Goal: Information Seeking & Learning: Check status

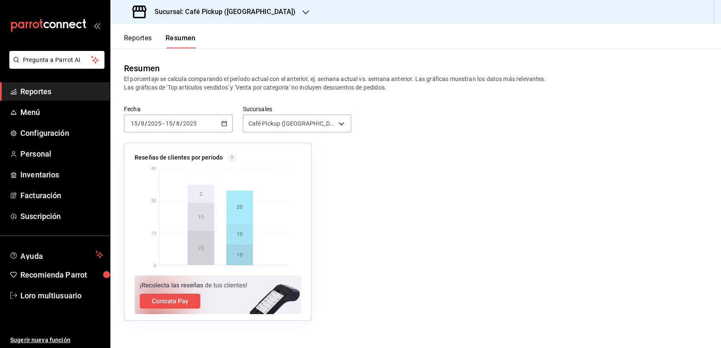
click at [213, 17] on h3 "Sucursal: Café Pickup ([GEOGRAPHIC_DATA])" at bounding box center [222, 12] width 148 height 10
click at [247, 15] on h3 "Sucursal: Café Pickup (Plaza Oriente)" at bounding box center [222, 12] width 148 height 10
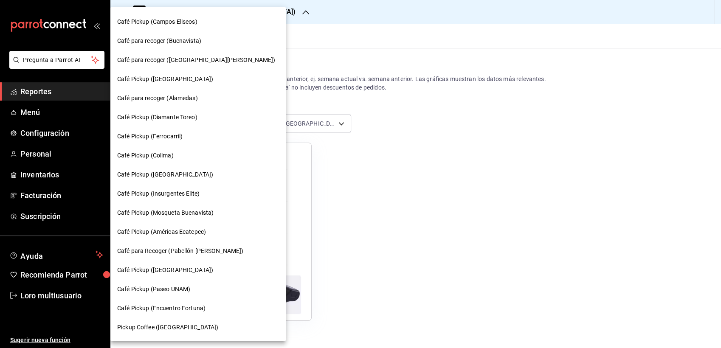
scroll to position [360, 0]
click at [150, 101] on span "Café para recoger (Alamedas)" at bounding box center [157, 99] width 81 height 9
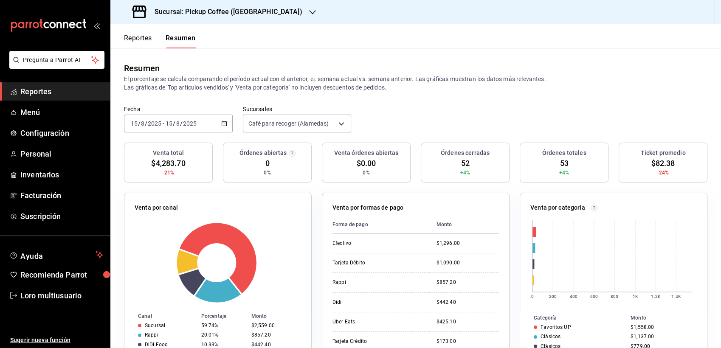
click at [177, 131] on div "2025-08-15 15 / 8 / 2025 - 2025-08-15 15 / 8 / 2025" at bounding box center [178, 124] width 109 height 18
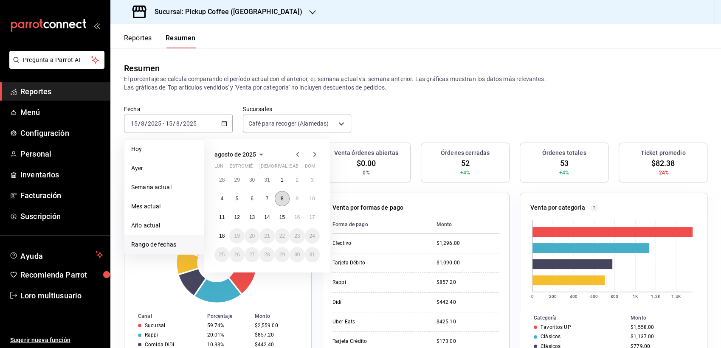
click at [283, 200] on abbr "8" at bounding box center [282, 199] width 3 height 6
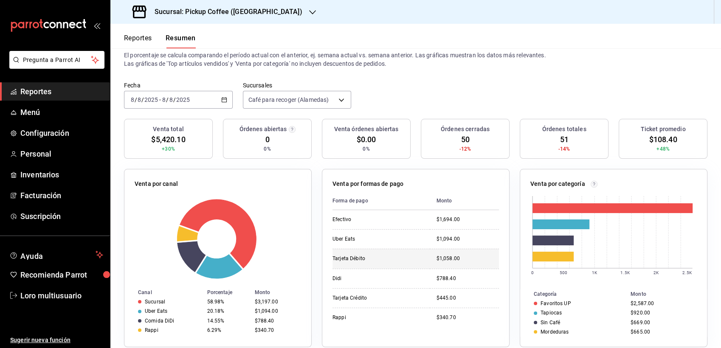
scroll to position [37, 0]
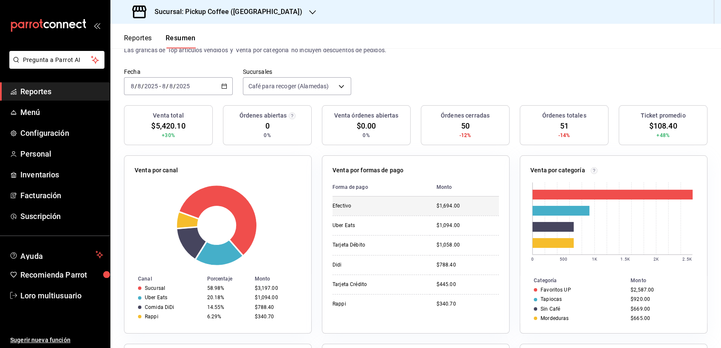
click at [447, 201] on td "$1,694.00" at bounding box center [464, 206] width 69 height 19
click at [181, 88] on input "2025" at bounding box center [183, 86] width 14 height 7
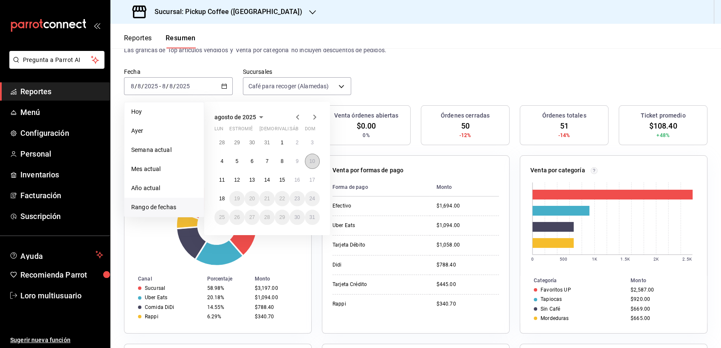
click at [310, 158] on abbr "10" at bounding box center [312, 161] width 6 height 6
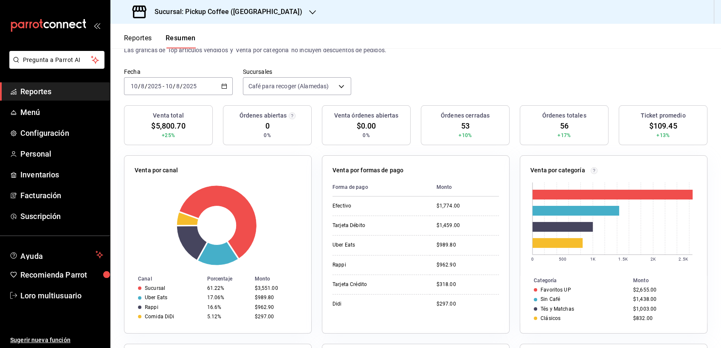
click at [180, 91] on div "2025-08-10 10 / 8 / 2025 - 2025-08-10 10 / 8 / 2025" at bounding box center [178, 86] width 109 height 18
click at [185, 94] on div "2025-08-10 10 / 8 / 2025 - 2025-08-10 10 / 8 / 2025" at bounding box center [178, 86] width 109 height 18
drag, startPoint x: 185, startPoint y: 94, endPoint x: 169, endPoint y: 89, distance: 16.8
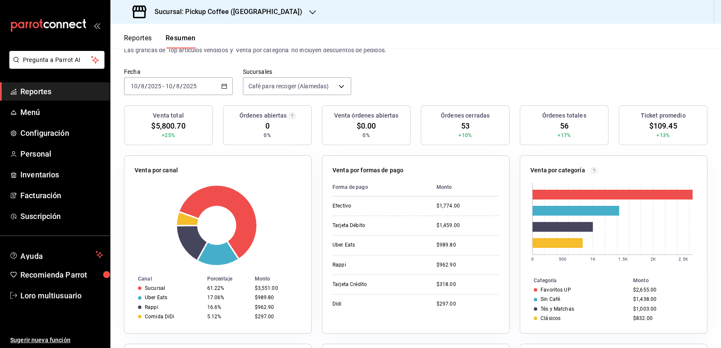
click at [169, 89] on input "10" at bounding box center [169, 86] width 8 height 7
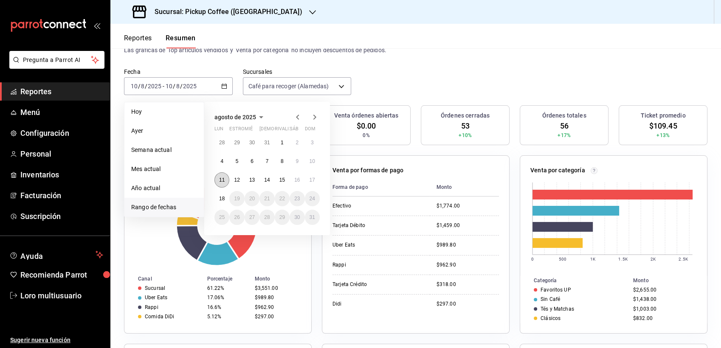
click at [220, 181] on abbr "11" at bounding box center [222, 180] width 6 height 6
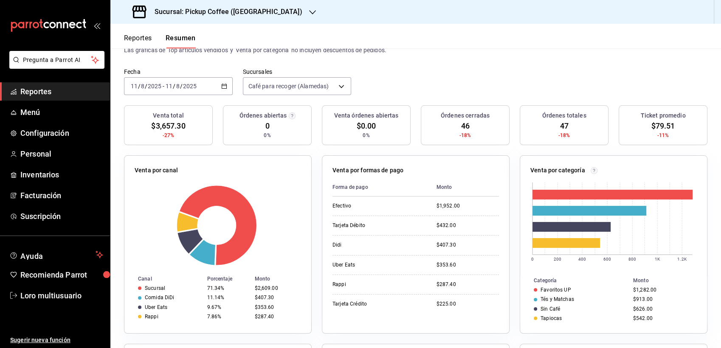
click at [194, 92] on div "[DATE] [DATE] - [DATE] [DATE]" at bounding box center [178, 86] width 109 height 18
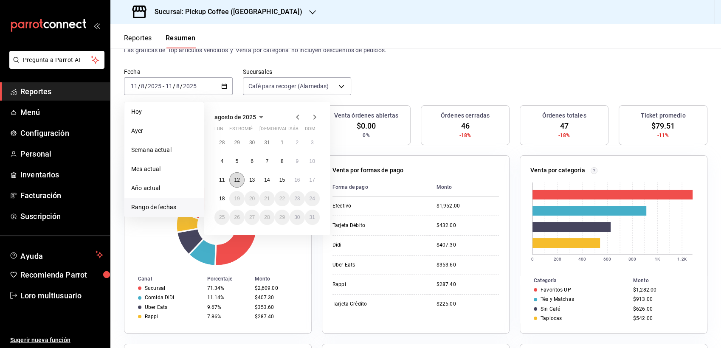
click at [236, 178] on abbr "12" at bounding box center [237, 180] width 6 height 6
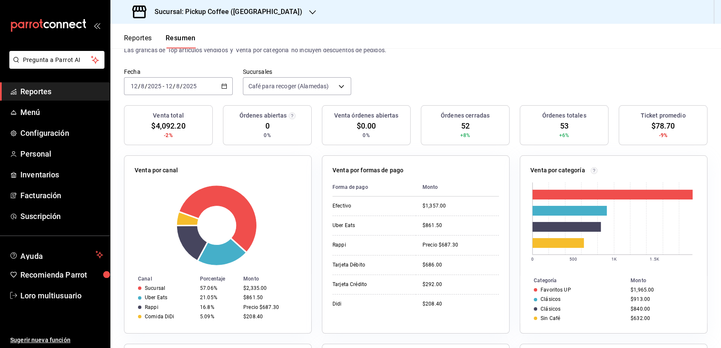
click at [161, 87] on input "2025" at bounding box center [154, 86] width 14 height 7
click at [186, 94] on div "2025-08-12 12 / 8 / 2025 - 2025-08-12 12 / 8 / 2025" at bounding box center [178, 86] width 109 height 18
click at [178, 93] on div "2025-08-12 12 / 8 / 2025 - 2025-08-12 12 / 8 / 2025" at bounding box center [178, 86] width 109 height 18
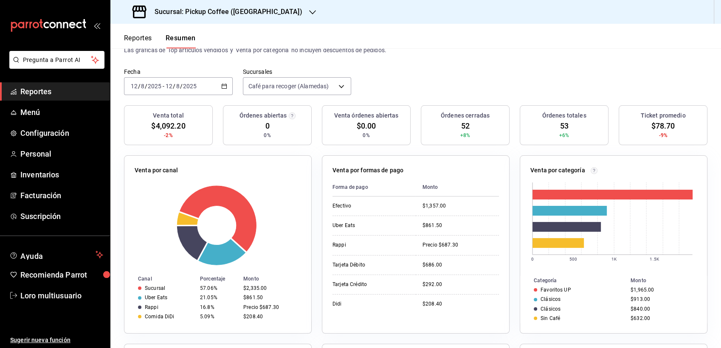
click at [178, 93] on div "2025-08-12 12 / 8 / 2025 - 2025-08-12 12 / 8 / 2025" at bounding box center [178, 86] width 109 height 18
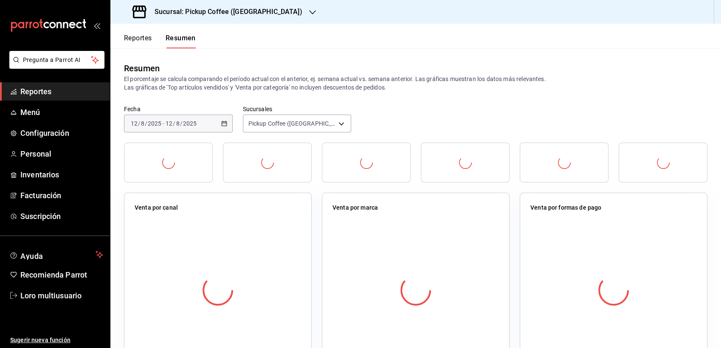
click at [156, 96] on div "Resumen El porcentaje se calcula comparando el período actual con el anterior, …" at bounding box center [415, 76] width 610 height 57
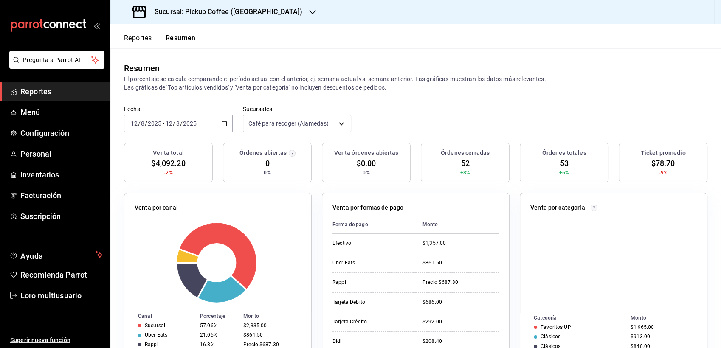
click at [158, 90] on p "El porcentaje se calcula comparando el período actual con el anterior, ej. sema…" at bounding box center [415, 83] width 583 height 17
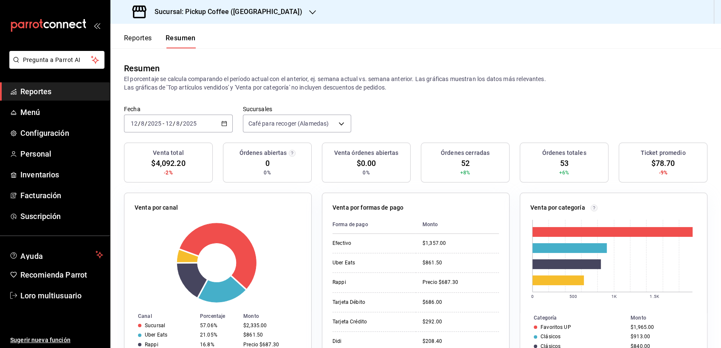
click at [174, 87] on p "El porcentaje se calcula comparando el período actual con el anterior, ej. sema…" at bounding box center [415, 83] width 583 height 17
click at [183, 109] on label "Fecha" at bounding box center [178, 109] width 109 height 6
click at [178, 127] on input "8" at bounding box center [178, 123] width 4 height 7
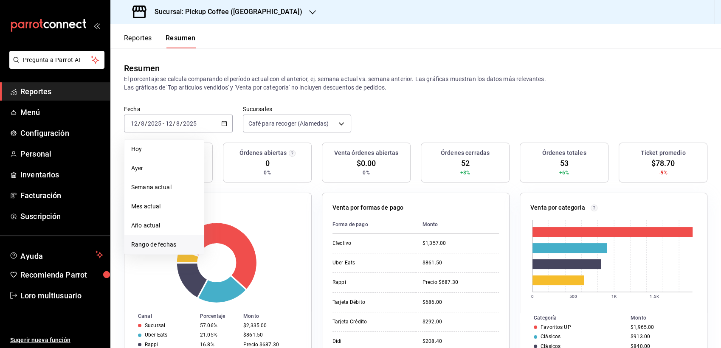
click at [153, 246] on span "Rango de fechas" at bounding box center [164, 244] width 66 height 9
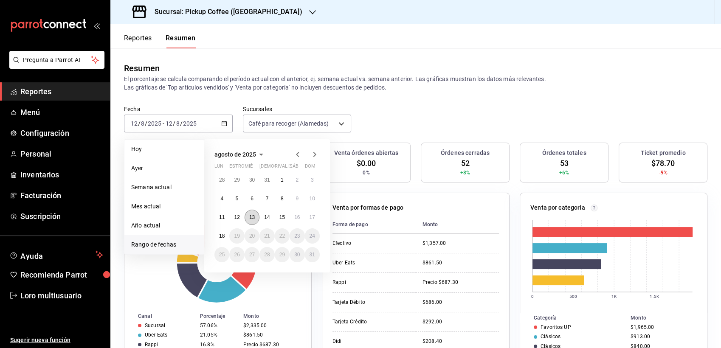
click at [251, 211] on button "13" at bounding box center [252, 217] width 15 height 15
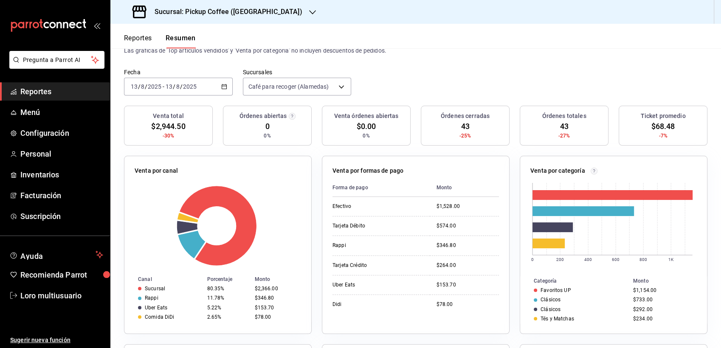
scroll to position [37, 0]
click at [174, 87] on span "/" at bounding box center [174, 86] width 3 height 7
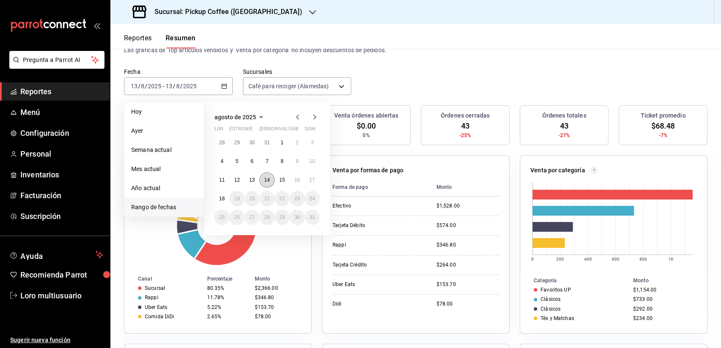
click at [271, 176] on button "14" at bounding box center [266, 179] width 15 height 15
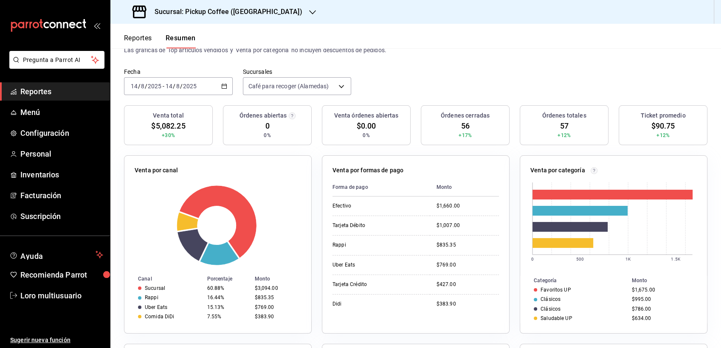
click at [188, 86] on input "2025" at bounding box center [190, 86] width 14 height 7
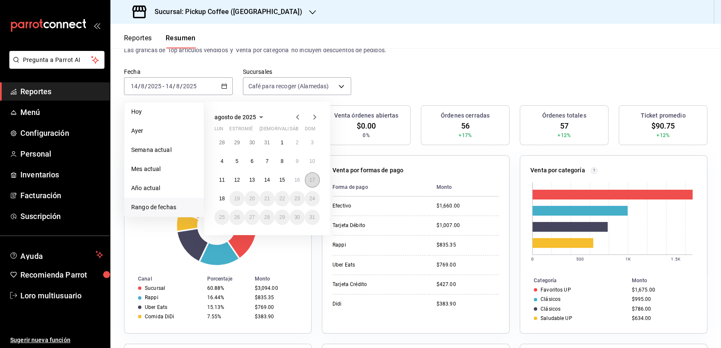
click at [312, 174] on button "17" at bounding box center [312, 179] width 15 height 15
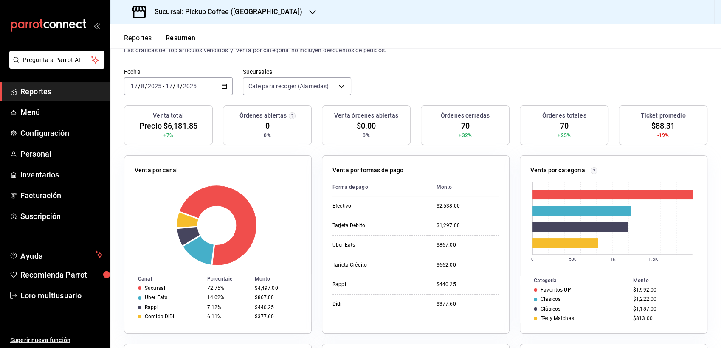
click at [219, 19] on div "Sucursal: Pickup Coffee (Alamedas)" at bounding box center [218, 12] width 202 height 24
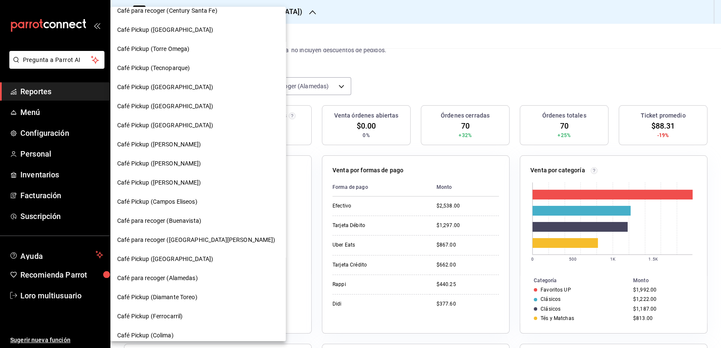
scroll to position [186, 0]
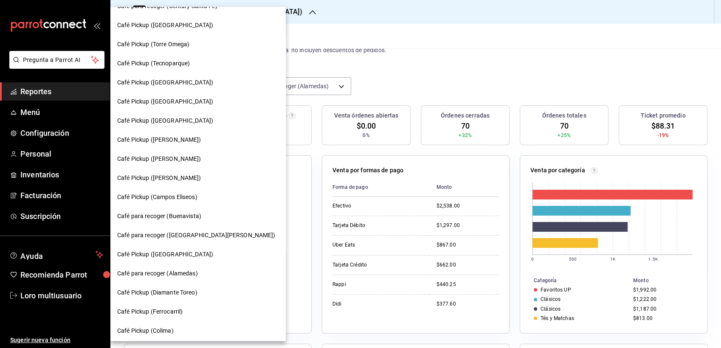
click at [175, 161] on span "Café Pickup ([PERSON_NAME])" at bounding box center [159, 159] width 84 height 9
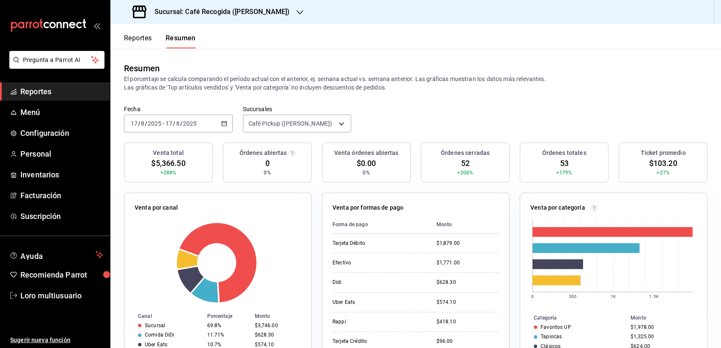
click at [231, 12] on h3 "Sucursal: Café Recogida (Lago de Guadalupe)" at bounding box center [219, 12] width 142 height 10
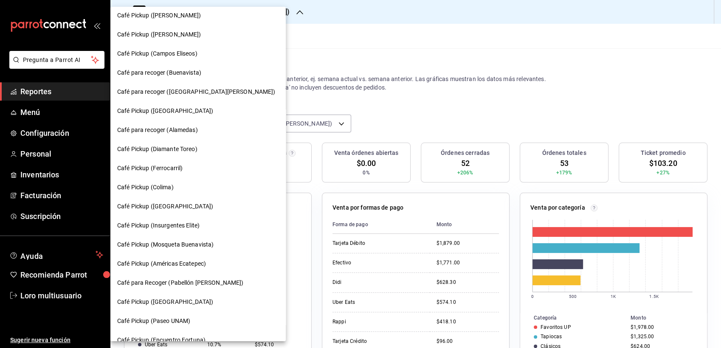
scroll to position [316, 0]
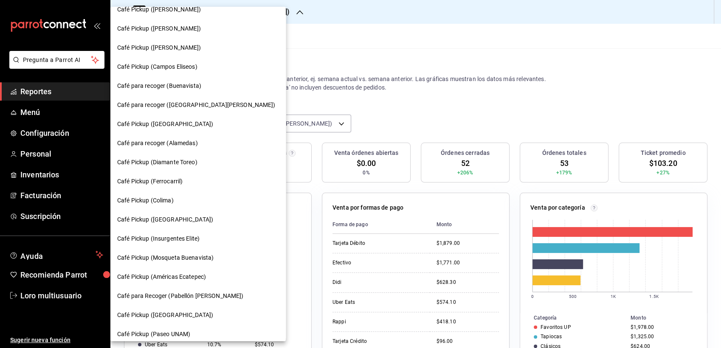
click at [139, 158] on span "Café Pickup (Diamante Toreo)" at bounding box center [157, 162] width 80 height 9
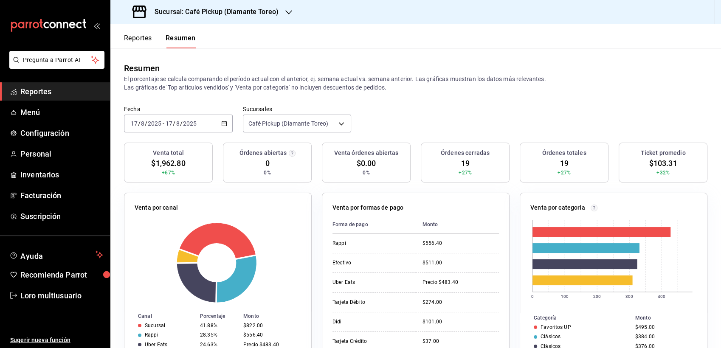
click at [188, 134] on div "Fecha 2025-08-17 17 / 8 / 2025 - 2025-08-17 17 / 8 / 2025 Sucursales Café Picku…" at bounding box center [415, 123] width 610 height 37
click at [186, 131] on div "[DATE] [DATE] - [DATE] [DATE]" at bounding box center [178, 124] width 109 height 18
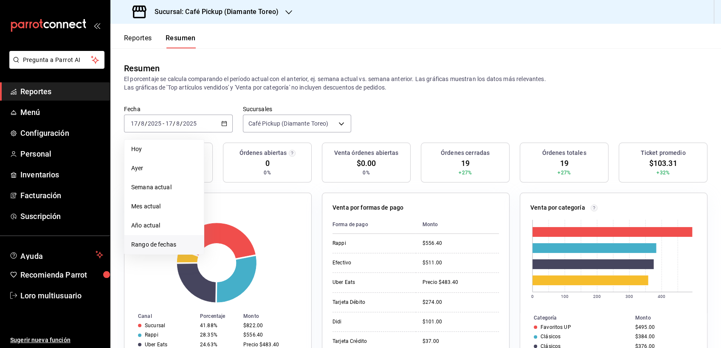
click at [167, 243] on span "Rango de fechas" at bounding box center [164, 244] width 66 height 9
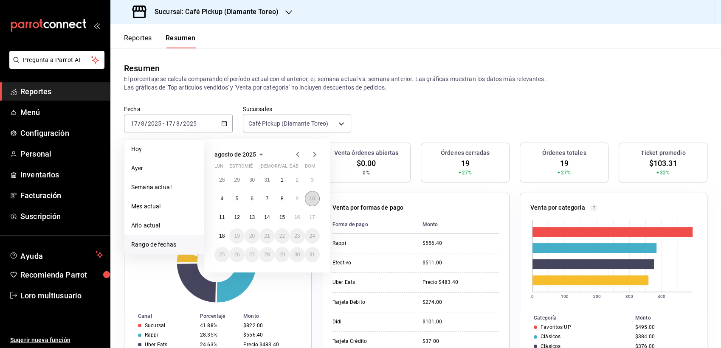
click at [311, 201] on abbr "10" at bounding box center [312, 199] width 6 height 6
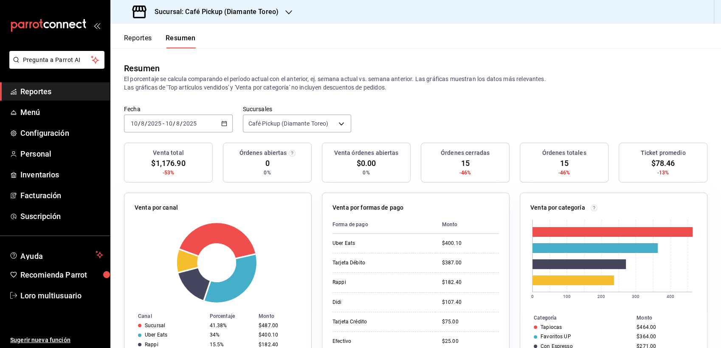
click at [261, 14] on h3 "Sucursal: Café Pickup (Diamante Toreo)" at bounding box center [213, 12] width 131 height 10
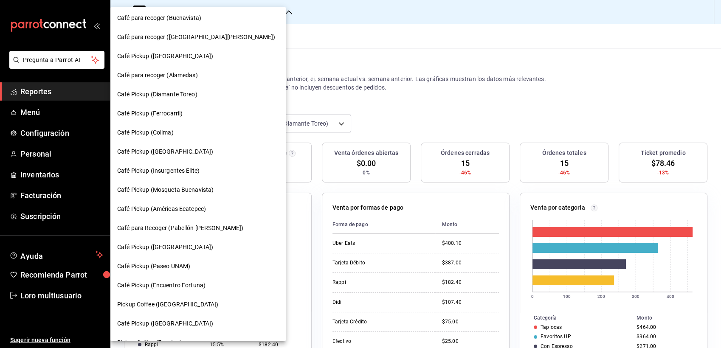
scroll to position [398, 0]
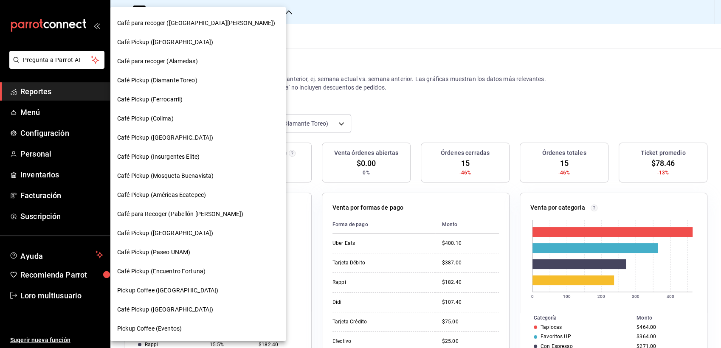
click at [159, 228] on div "Café Pickup ([GEOGRAPHIC_DATA])" at bounding box center [197, 233] width 175 height 19
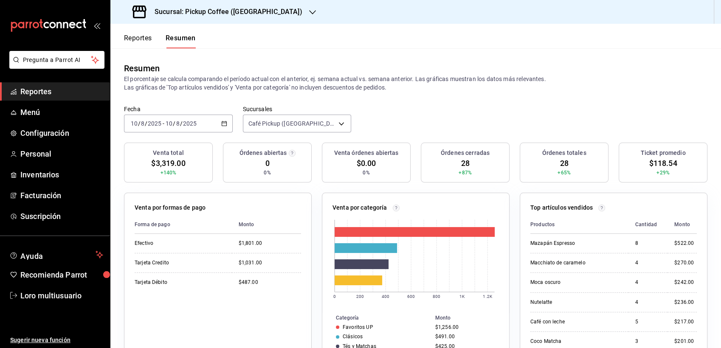
click at [192, 127] on div "[DATE] [DATE] - [DATE] [DATE]" at bounding box center [178, 124] width 109 height 18
click at [151, 242] on span "Rango de fechas" at bounding box center [164, 244] width 66 height 9
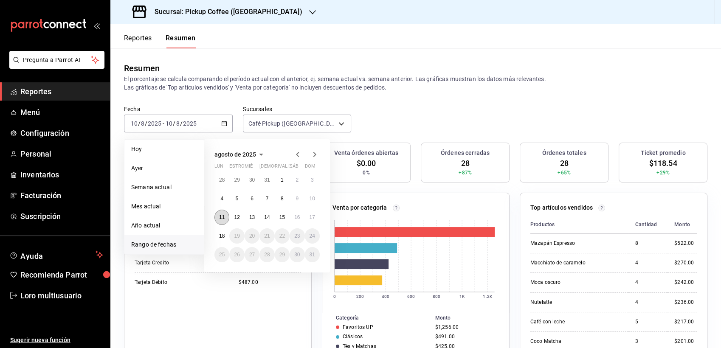
click at [222, 217] on abbr "11" at bounding box center [222, 217] width 6 height 6
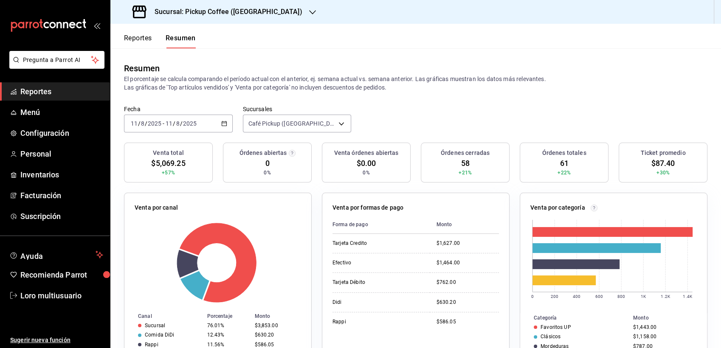
click at [180, 130] on div "[DATE] [DATE] - [DATE] [DATE]" at bounding box center [178, 124] width 109 height 18
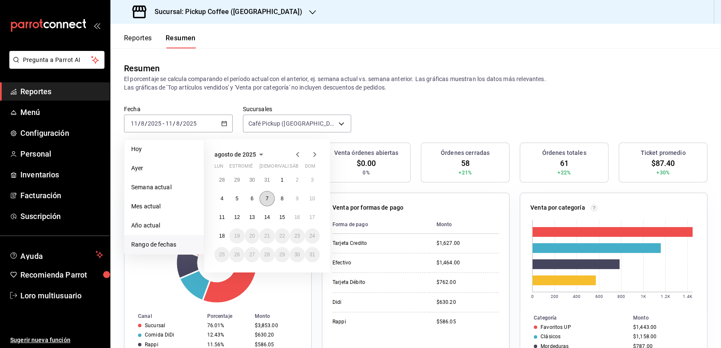
click at [268, 196] on abbr "7" at bounding box center [267, 199] width 3 height 6
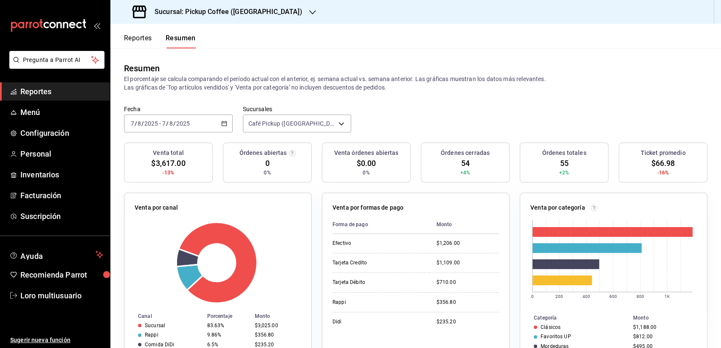
click at [202, 7] on h3 "Sucursal: Pickup Coffee (Palmas Norte)" at bounding box center [225, 12] width 155 height 10
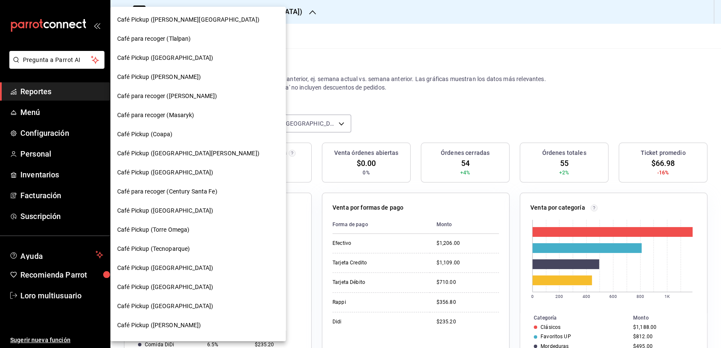
click at [190, 54] on div "Café Pickup ([GEOGRAPHIC_DATA])" at bounding box center [198, 57] width 162 height 9
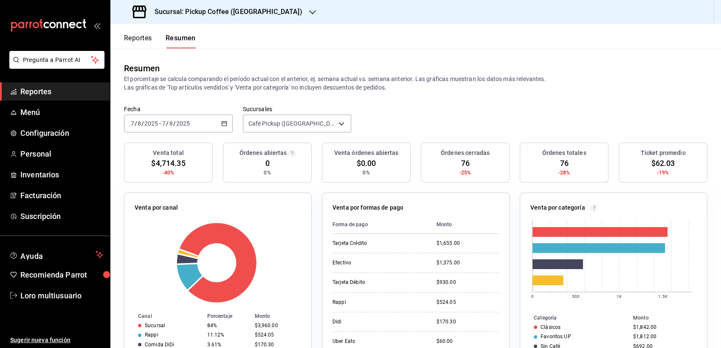
click at [172, 132] on div "2025-08-07 7 / 8 / 2025 - 2025-08-07 7 / 8 / 2025" at bounding box center [178, 124] width 109 height 18
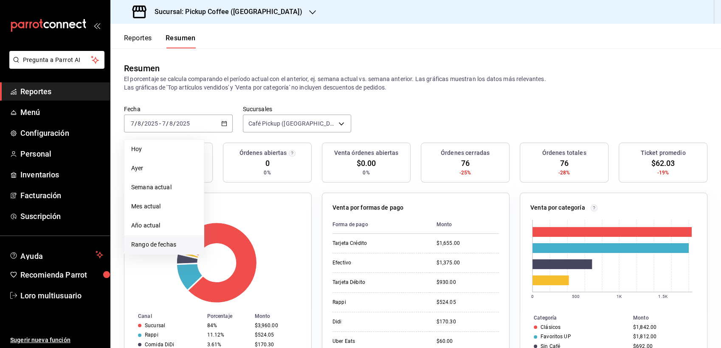
click at [160, 239] on li "Rango de fechas" at bounding box center [163, 244] width 79 height 19
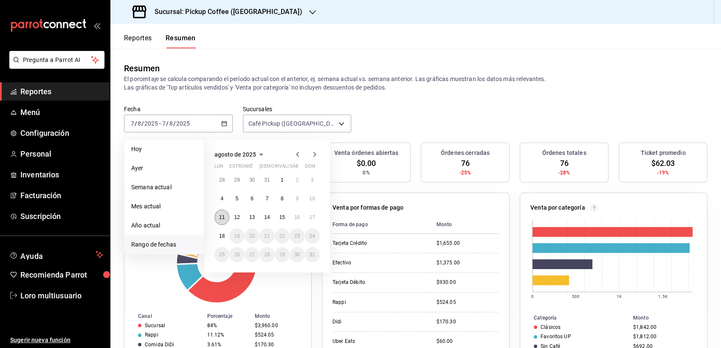
click at [224, 213] on button "11" at bounding box center [221, 217] width 15 height 15
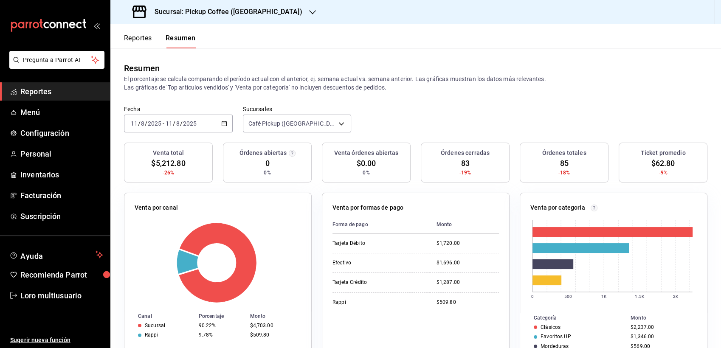
click at [180, 121] on span "/" at bounding box center [181, 123] width 3 height 7
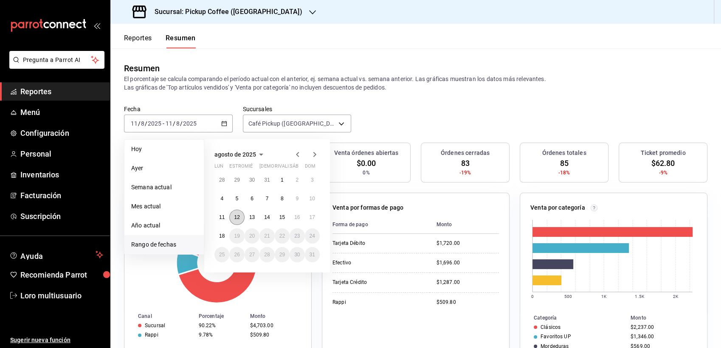
click at [235, 214] on button "12" at bounding box center [236, 217] width 15 height 15
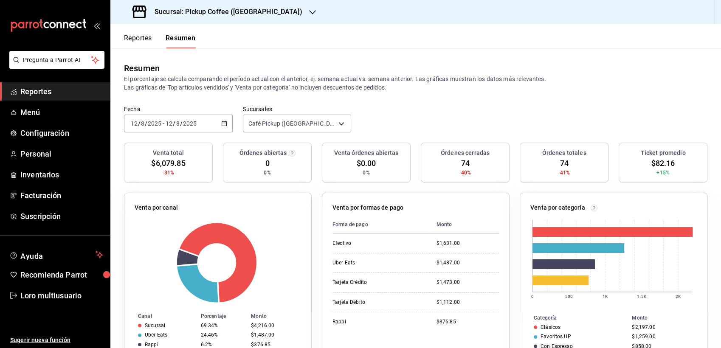
click at [212, 121] on div "[DATE] [DATE] - [DATE] [DATE]" at bounding box center [178, 124] width 109 height 18
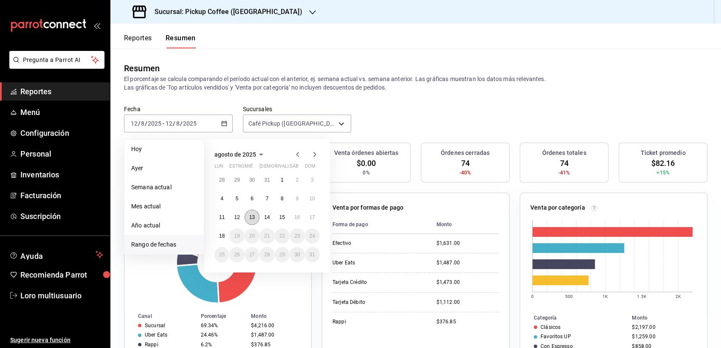
click at [251, 214] on abbr "13" at bounding box center [252, 217] width 6 height 6
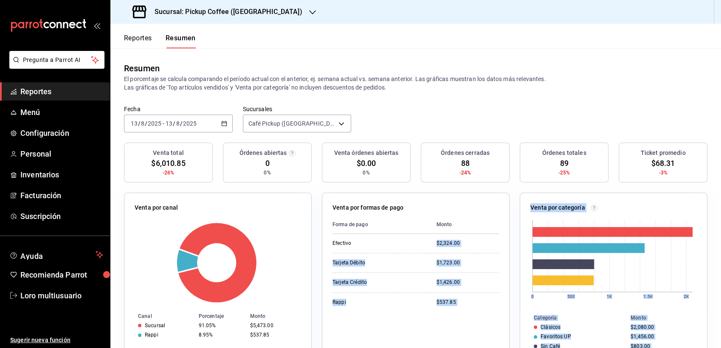
scroll to position [225, 0]
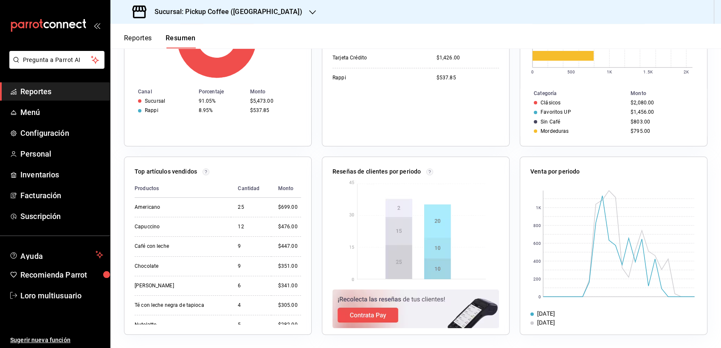
drag, startPoint x: 410, startPoint y: 240, endPoint x: 399, endPoint y: 134, distance: 106.3
click at [399, 134] on div "Forma de pago Monto Efectivo $2,324.00 Tarjeta Débito $1,723.00 Tarjeta Crédito…" at bounding box center [415, 63] width 166 height 145
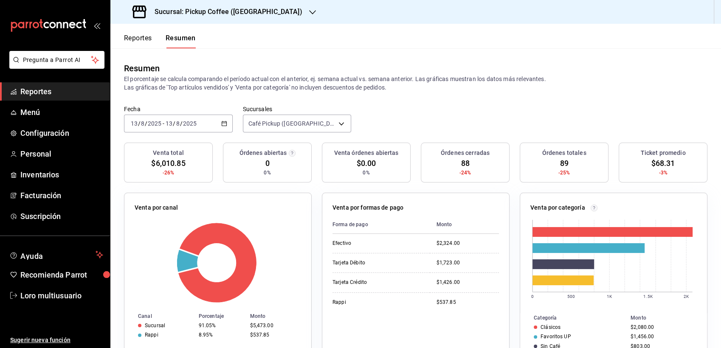
click at [460, 205] on div "Venta por formas de pago" at bounding box center [415, 209] width 166 height 12
click at [192, 121] on input "2025" at bounding box center [190, 123] width 14 height 7
click at [197, 124] on div "2025-08-13 13 / 8 / 2025" at bounding box center [180, 123] width 33 height 7
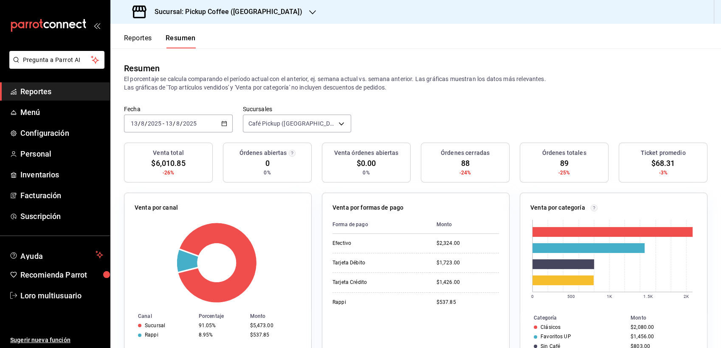
click at [197, 124] on div "2025-08-13 13 / 8 / 2025" at bounding box center [180, 123] width 33 height 7
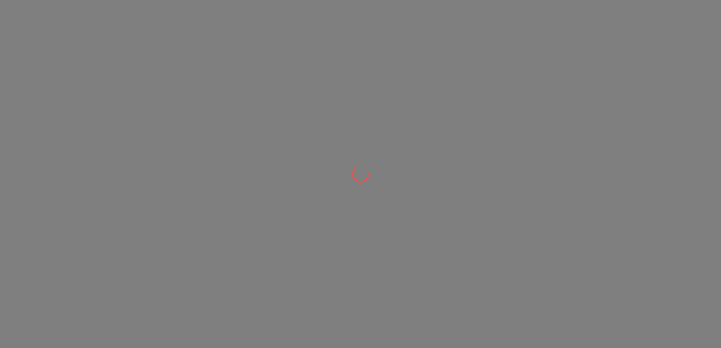
click at [170, 127] on div at bounding box center [360, 174] width 721 height 348
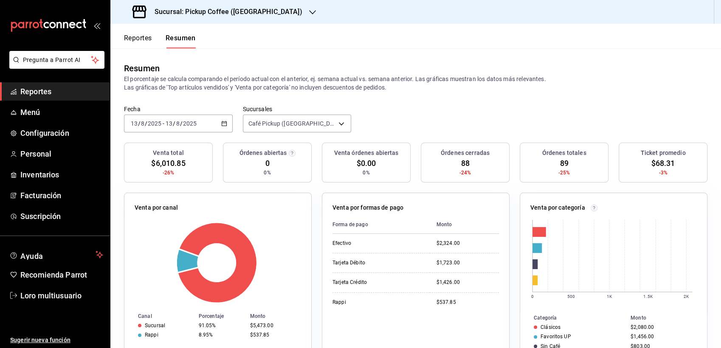
click at [173, 125] on span "/" at bounding box center [174, 123] width 3 height 7
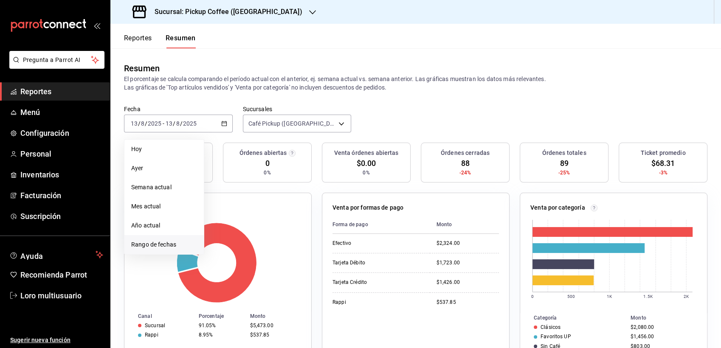
click at [163, 245] on span "Rango de fechas" at bounding box center [164, 244] width 66 height 9
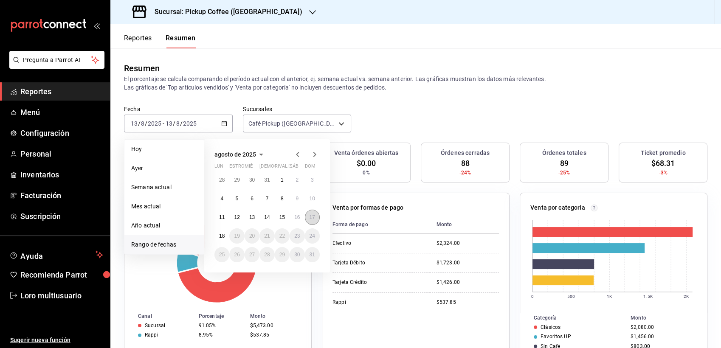
click at [311, 219] on abbr "17" at bounding box center [312, 217] width 6 height 6
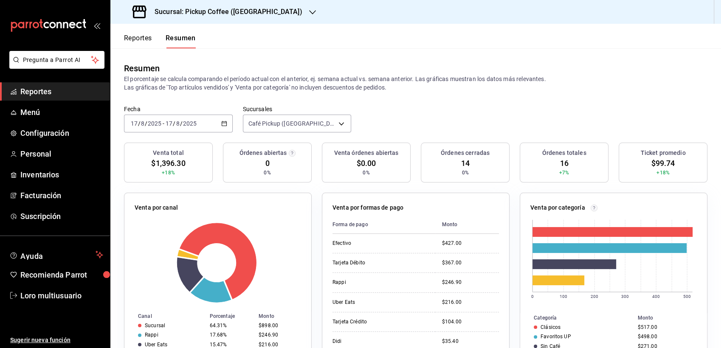
click at [194, 15] on h3 "Sucursal: Pickup Coffee (Santa Fe)" at bounding box center [225, 12] width 155 height 10
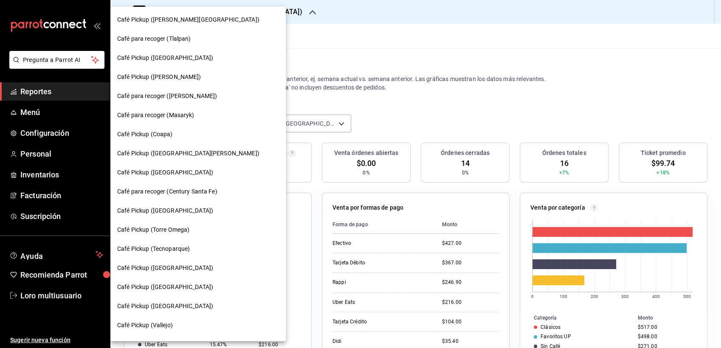
click at [198, 114] on div "Café para recoger (Masaryk)" at bounding box center [198, 115] width 162 height 9
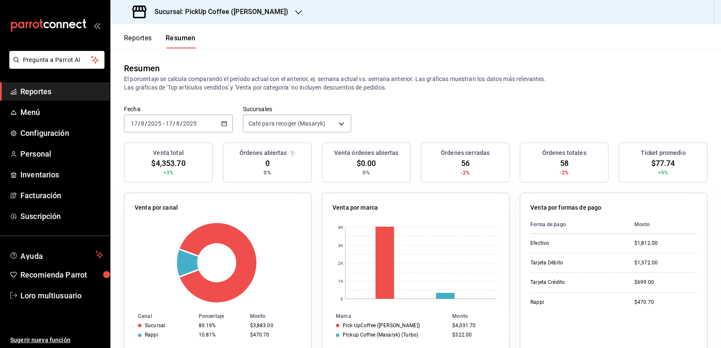
click at [186, 134] on div "Fecha 2025-08-17 17 / 8 / 2025 - 2025-08-17 17 / 8 / 2025 Sucursales Café para …" at bounding box center [415, 123] width 610 height 37
click at [181, 127] on span "/" at bounding box center [181, 123] width 3 height 7
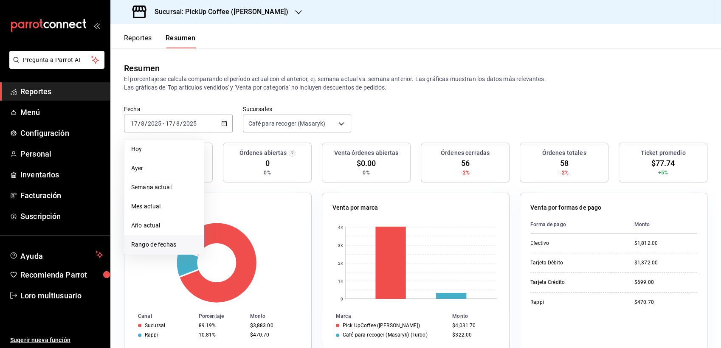
click at [163, 244] on span "Rango de fechas" at bounding box center [164, 244] width 66 height 9
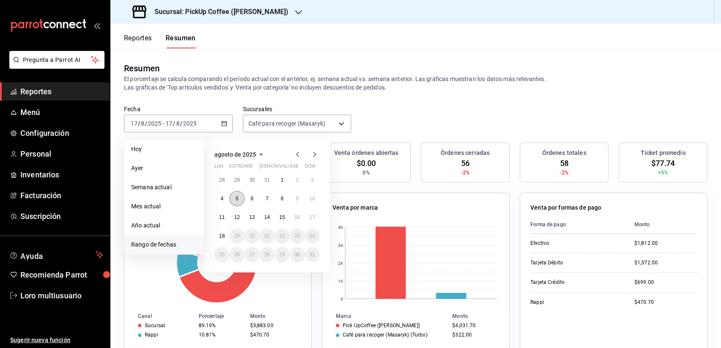
click at [236, 200] on abbr "5" at bounding box center [237, 199] width 3 height 6
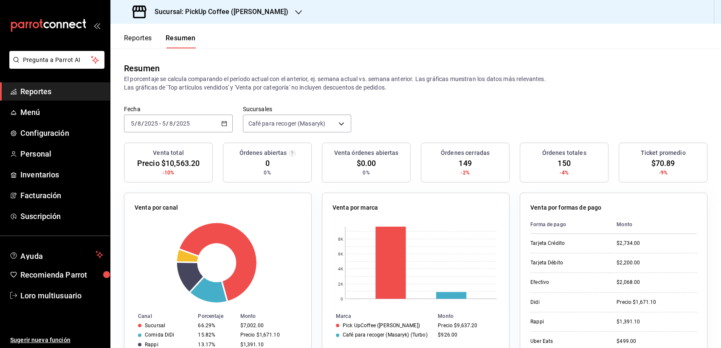
click at [156, 116] on div "2025-08-05 5 / 8 / 2025 - 2025-08-05 5 / 8 / 2025" at bounding box center [178, 124] width 109 height 18
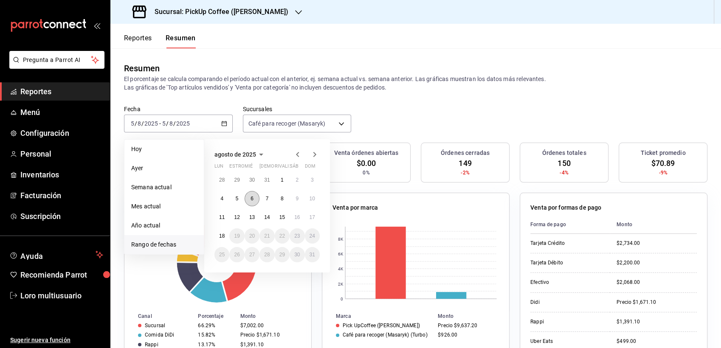
click at [249, 197] on button "6" at bounding box center [252, 198] width 15 height 15
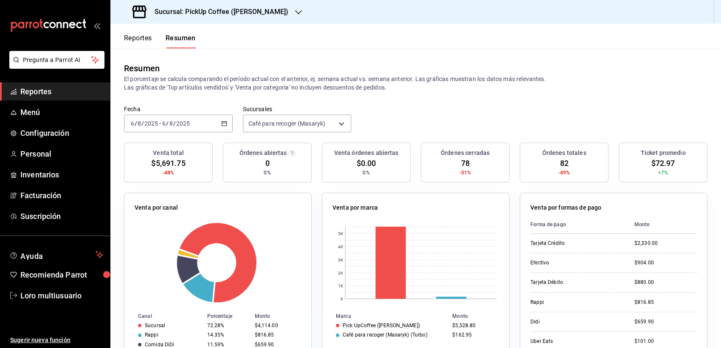
click at [185, 124] on input "2025" at bounding box center [183, 123] width 14 height 7
click at [195, 126] on div "[DATE] [DATE] - [DATE] [DATE]" at bounding box center [178, 124] width 109 height 18
click at [166, 130] on div "[DATE] [DATE] - [DATE] [DATE]" at bounding box center [178, 124] width 109 height 18
click at [172, 125] on input "8" at bounding box center [171, 123] width 4 height 7
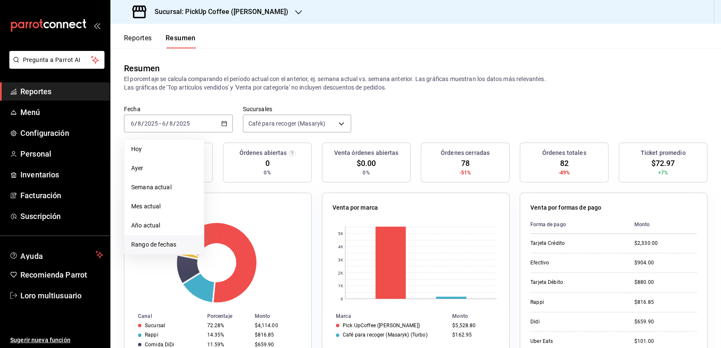
click at [159, 247] on span "Rango de fechas" at bounding box center [164, 244] width 66 height 9
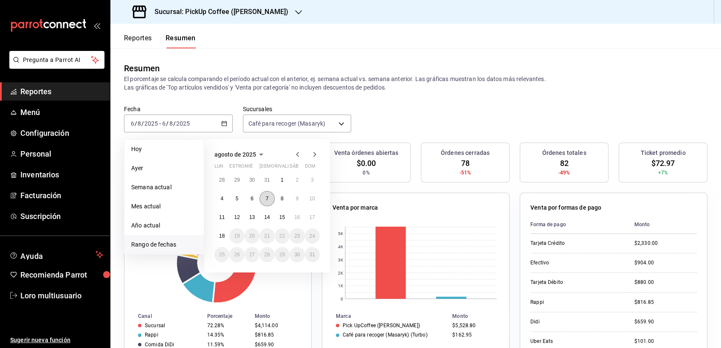
click at [270, 199] on button "7" at bounding box center [266, 198] width 15 height 15
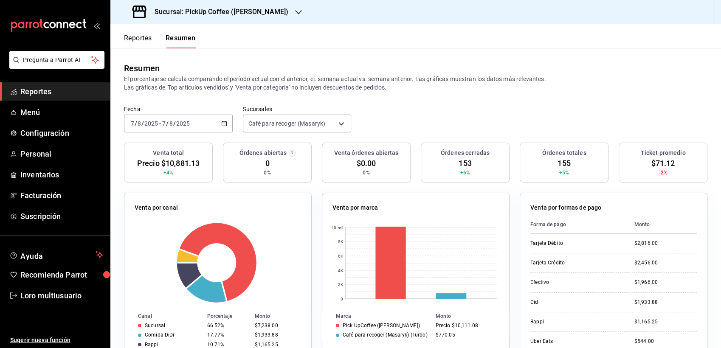
click at [177, 130] on div "[DATE] [DATE] - [DATE] [DATE]" at bounding box center [178, 124] width 109 height 18
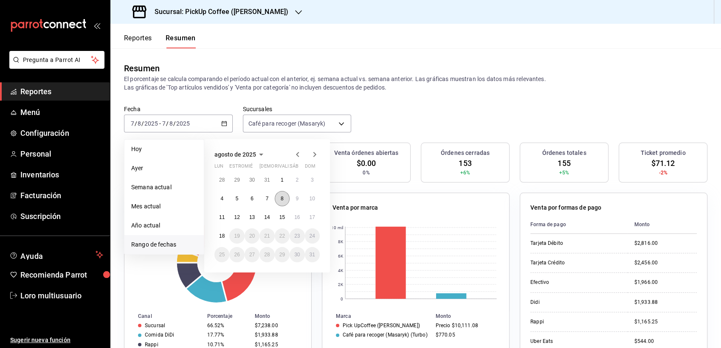
click at [284, 198] on button "8" at bounding box center [282, 198] width 15 height 15
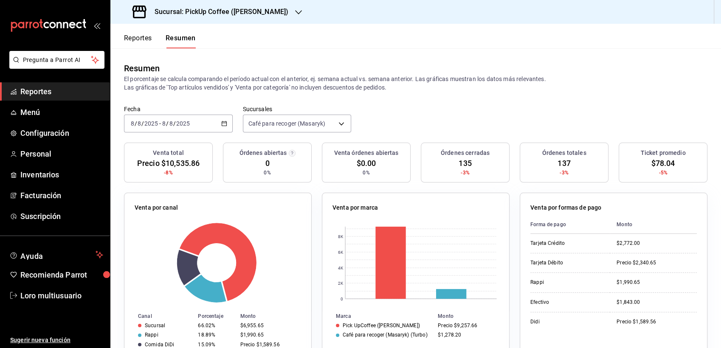
click at [190, 122] on div "[DATE] [DATE]" at bounding box center [176, 123] width 30 height 7
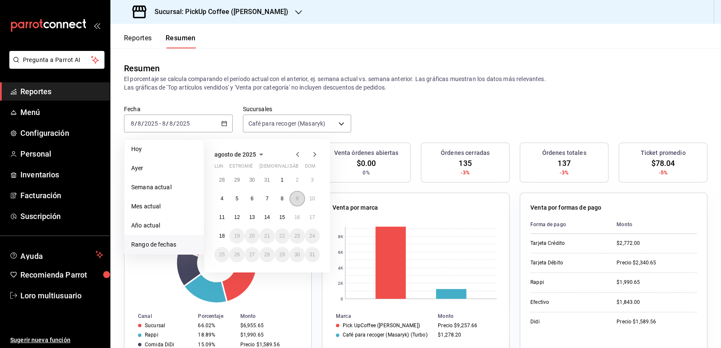
click at [297, 200] on abbr "9" at bounding box center [296, 199] width 3 height 6
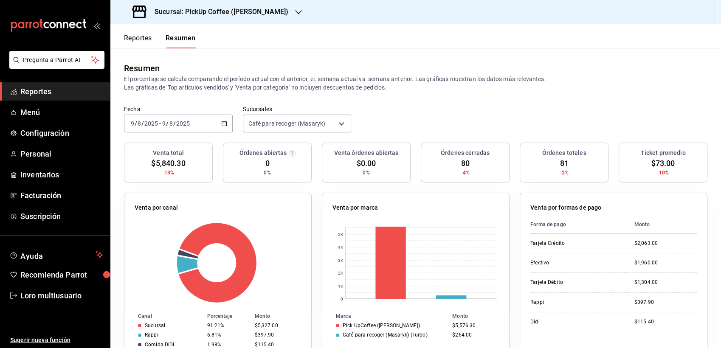
click at [199, 126] on div "[DATE] [DATE] - [DATE] [DATE]" at bounding box center [178, 124] width 109 height 18
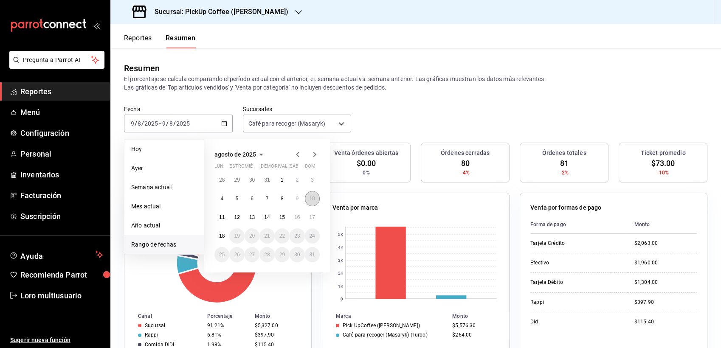
click at [307, 200] on button "10" at bounding box center [312, 198] width 15 height 15
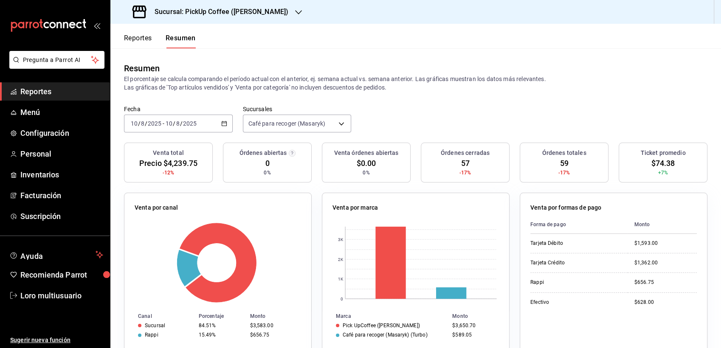
click at [178, 121] on input "8" at bounding box center [178, 123] width 4 height 7
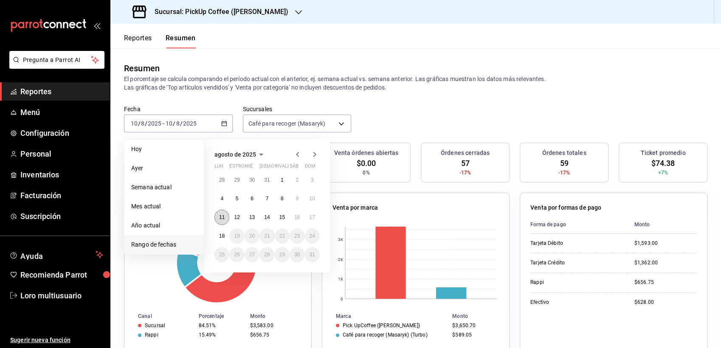
click at [217, 212] on button "11" at bounding box center [221, 217] width 15 height 15
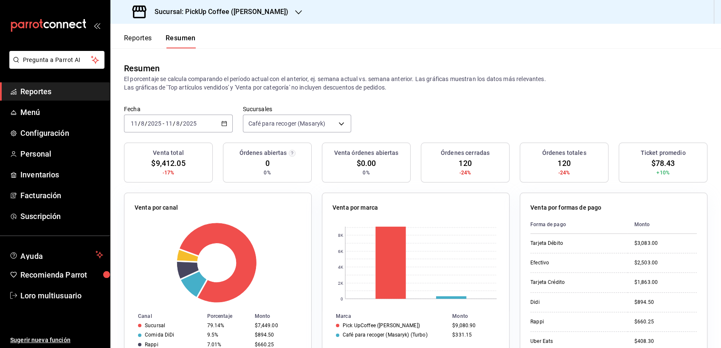
click at [183, 108] on label "Fecha" at bounding box center [178, 109] width 109 height 6
click at [186, 116] on div "[DATE] [DATE] - [DATE] [DATE]" at bounding box center [178, 124] width 109 height 18
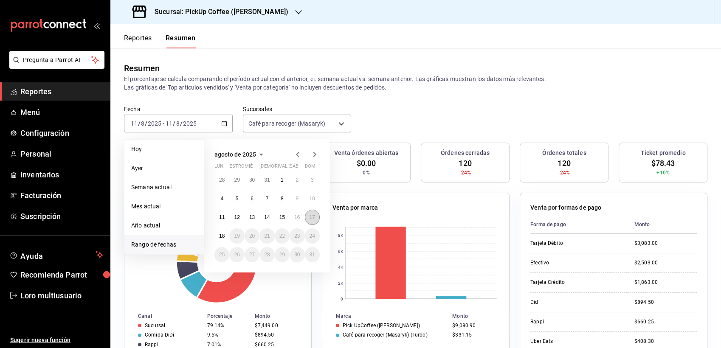
click at [312, 220] on button "17" at bounding box center [312, 217] width 15 height 15
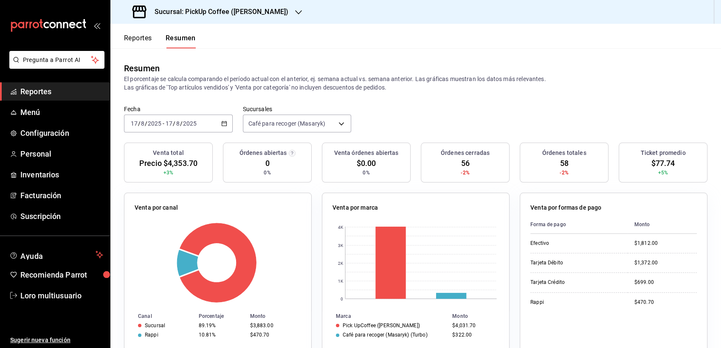
click at [228, 9] on h3 "Sucursal: PickUp Coffee (Masaryk)" at bounding box center [218, 12] width 141 height 10
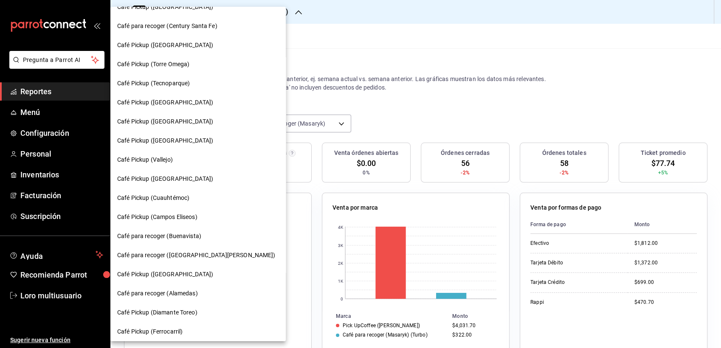
scroll to position [169, 0]
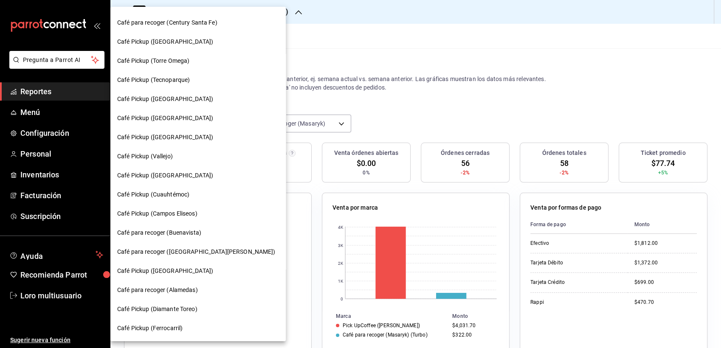
click at [176, 216] on span "Café Pickup (Campos Eliseos)" at bounding box center [157, 213] width 80 height 9
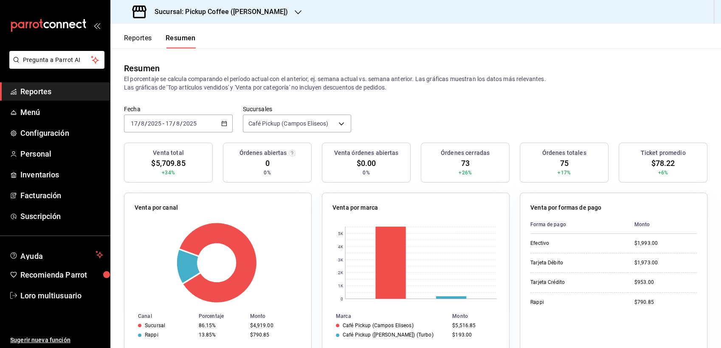
click at [167, 124] on input "17" at bounding box center [169, 123] width 8 height 7
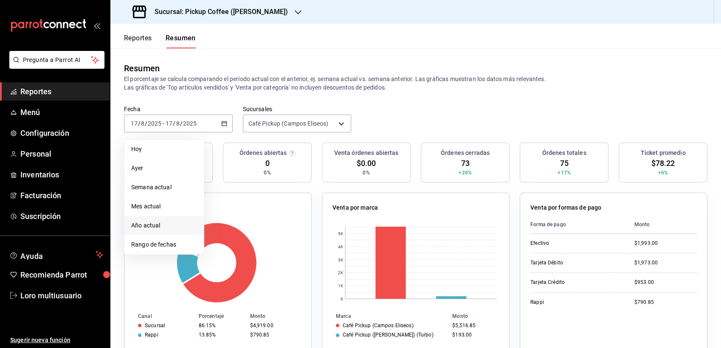
click at [173, 234] on li "Año actual" at bounding box center [163, 225] width 79 height 19
click at [173, 234] on div at bounding box center [218, 262] width 166 height 81
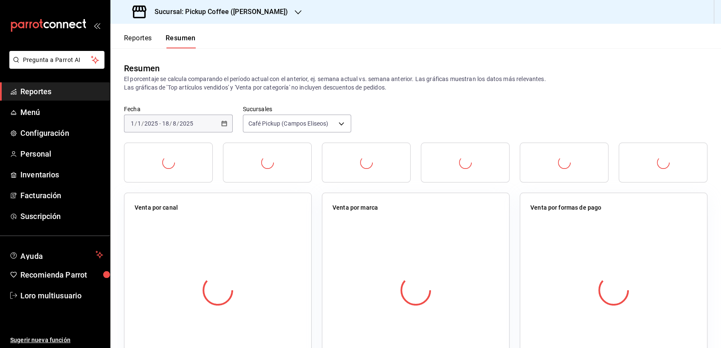
drag, startPoint x: 173, startPoint y: 234, endPoint x: 156, endPoint y: 117, distance: 117.9
click at [156, 117] on div "2025-01-01 1 / 1 / 2025 - 2025-08-18 18 / 8 / 2025" at bounding box center [178, 124] width 109 height 18
click at [160, 123] on span "-" at bounding box center [160, 123] width 2 height 7
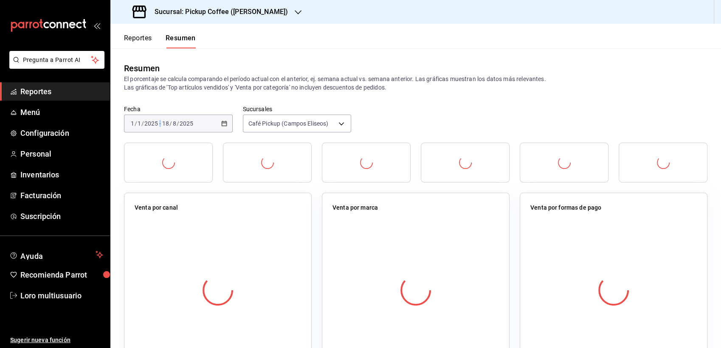
click at [160, 123] on span "-" at bounding box center [160, 123] width 2 height 7
drag, startPoint x: 160, startPoint y: 123, endPoint x: 132, endPoint y: 128, distance: 27.6
click at [132, 128] on div "2025-01-01 1 / 1 / 2025 - 2025-08-18 18 / 8 / 2025" at bounding box center [178, 124] width 109 height 18
click at [144, 128] on div "2025-01-01 1 / 1 / 2025 - 2025-08-18 18 / 8 / 2025" at bounding box center [178, 124] width 109 height 18
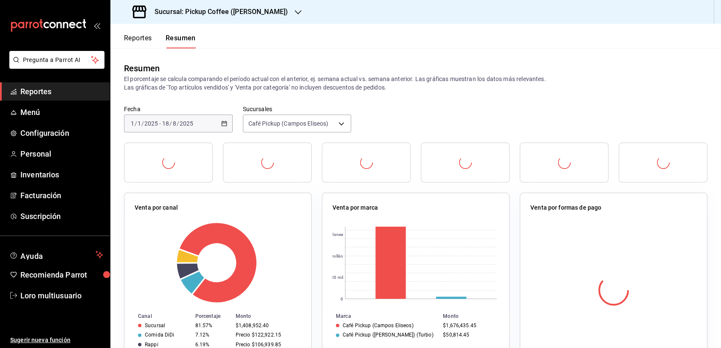
click at [142, 124] on span "/" at bounding box center [142, 123] width 3 height 7
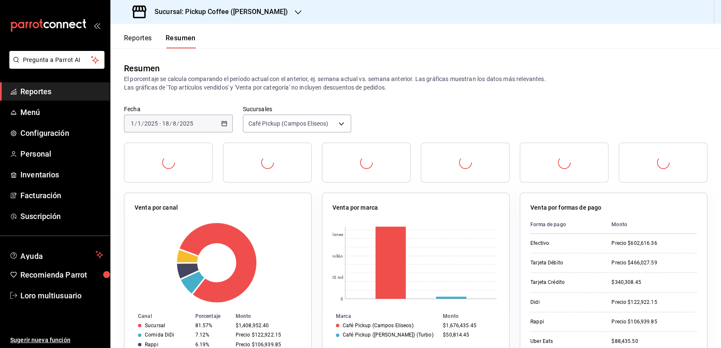
click at [188, 132] on div "2025-01-01 1 / 1 / 2025 - 2025-08-18 18 / 8 / 2025" at bounding box center [178, 124] width 109 height 18
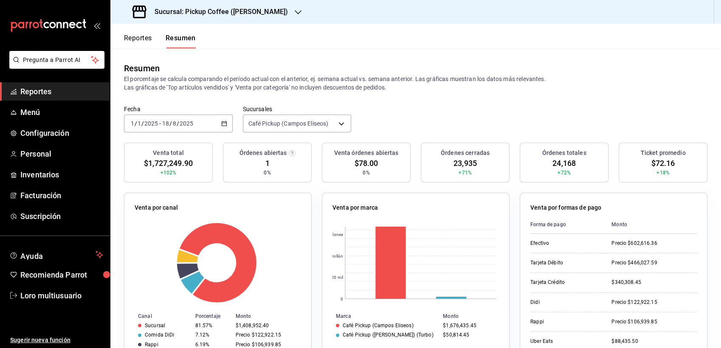
click at [192, 121] on input "2025" at bounding box center [186, 123] width 14 height 7
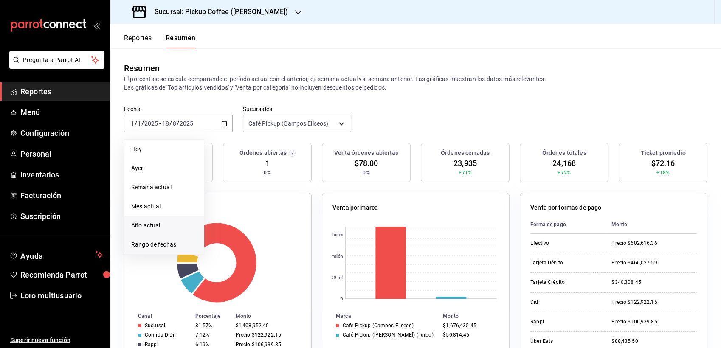
click at [176, 243] on span "Rango de fechas" at bounding box center [164, 244] width 66 height 9
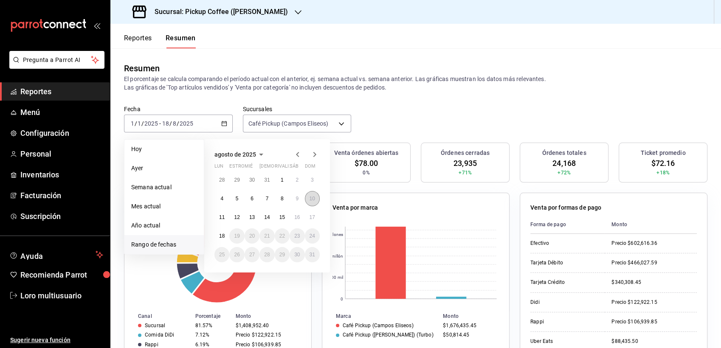
click at [312, 201] on abbr "10" at bounding box center [312, 199] width 6 height 6
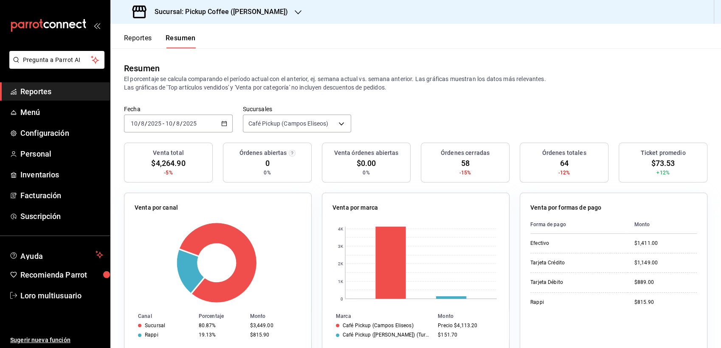
drag, startPoint x: 170, startPoint y: 131, endPoint x: 152, endPoint y: 123, distance: 19.7
click at [152, 123] on input "2025" at bounding box center [154, 123] width 14 height 7
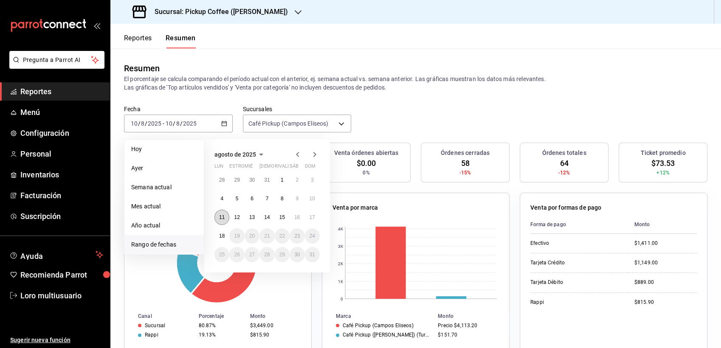
click at [225, 213] on button "11" at bounding box center [221, 217] width 15 height 15
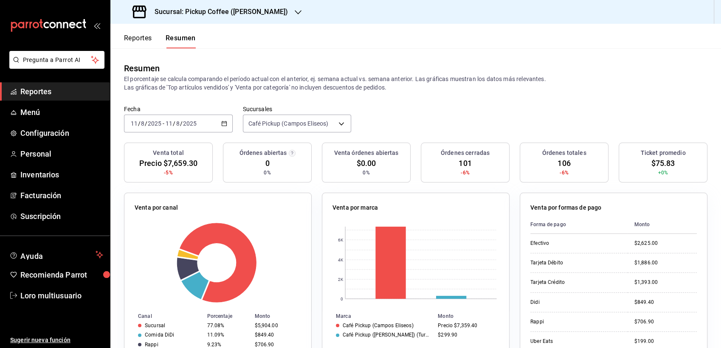
click at [166, 133] on div "Fecha 2025-08-11 11 / 8 / 2025 - 2025-08-11 11 / 8 / 2025 Sucursales Café Picku…" at bounding box center [415, 123] width 610 height 37
click at [159, 124] on input "2025" at bounding box center [154, 123] width 14 height 7
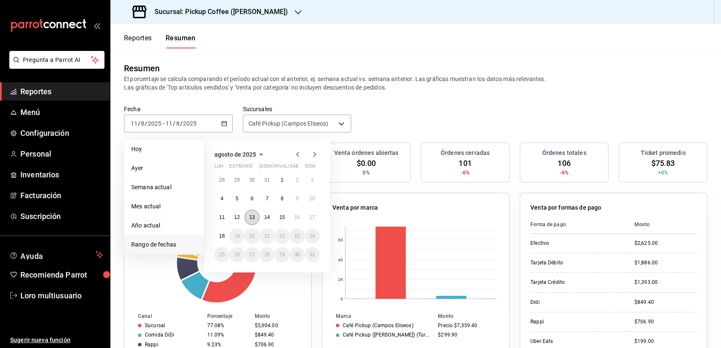
click at [250, 220] on button "13" at bounding box center [252, 217] width 15 height 15
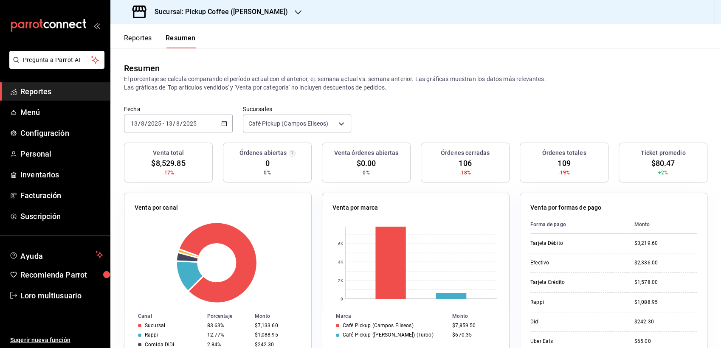
click at [172, 132] on div "2025-08-13 13 / 8 / 2025 - 2025-08-13 13 / 8 / 2025" at bounding box center [178, 124] width 109 height 18
click at [177, 128] on div "2025-08-13 13 / 8 / 2025 - 2025-08-13 13 / 8 / 2025" at bounding box center [178, 124] width 109 height 18
click at [175, 127] on div "2025-08-13 13 / 8 / 2025 - 2025-08-13 13 / 8 / 2025" at bounding box center [178, 124] width 109 height 18
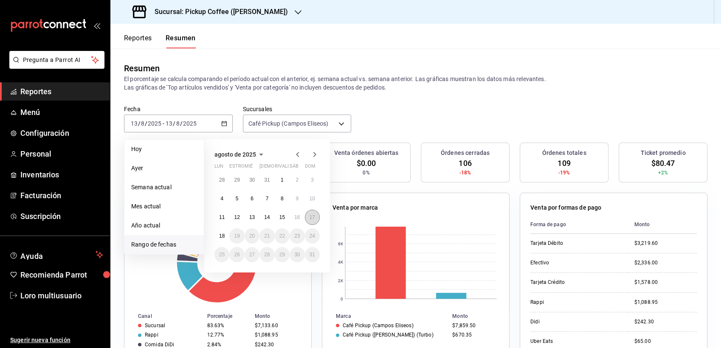
click at [310, 216] on abbr "17" at bounding box center [312, 217] width 6 height 6
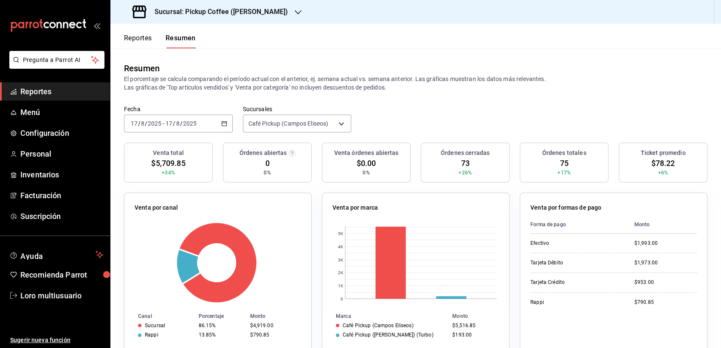
click at [219, 9] on h3 "Sucursal: Pickup Coffee (Campos Eliseos)" at bounding box center [218, 12] width 140 height 10
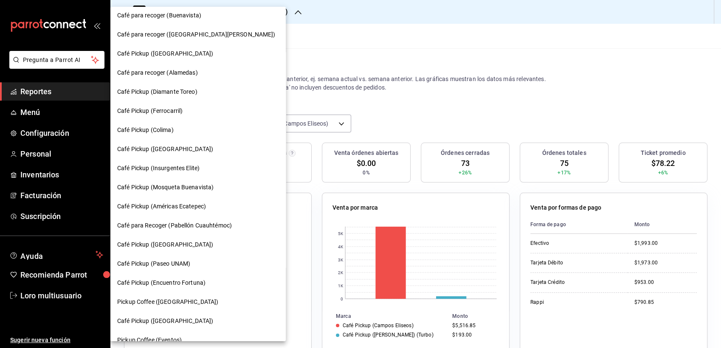
scroll to position [398, 0]
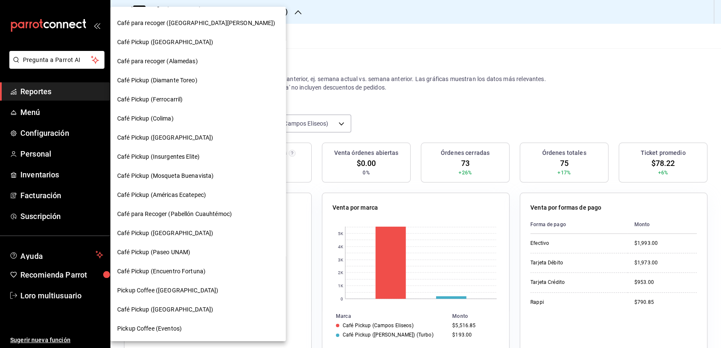
click at [172, 103] on span "Café Pickup (Ferrocarril)" at bounding box center [149, 99] width 65 height 9
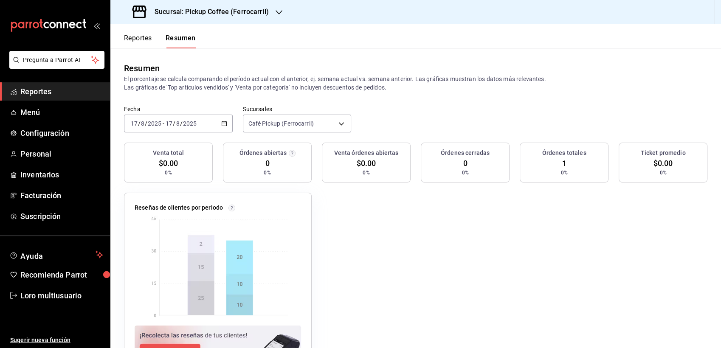
click at [157, 124] on input "2025" at bounding box center [154, 123] width 14 height 7
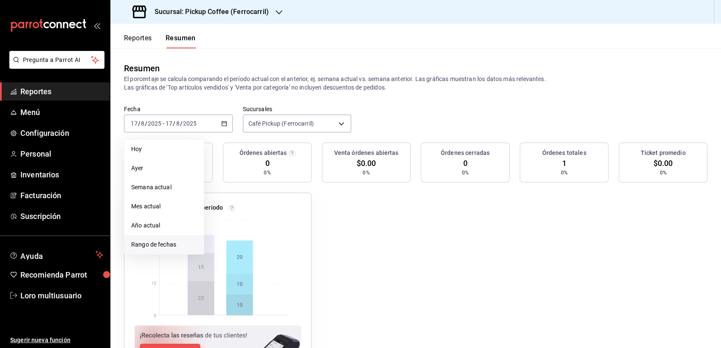
click at [148, 251] on li "Rango de fechas" at bounding box center [163, 244] width 79 height 19
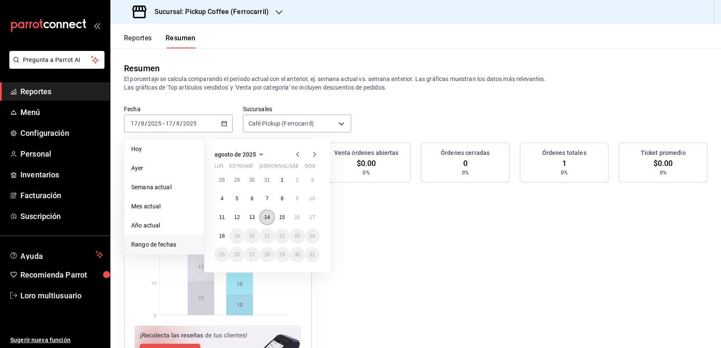
click at [270, 219] on abbr "14" at bounding box center [267, 217] width 6 height 6
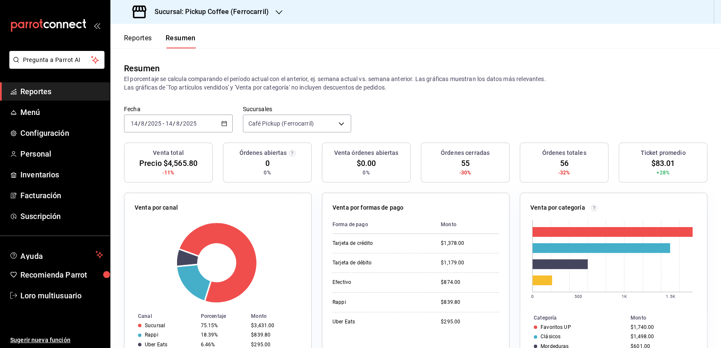
click at [194, 125] on input "2025" at bounding box center [190, 123] width 14 height 7
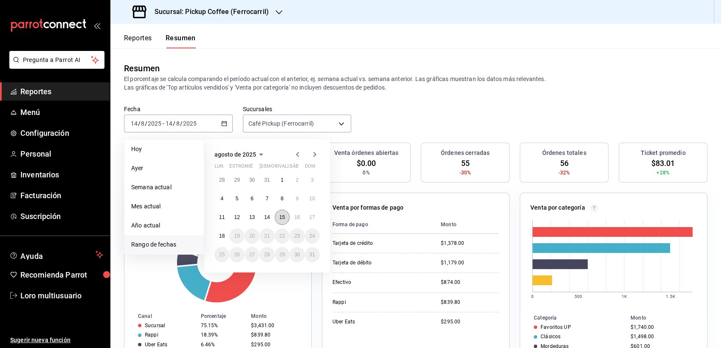
click at [278, 216] on button "15" at bounding box center [282, 217] width 15 height 15
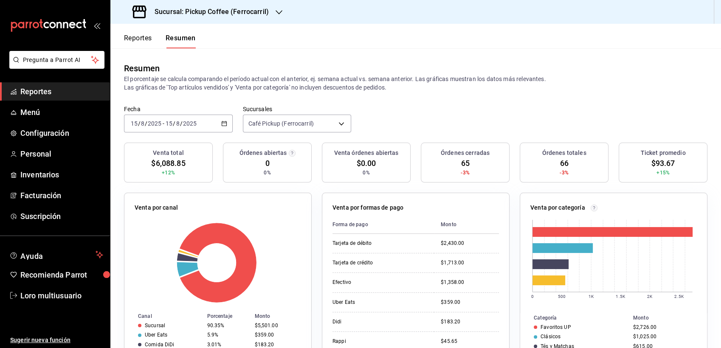
click at [239, 18] on div "Sucursal: Pickup Coffee (Ferrocarril)" at bounding box center [201, 12] width 169 height 24
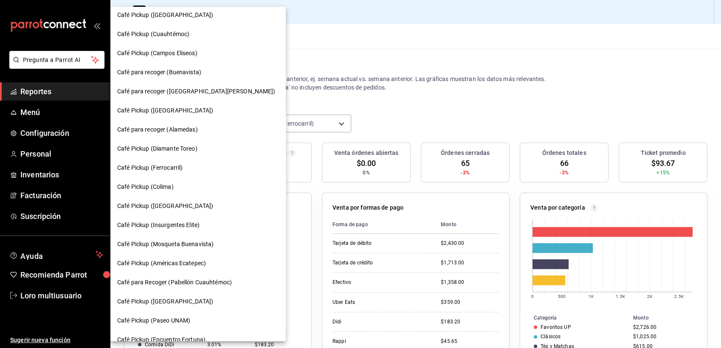
scroll to position [331, 0]
click at [150, 265] on span "Café Pickup (Américas Ecatepec)" at bounding box center [161, 262] width 89 height 9
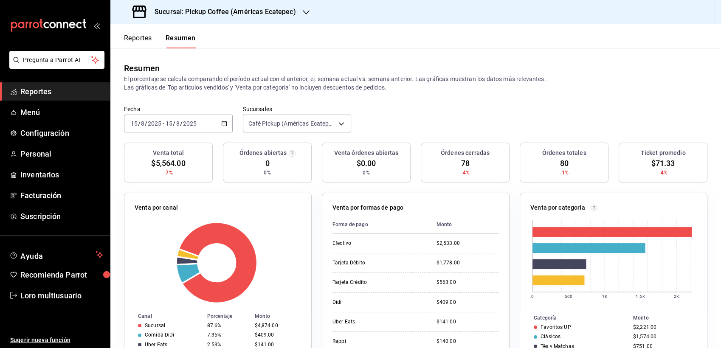
click at [180, 121] on span "/" at bounding box center [181, 123] width 3 height 7
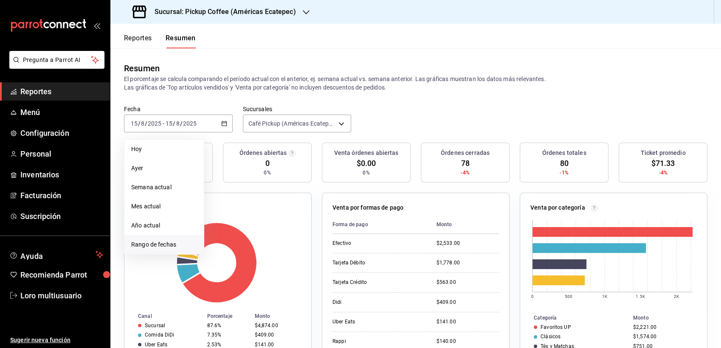
click at [155, 246] on span "Rango de fechas" at bounding box center [164, 244] width 66 height 9
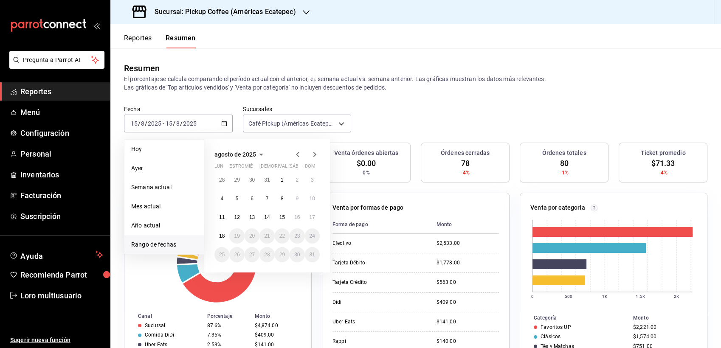
click at [305, 206] on div "28 29 30 31 1 2 3 4 5 6 7 8 9 10 11 12 13 14 15 16 17 18 19 20 21 22 23 24 25 2…" at bounding box center [266, 217] width 105 height 90
click at [310, 197] on abbr "10" at bounding box center [312, 199] width 6 height 6
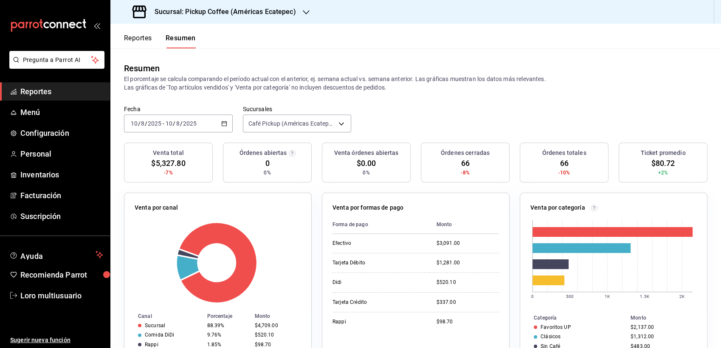
click at [198, 120] on div "2025-08-10 10 / 8 / 2025 - 2025-08-10 10 / 8 / 2025" at bounding box center [178, 124] width 109 height 18
click at [193, 131] on div "2025-08-10 10 / 8 / 2025 - 2025-08-10 10 / 8 / 2025" at bounding box center [178, 124] width 109 height 18
click at [192, 130] on div "2025-08-10 10 / 8 / 2025 - 2025-08-10 10 / 8 / 2025" at bounding box center [178, 124] width 109 height 18
click at [190, 130] on div "2025-08-10 10 / 8 / 2025 - 2025-08-10 10 / 8 / 2025" at bounding box center [178, 124] width 109 height 18
click at [190, 130] on div "[DATE] [DATE] - [DATE] [DATE]" at bounding box center [178, 124] width 109 height 18
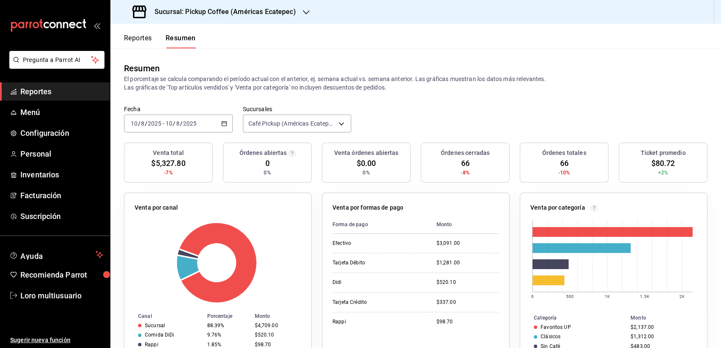
click at [190, 130] on div "[DATE] [DATE] - [DATE] [DATE]" at bounding box center [178, 124] width 109 height 18
drag, startPoint x: 190, startPoint y: 130, endPoint x: 185, endPoint y: 127, distance: 5.9
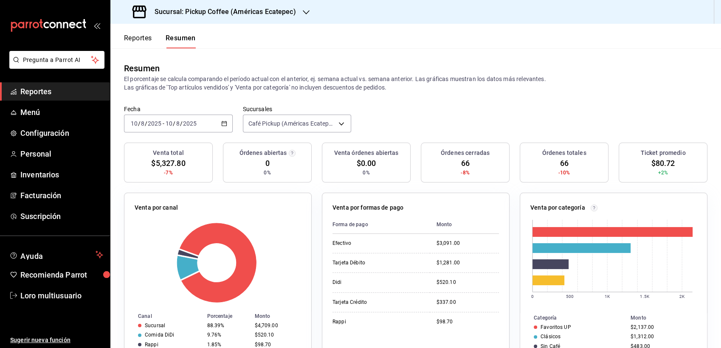
click at [185, 127] on div "[DATE] [DATE] - [DATE] [DATE]" at bounding box center [178, 124] width 109 height 18
drag, startPoint x: 184, startPoint y: 129, endPoint x: 170, endPoint y: 126, distance: 14.5
click at [170, 126] on input "10" at bounding box center [169, 123] width 8 height 7
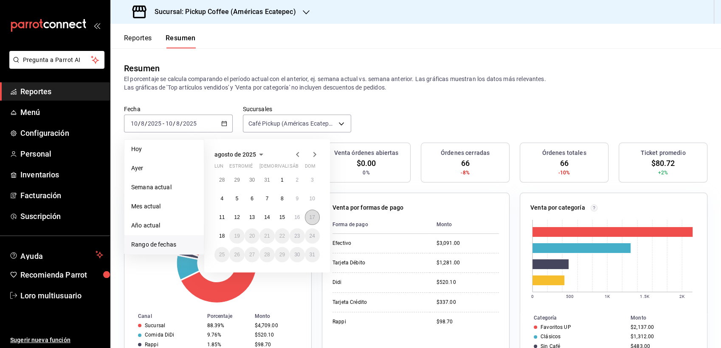
click at [310, 211] on button "17" at bounding box center [312, 217] width 15 height 15
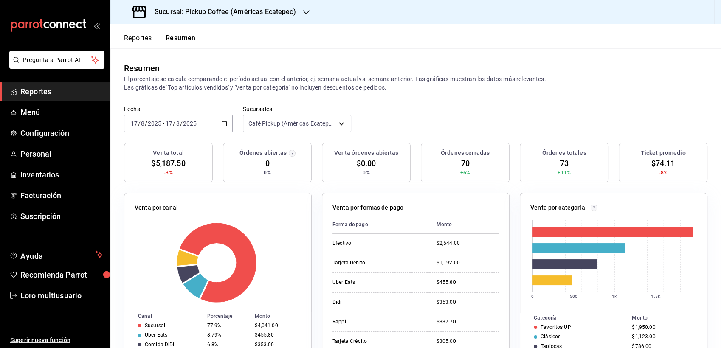
click at [253, 3] on div "Sucursal: Pickup Coffee (Américas Ecatepec)" at bounding box center [215, 12] width 196 height 24
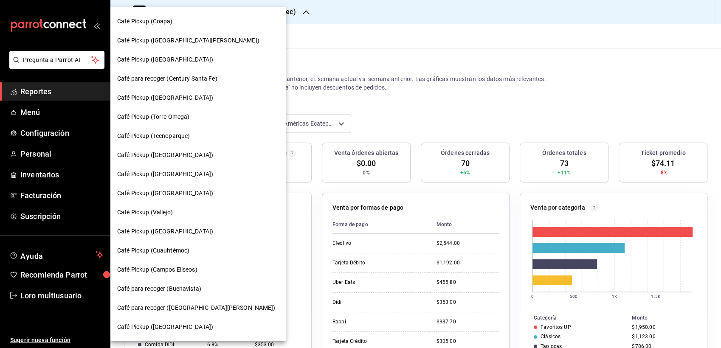
scroll to position [119, 0]
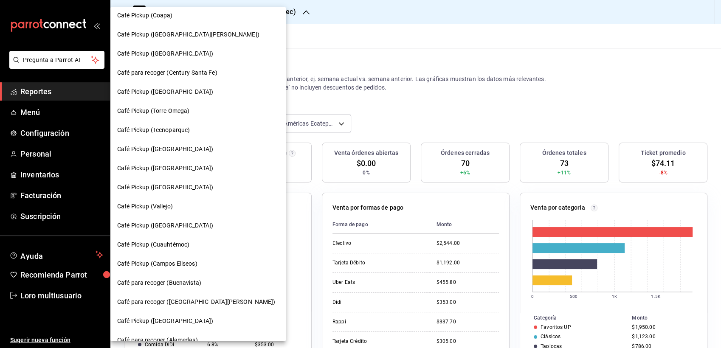
click at [165, 149] on span "Café Pickup ([GEOGRAPHIC_DATA])" at bounding box center [165, 149] width 96 height 9
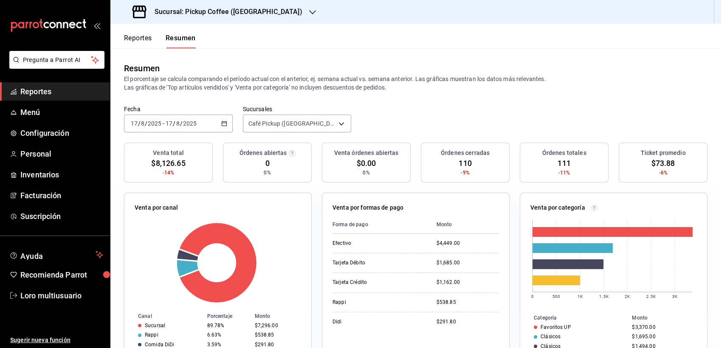
click at [197, 129] on div "2025-08-17 17 / 8 / 2025 - 2025-08-17 17 / 8 / 2025" at bounding box center [178, 124] width 109 height 18
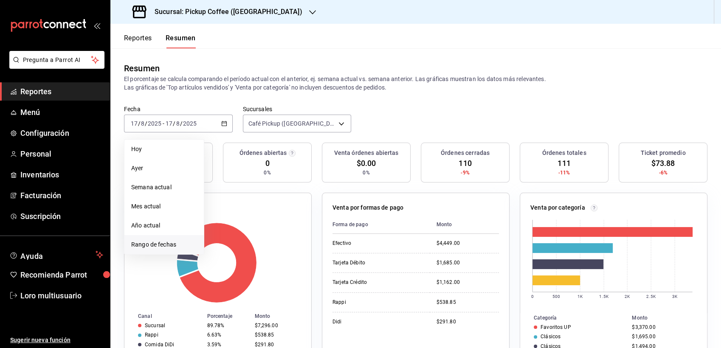
click at [160, 247] on span "Rango de fechas" at bounding box center [164, 244] width 66 height 9
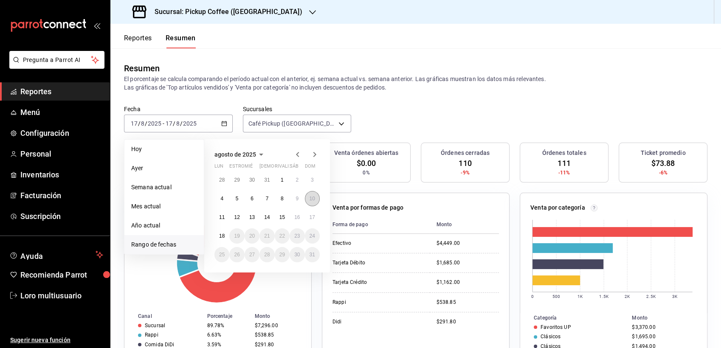
click at [312, 199] on abbr "10" at bounding box center [312, 199] width 6 height 6
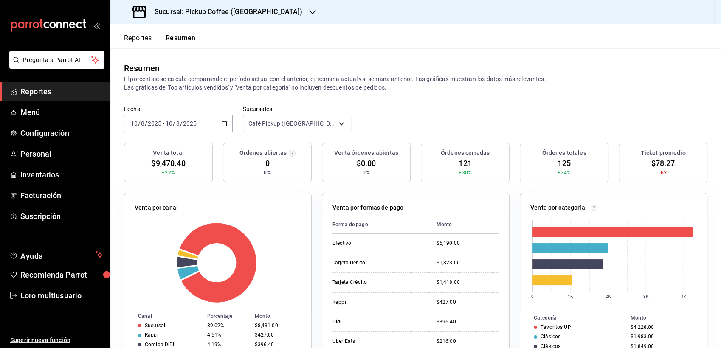
click at [189, 127] on input "2025" at bounding box center [190, 123] width 14 height 7
click at [198, 131] on div "2025-08-10 10 / 8 / 2025 - 2025-08-10 10 / 8 / 2025" at bounding box center [178, 124] width 109 height 18
click at [177, 118] on div "[DATE] [DATE] - [DATE] [DATE]" at bounding box center [178, 124] width 109 height 18
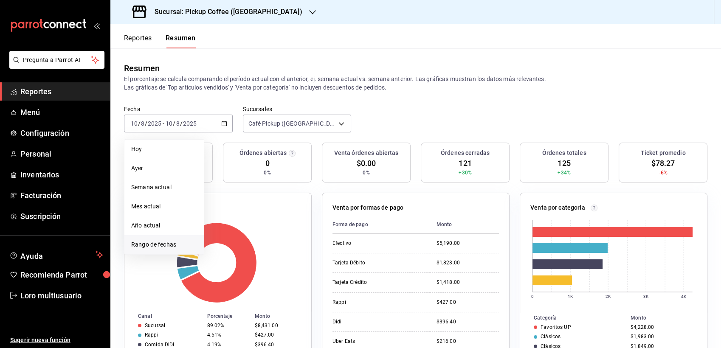
click at [172, 250] on li "Rango de fechas" at bounding box center [163, 244] width 79 height 19
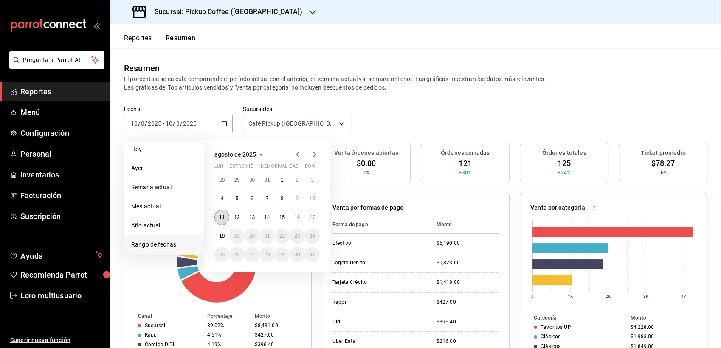
click at [221, 216] on abbr "11" at bounding box center [222, 217] width 6 height 6
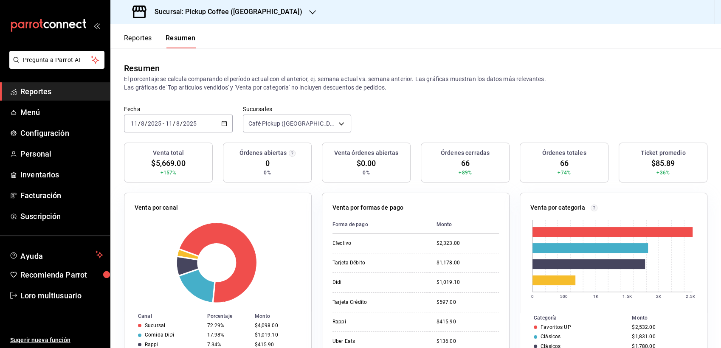
click at [202, 127] on div "[DATE] [DATE] - [DATE] [DATE]" at bounding box center [178, 124] width 109 height 18
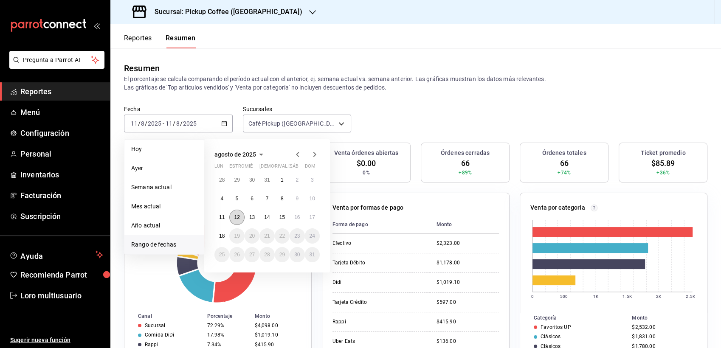
click at [236, 216] on abbr "12" at bounding box center [237, 217] width 6 height 6
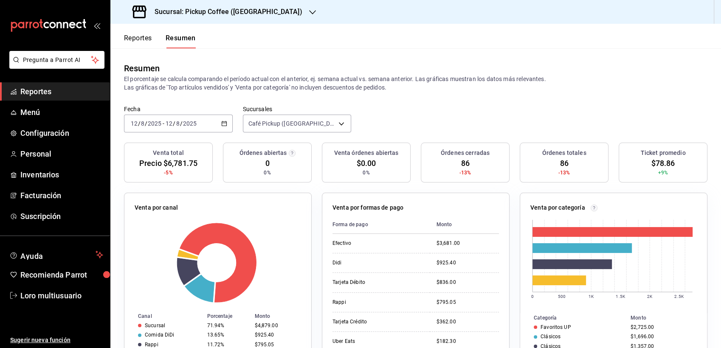
click at [191, 129] on div "[DATE] [DATE] - [DATE] [DATE]" at bounding box center [178, 124] width 109 height 18
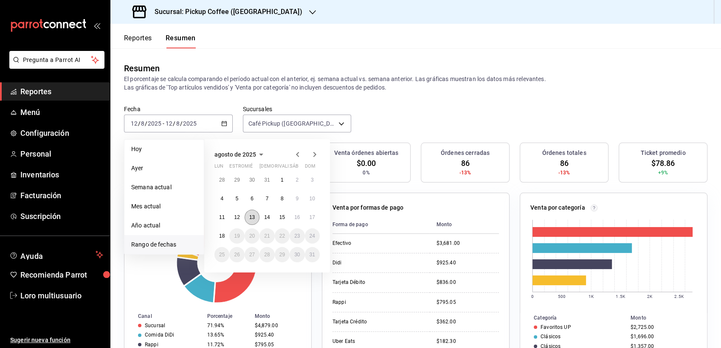
click at [250, 219] on abbr "13" at bounding box center [252, 217] width 6 height 6
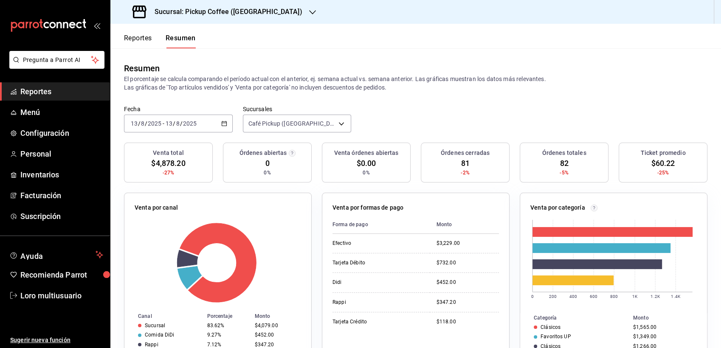
click at [204, 118] on div "2025-08-13 13 / 8 / 2025 - 2025-08-13 13 / 8 / 2025" at bounding box center [178, 124] width 109 height 18
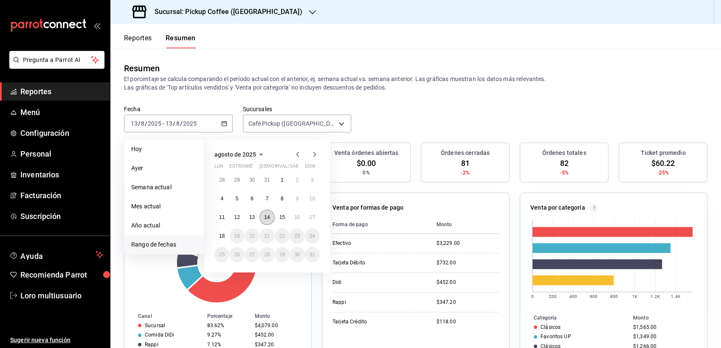
click at [266, 217] on abbr "14" at bounding box center [267, 217] width 6 height 6
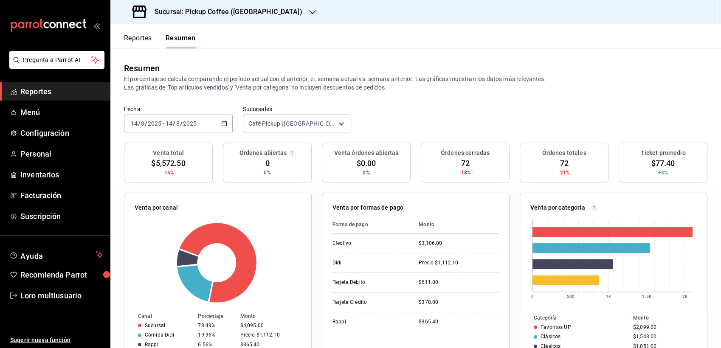
click at [182, 117] on div "[DATE] [DATE] - [DATE] [DATE]" at bounding box center [178, 124] width 109 height 18
click at [177, 124] on input "8" at bounding box center [178, 123] width 4 height 7
click at [194, 129] on div "[DATE] [DATE] - [DATE] [DATE]" at bounding box center [178, 124] width 109 height 18
click at [172, 124] on input "14" at bounding box center [169, 123] width 8 height 7
click at [194, 129] on div "[DATE] [DATE] - [DATE] [DATE]" at bounding box center [178, 124] width 109 height 18
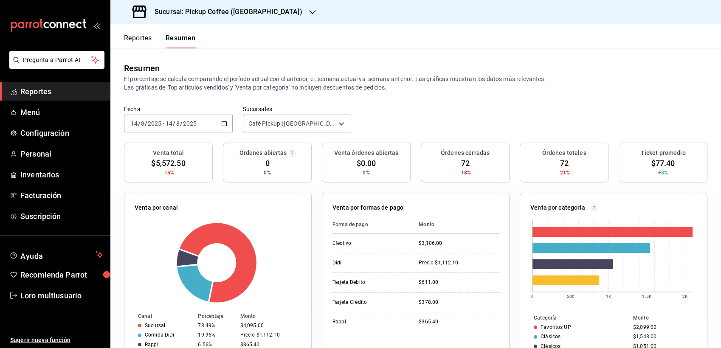
click at [194, 129] on div "[DATE] [DATE] - [DATE] [DATE]" at bounding box center [178, 124] width 109 height 18
drag, startPoint x: 194, startPoint y: 129, endPoint x: 85, endPoint y: 46, distance: 137.5
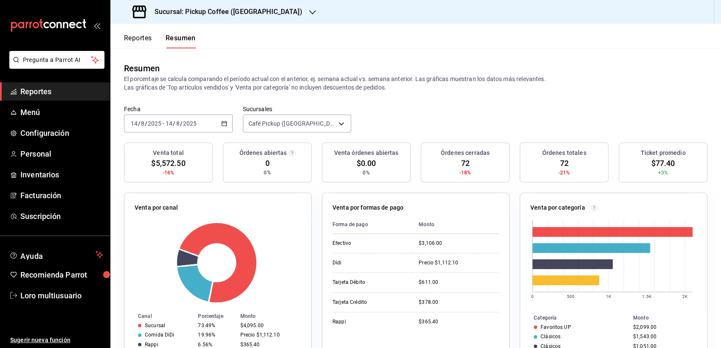
click at [85, 46] on div "Pregunta a Parrot AI Reportes Menú Configuración Personal Inventarios Facturaci…" at bounding box center [360, 174] width 721 height 348
click at [183, 129] on div "[DATE] [DATE] - [DATE] [DATE]" at bounding box center [178, 124] width 109 height 18
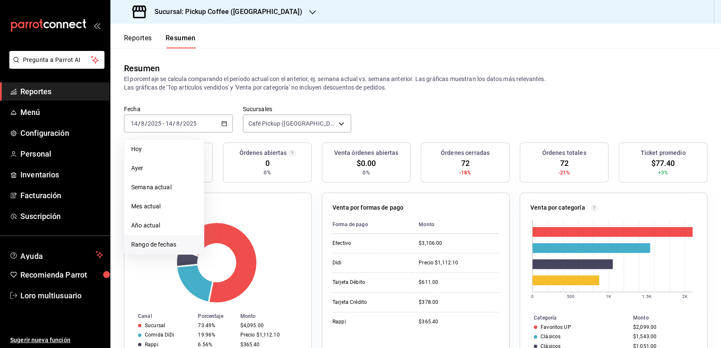
click at [162, 240] on span "Rango de fechas" at bounding box center [164, 244] width 66 height 9
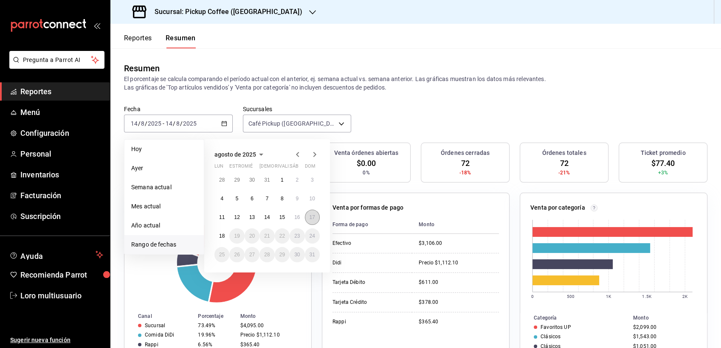
click at [315, 216] on button "17" at bounding box center [312, 217] width 15 height 15
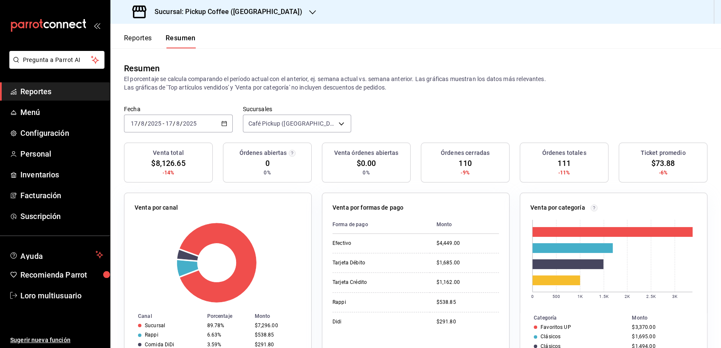
drag, startPoint x: 242, startPoint y: 8, endPoint x: 199, endPoint y: 17, distance: 43.2
click at [199, 17] on h3 "Sucursal: Pickup Coffee ([GEOGRAPHIC_DATA])" at bounding box center [225, 12] width 155 height 10
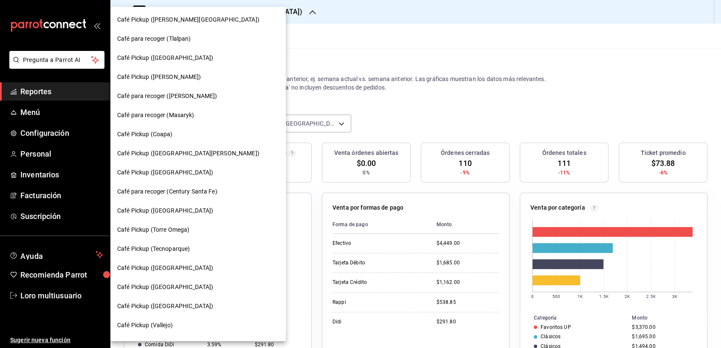
click at [200, 19] on div "Café Pickup ([PERSON_NAME][GEOGRAPHIC_DATA])" at bounding box center [198, 19] width 162 height 9
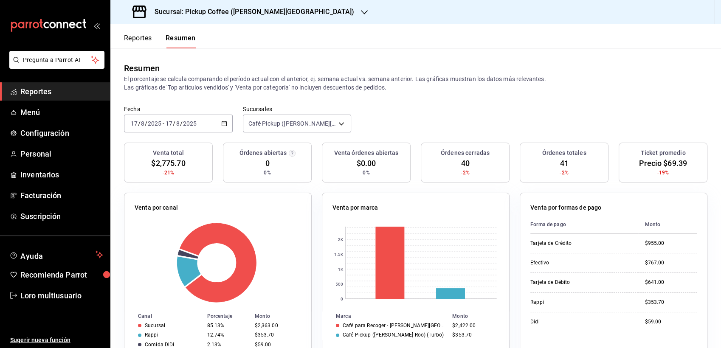
click at [183, 121] on input "2025" at bounding box center [190, 123] width 14 height 7
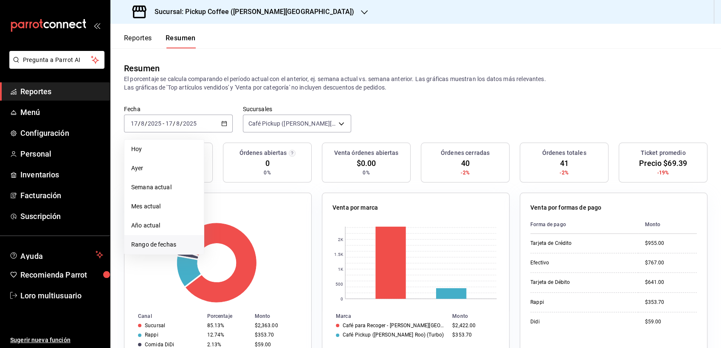
click at [147, 247] on span "Rango de fechas" at bounding box center [164, 244] width 66 height 9
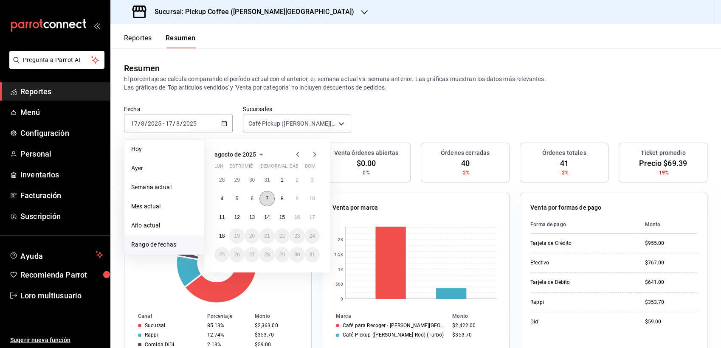
click at [266, 201] on abbr "7" at bounding box center [267, 199] width 3 height 6
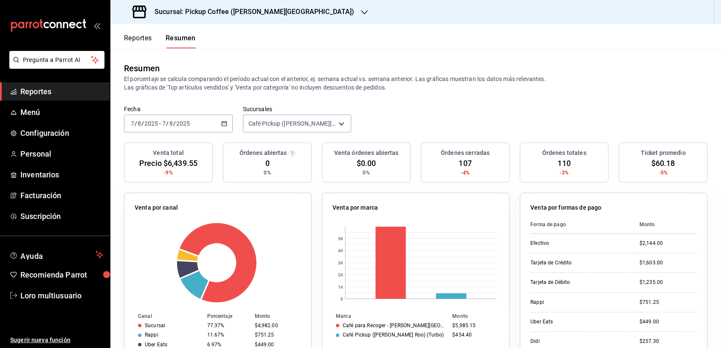
click at [197, 121] on div "[DATE] [DATE] - [DATE] [DATE]" at bounding box center [178, 124] width 109 height 18
click at [200, 127] on div "[DATE] [DATE] - [DATE] [DATE]" at bounding box center [178, 124] width 109 height 18
click at [170, 118] on div "[DATE] [DATE] - [DATE] [DATE]" at bounding box center [178, 124] width 109 height 18
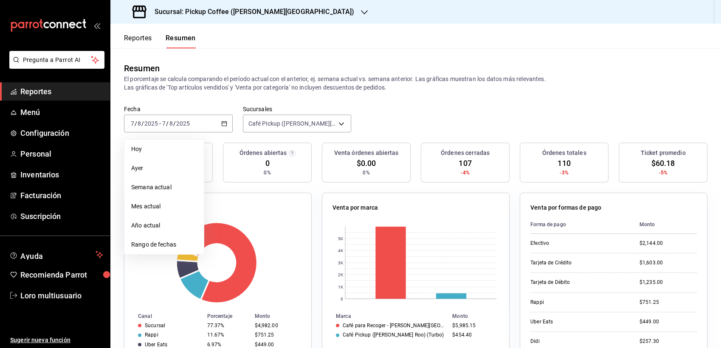
click at [156, 239] on li "Rango de fechas" at bounding box center [163, 244] width 79 height 19
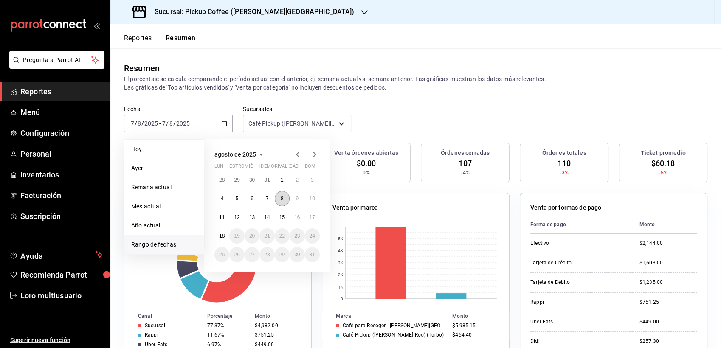
click at [285, 196] on button "8" at bounding box center [282, 198] width 15 height 15
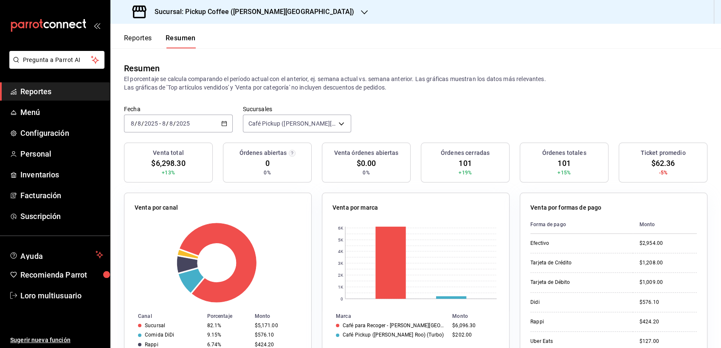
click at [175, 128] on div "2025-08-08 8 / 8 / 2025 - 2025-08-08 8 / 8 / 2025" at bounding box center [178, 124] width 109 height 18
click at [172, 126] on input "8" at bounding box center [171, 123] width 4 height 7
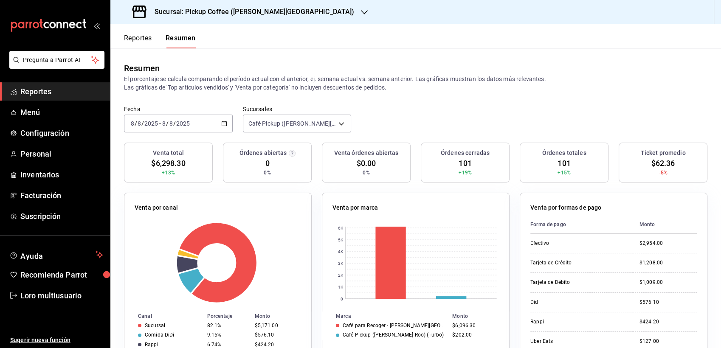
click at [176, 126] on input "2025" at bounding box center [183, 123] width 14 height 7
click at [221, 127] on div "2025-08-08 8 / 8 / 2025 - 2025-08-08 8 / 8 / 2025" at bounding box center [178, 124] width 109 height 18
click at [173, 122] on span "/" at bounding box center [174, 123] width 3 height 7
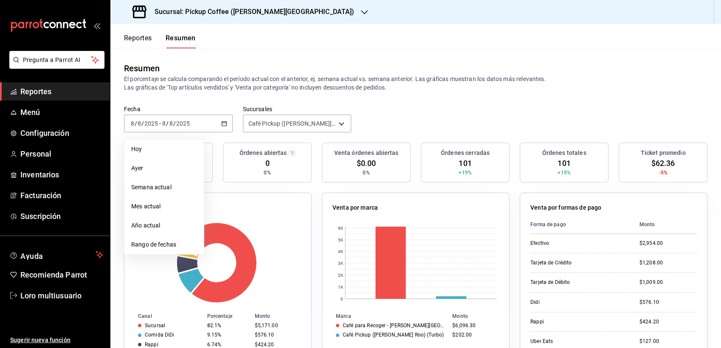
click at [160, 243] on span "Rango de fechas" at bounding box center [164, 244] width 66 height 9
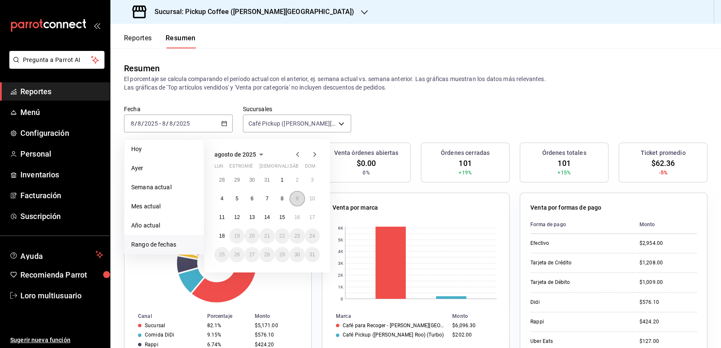
click at [297, 194] on button "9" at bounding box center [297, 198] width 15 height 15
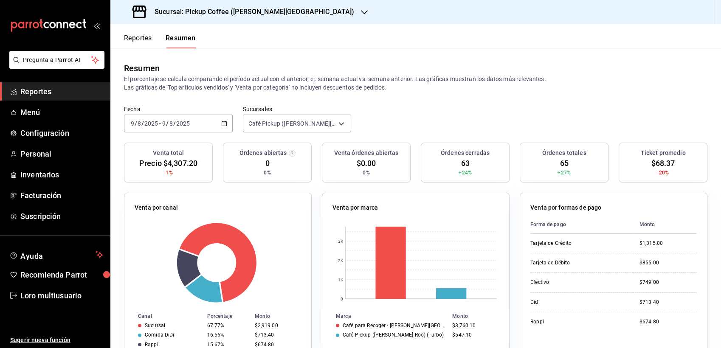
drag, startPoint x: 183, startPoint y: 123, endPoint x: 148, endPoint y: 122, distance: 34.8
click at [148, 122] on input "2025" at bounding box center [151, 123] width 14 height 7
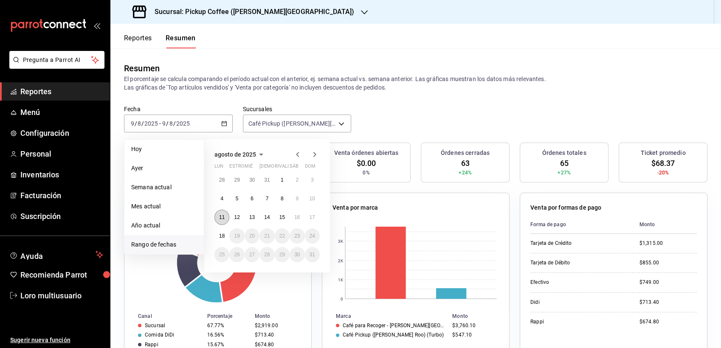
click at [216, 219] on button "11" at bounding box center [221, 217] width 15 height 15
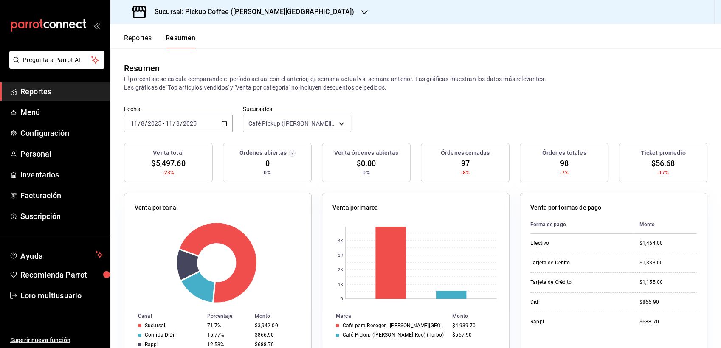
click at [205, 128] on div "[DATE] [DATE] - [DATE] [DATE]" at bounding box center [178, 124] width 109 height 18
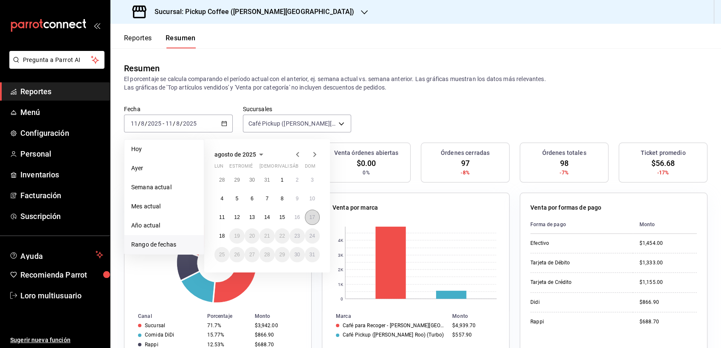
click at [315, 214] on button "17" at bounding box center [312, 217] width 15 height 15
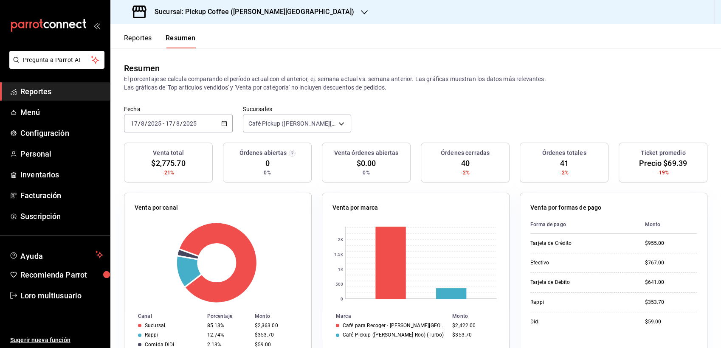
click at [245, 1] on div "Sucursal: Pickup Coffee (Quintana Roo)" at bounding box center [244, 12] width 254 height 24
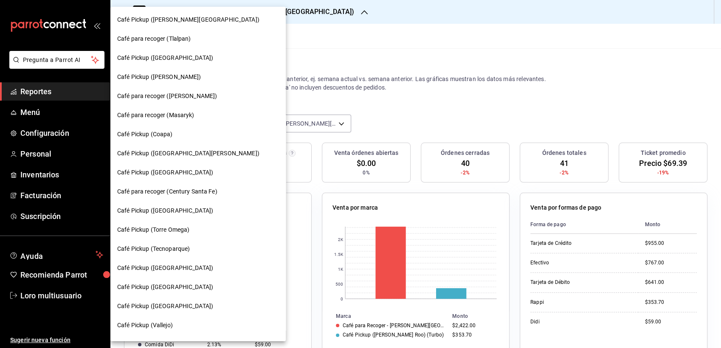
click at [149, 288] on span "Café Pickup ([GEOGRAPHIC_DATA])" at bounding box center [165, 287] width 96 height 9
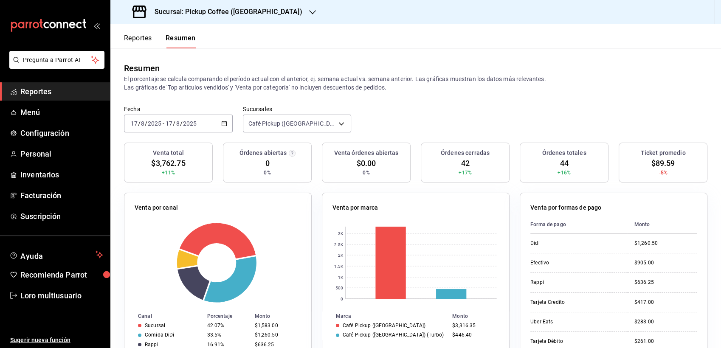
click at [169, 123] on input "17" at bounding box center [169, 123] width 8 height 7
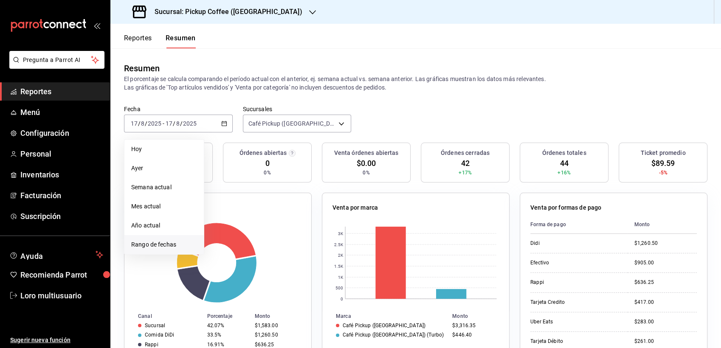
click at [169, 239] on li "Rango de fechas" at bounding box center [163, 244] width 79 height 19
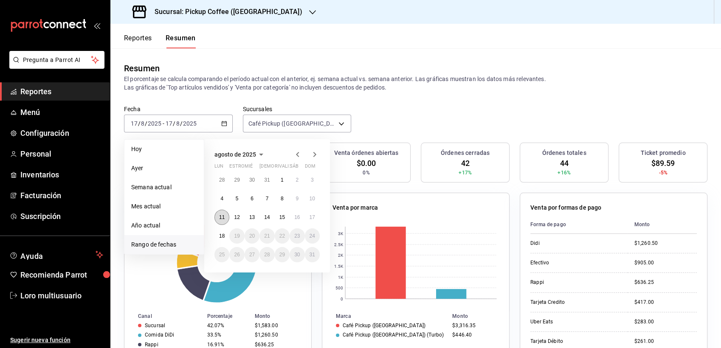
click at [219, 215] on button "11" at bounding box center [221, 217] width 15 height 15
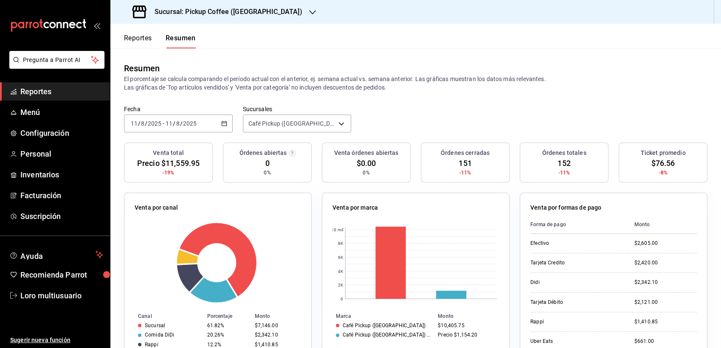
click at [220, 10] on h3 "Sucursal: Pickup Coffee (Nápoles)" at bounding box center [225, 12] width 155 height 10
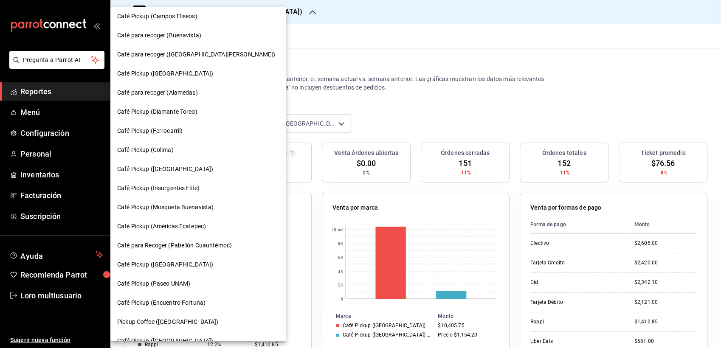
scroll to position [398, 0]
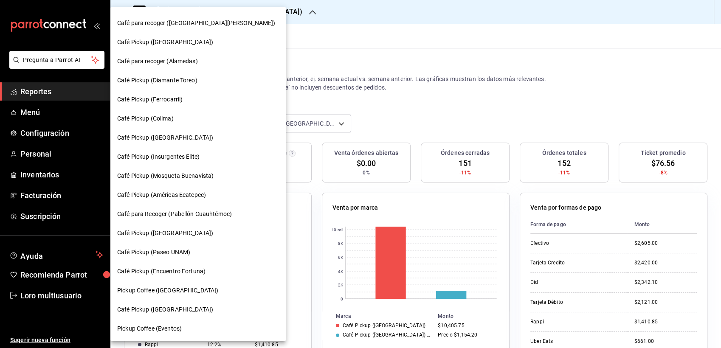
click at [168, 291] on span "Pickup Coffee ([GEOGRAPHIC_DATA])" at bounding box center [167, 290] width 101 height 9
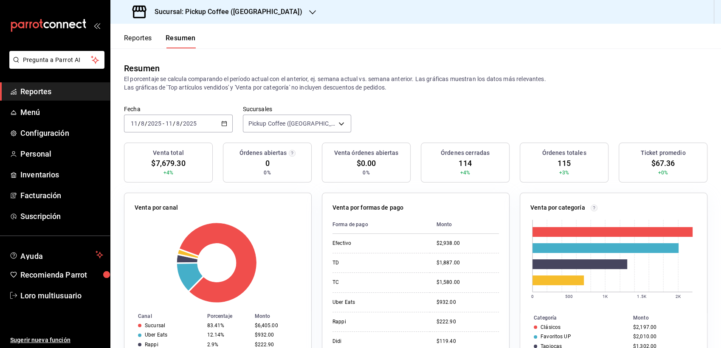
click at [205, 123] on div "2025-08-11 11 / 8 / 2025 - 2025-08-11 11 / 8 / 2025" at bounding box center [178, 124] width 109 height 18
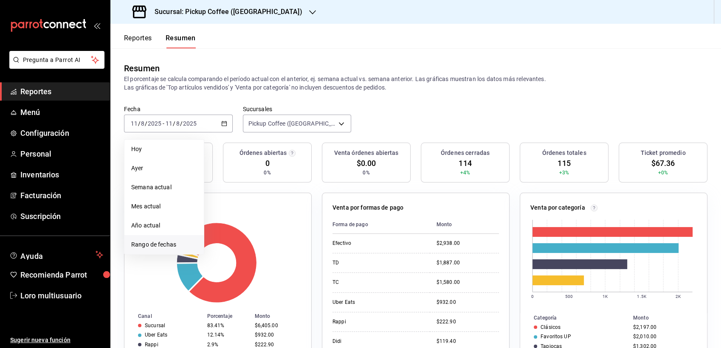
click at [163, 247] on span "Rango de fechas" at bounding box center [164, 244] width 66 height 9
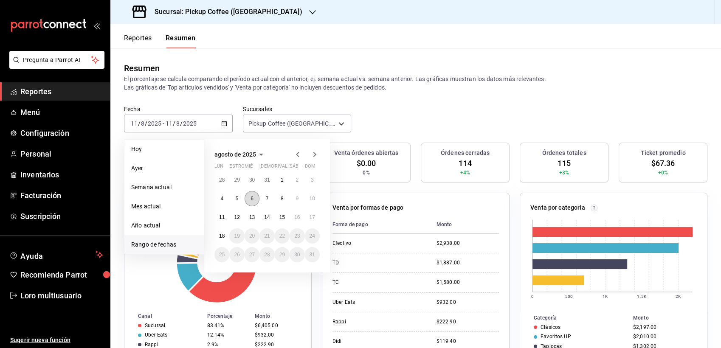
click at [251, 201] on abbr "6" at bounding box center [251, 199] width 3 height 6
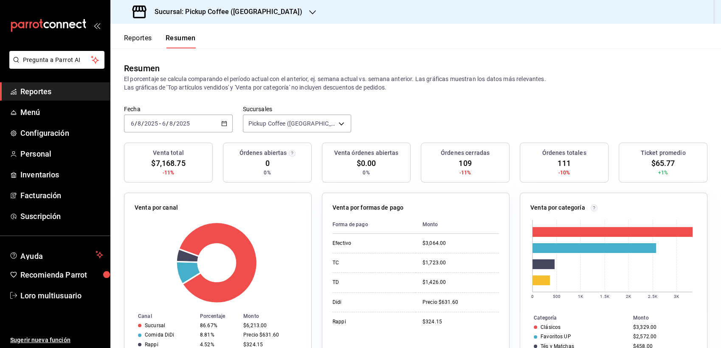
click at [200, 129] on div "2025-08-06 6 / 8 / 2025 - 2025-08-06 6 / 8 / 2025" at bounding box center [178, 124] width 109 height 18
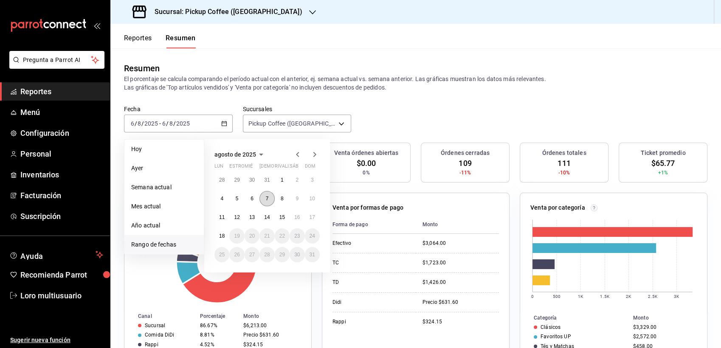
click at [271, 197] on button "7" at bounding box center [266, 198] width 15 height 15
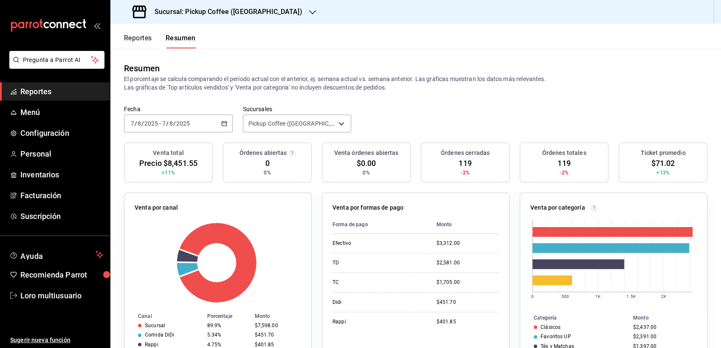
click at [216, 120] on div "2025-08-07 7 / 8 / 2025 - 2025-08-07 7 / 8 / 2025" at bounding box center [178, 124] width 109 height 18
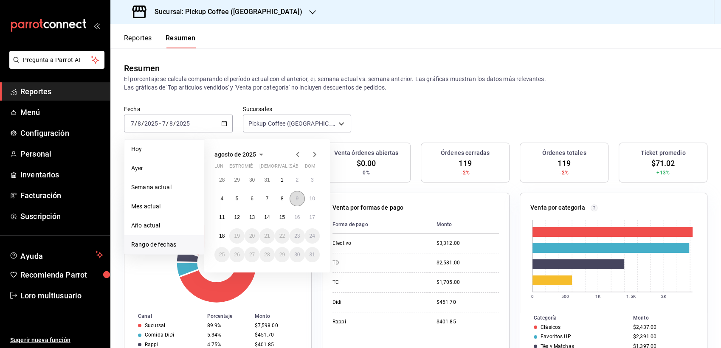
click at [301, 201] on button "9" at bounding box center [297, 198] width 15 height 15
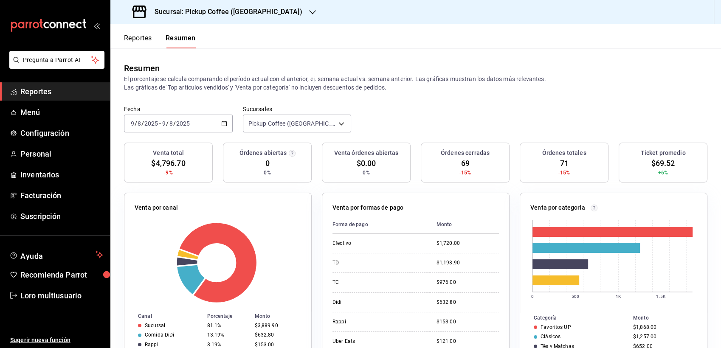
click at [177, 118] on div "2025-08-09 9 / 8 / 2025 - 2025-08-09 9 / 8 / 2025" at bounding box center [178, 124] width 109 height 18
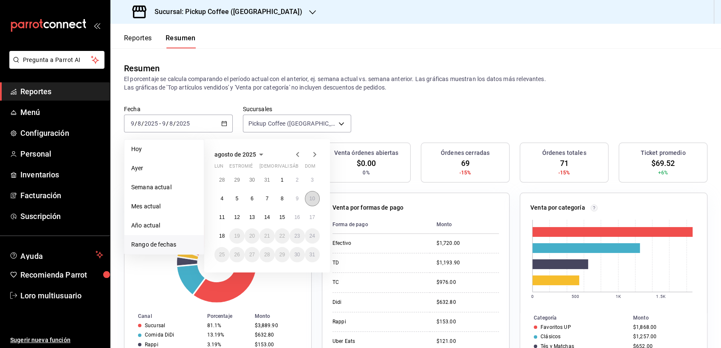
click at [309, 197] on abbr "10" at bounding box center [312, 199] width 6 height 6
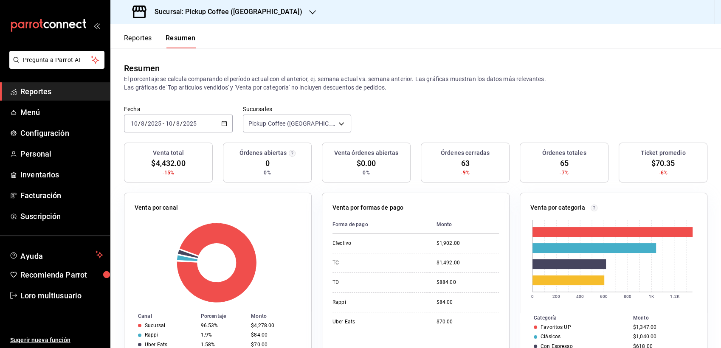
click at [191, 117] on div "2025-08-10 10 / 8 / 2025 - 2025-08-10 10 / 8 / 2025" at bounding box center [178, 124] width 109 height 18
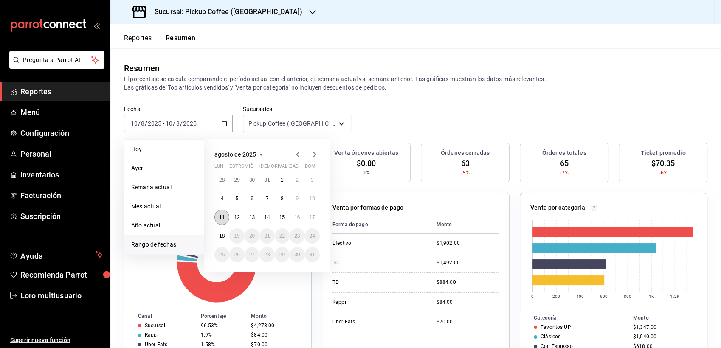
click at [226, 213] on button "11" at bounding box center [221, 217] width 15 height 15
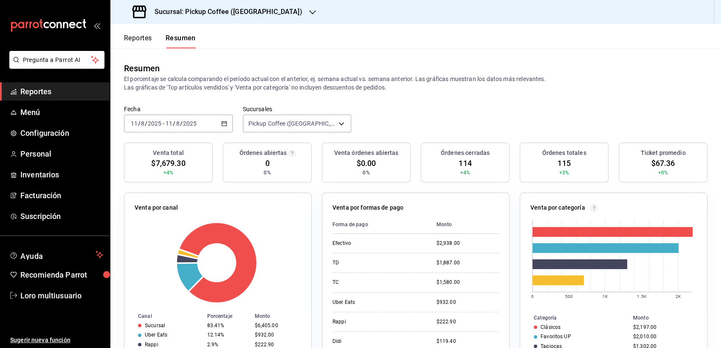
click at [204, 119] on div "2025-08-11 11 / 8 / 2025 - 2025-08-11 11 / 8 / 2025" at bounding box center [178, 124] width 109 height 18
click at [180, 128] on div "2025-08-11 11 / 8 / 2025 - 2025-08-11 11 / 8 / 2025" at bounding box center [178, 124] width 109 height 18
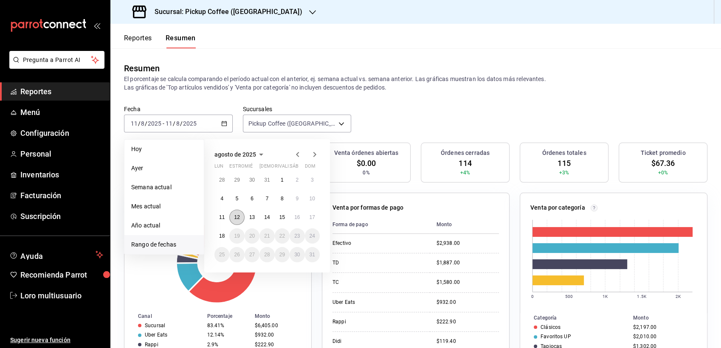
click at [236, 221] on button "12" at bounding box center [236, 217] width 15 height 15
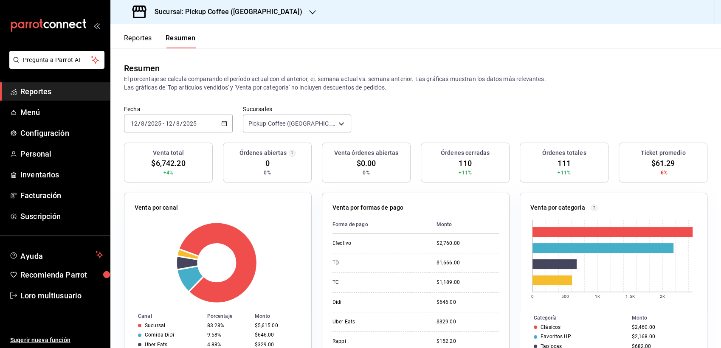
click at [174, 127] on span "/" at bounding box center [174, 123] width 3 height 7
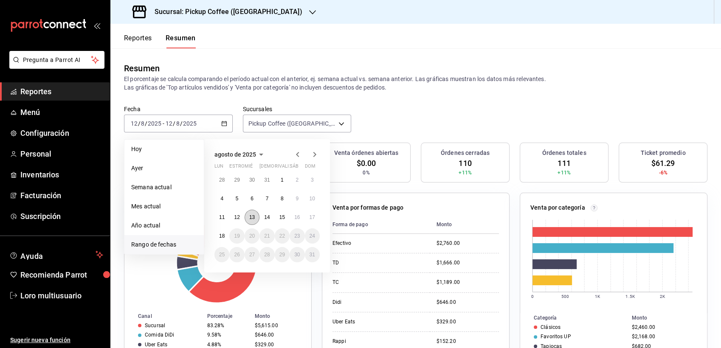
click at [253, 217] on abbr "13" at bounding box center [252, 217] width 6 height 6
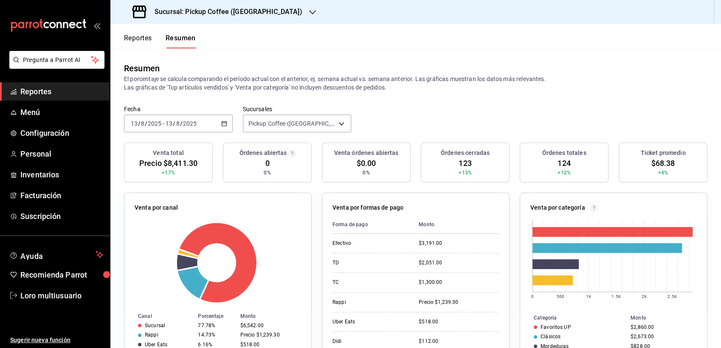
click at [190, 128] on div "2025-08-13 13 / 8 / 2025 - 2025-08-13 13 / 8 / 2025" at bounding box center [178, 124] width 109 height 18
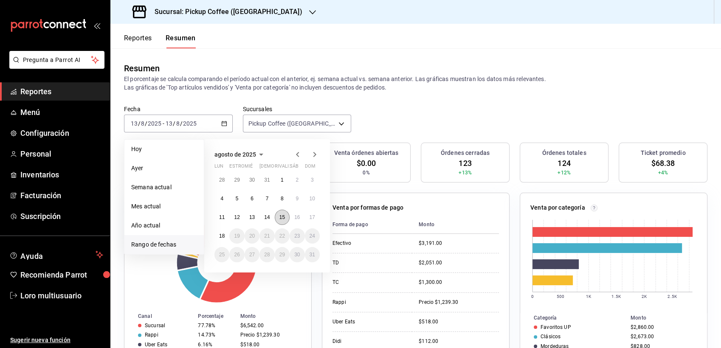
click at [279, 218] on abbr "15" at bounding box center [282, 217] width 6 height 6
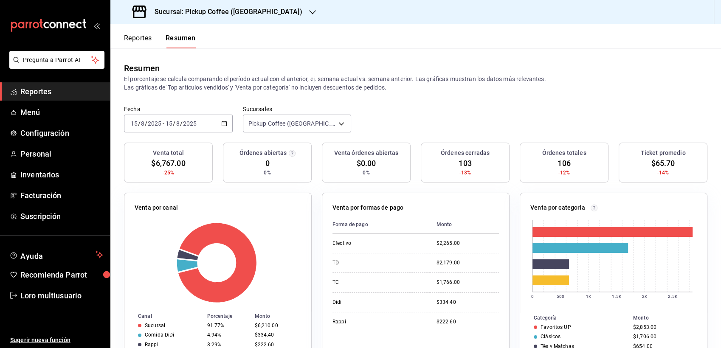
click at [186, 121] on input "2025" at bounding box center [190, 123] width 14 height 7
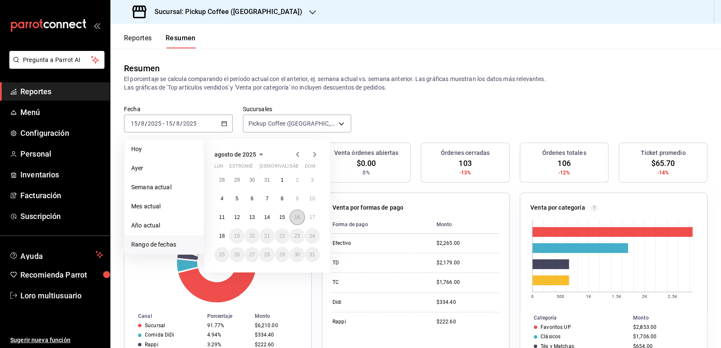
click at [294, 213] on button "16" at bounding box center [297, 217] width 15 height 15
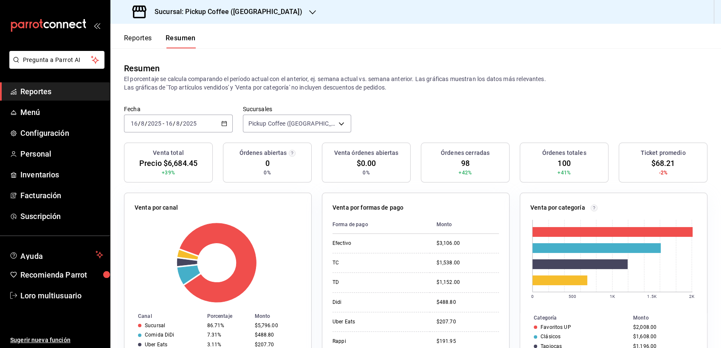
click at [183, 127] on input "2025" at bounding box center [190, 123] width 14 height 7
click at [193, 136] on div "Fecha 2025-08-16 16 / 8 / 2025 - 2025-08-16 16 / 8 / 2025 Sucursales Pickup Cof…" at bounding box center [415, 123] width 610 height 37
click at [190, 129] on div "2025-08-16 16 / 8 / 2025 - 2025-08-16 16 / 8 / 2025" at bounding box center [178, 124] width 109 height 18
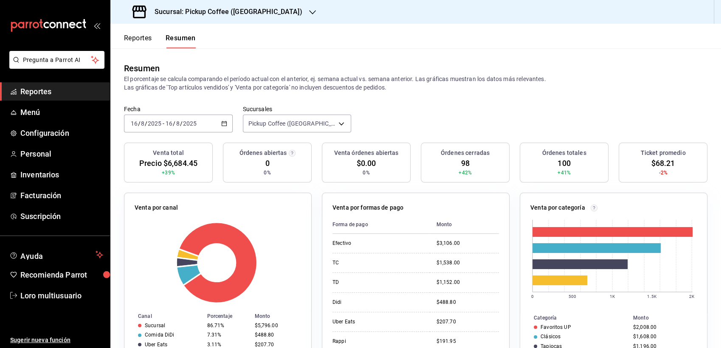
click at [190, 129] on div "2025-08-16 16 / 8 / 2025 - 2025-08-16 16 / 8 / 2025" at bounding box center [178, 124] width 109 height 18
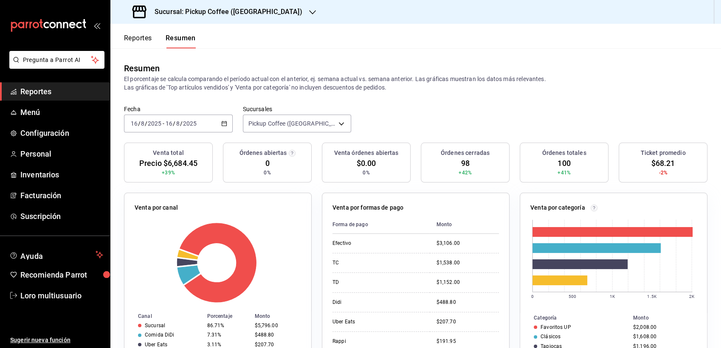
click at [190, 129] on div "2025-08-16 16 / 8 / 2025 - 2025-08-16 16 / 8 / 2025" at bounding box center [178, 124] width 109 height 18
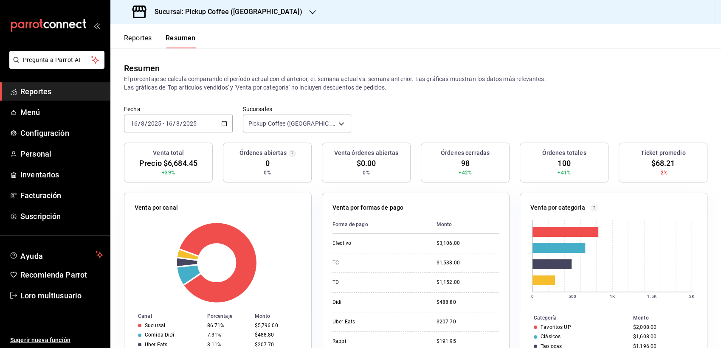
click at [161, 124] on input "2025" at bounding box center [154, 123] width 14 height 7
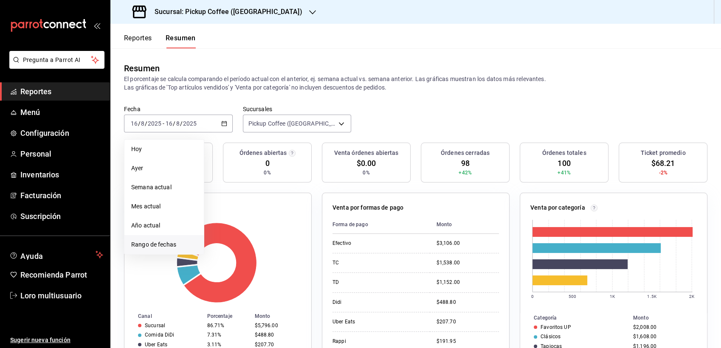
click at [151, 250] on li "Rango de fechas" at bounding box center [163, 244] width 79 height 19
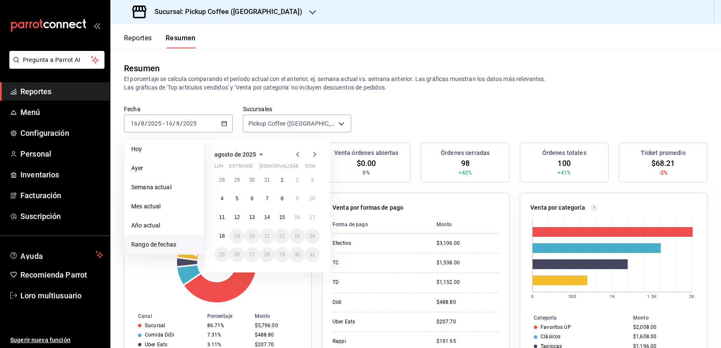
click at [305, 210] on div "28 29 30 31 1 2 3 4 5 6 7 8 9 10 11 12 13 14 15 16 17 18 19 20 21 22 23 24 25 2…" at bounding box center [266, 217] width 105 height 90
click at [315, 214] on abbr "17" at bounding box center [312, 217] width 6 height 6
click at [313, 217] on abbr "17" at bounding box center [312, 217] width 6 height 6
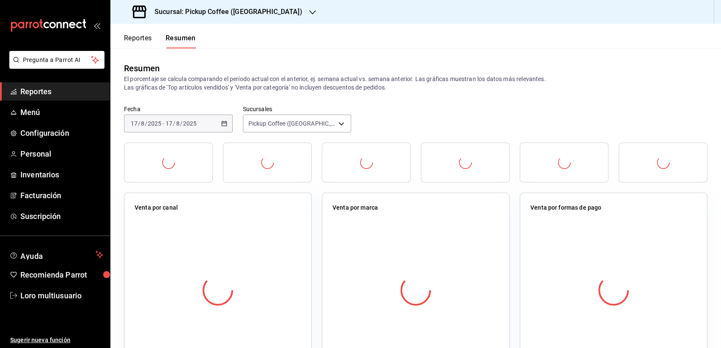
click at [313, 217] on div "Venta por marca" at bounding box center [411, 277] width 198 height 188
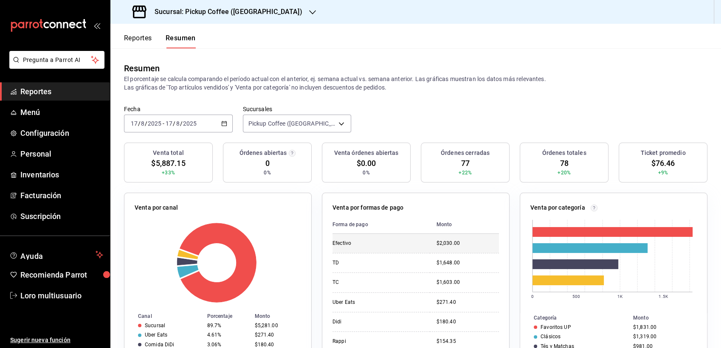
click at [479, 244] on div "$2,030.00" at bounding box center [467, 243] width 62 height 7
click at [241, 21] on div "Sucursal: Pickup Coffee (Londres)" at bounding box center [218, 12] width 202 height 24
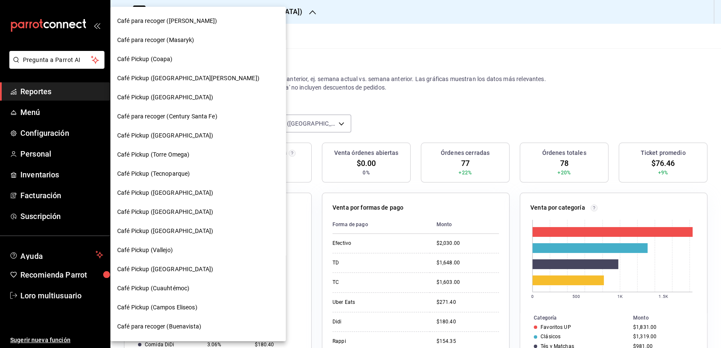
scroll to position [78, 0]
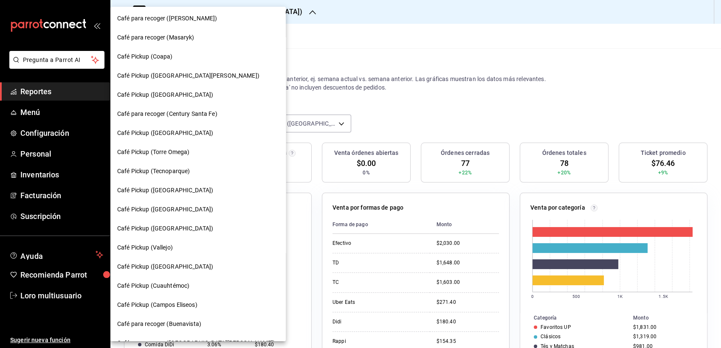
click at [179, 134] on div "Café Pickup ([GEOGRAPHIC_DATA])" at bounding box center [198, 133] width 162 height 9
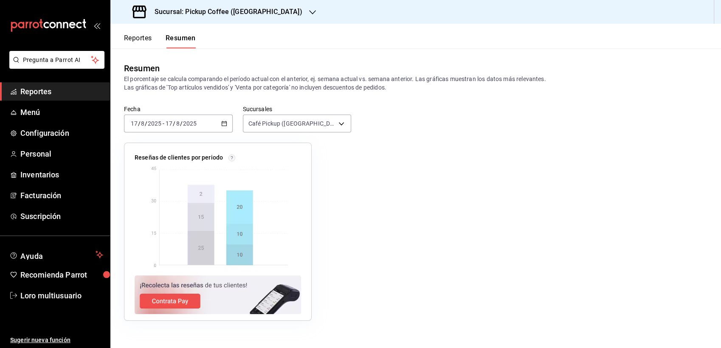
click at [205, 121] on div "[DATE] [DATE] - [DATE] [DATE]" at bounding box center [178, 124] width 109 height 18
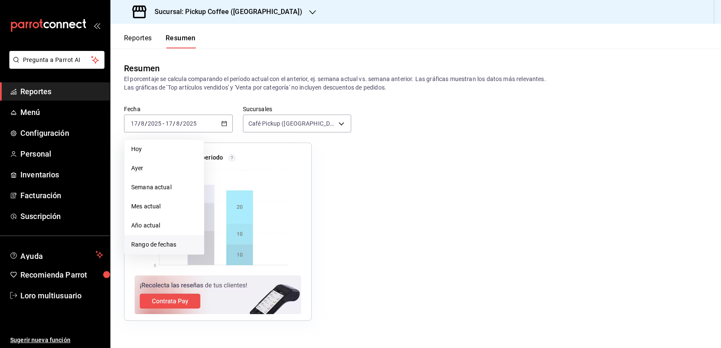
click at [153, 239] on li "Rango de fechas" at bounding box center [163, 244] width 79 height 19
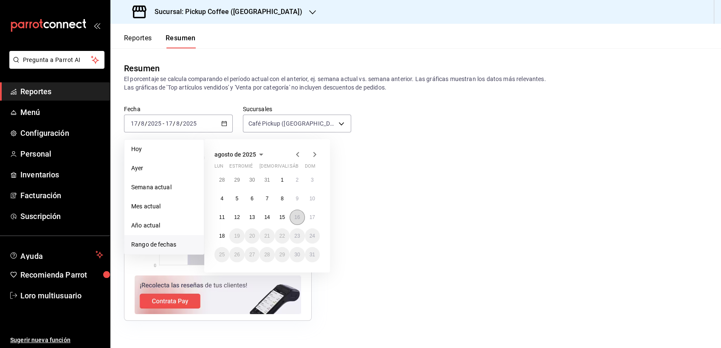
click at [298, 219] on abbr "16" at bounding box center [297, 217] width 6 height 6
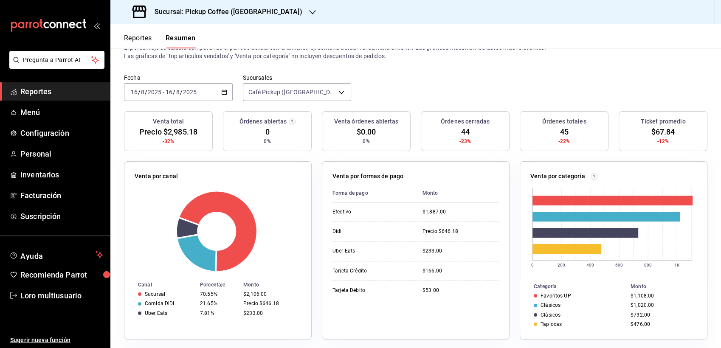
scroll to position [0, 0]
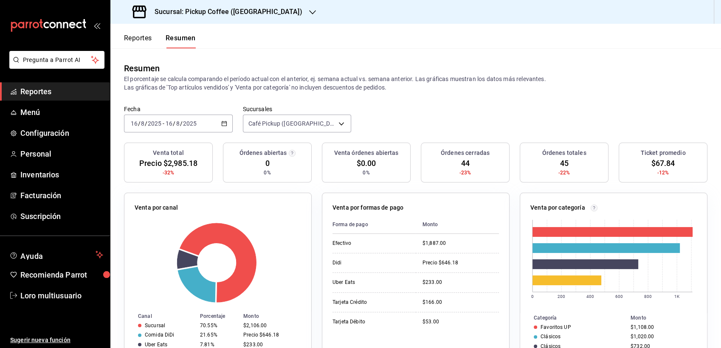
click at [170, 124] on input "16" at bounding box center [169, 123] width 8 height 7
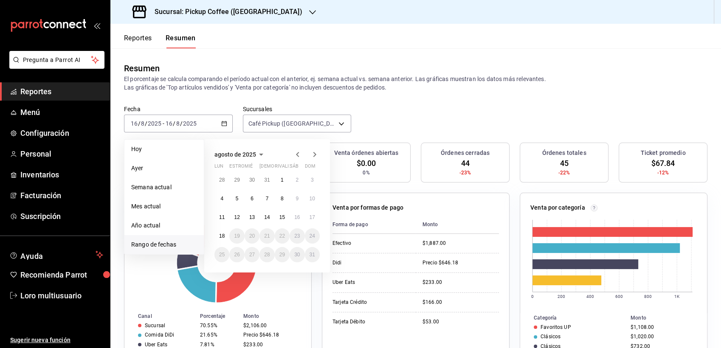
click at [300, 153] on icon "button" at bounding box center [297, 154] width 10 height 10
click at [251, 236] on abbr "23" at bounding box center [252, 239] width 6 height 6
click at [312, 155] on icon "button" at bounding box center [314, 156] width 10 height 10
click at [254, 214] on abbr "13" at bounding box center [252, 217] width 6 height 6
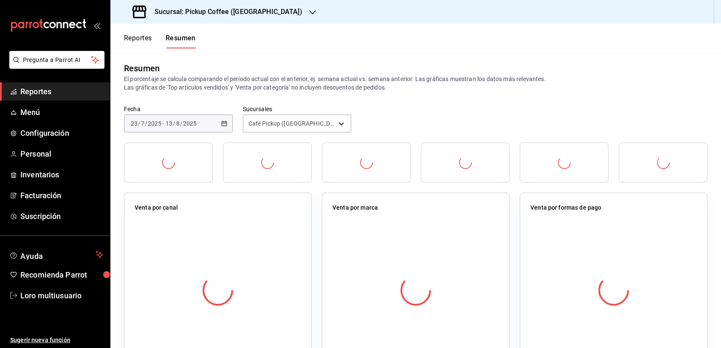
click at [254, 214] on div "Venta por canal" at bounding box center [218, 209] width 166 height 12
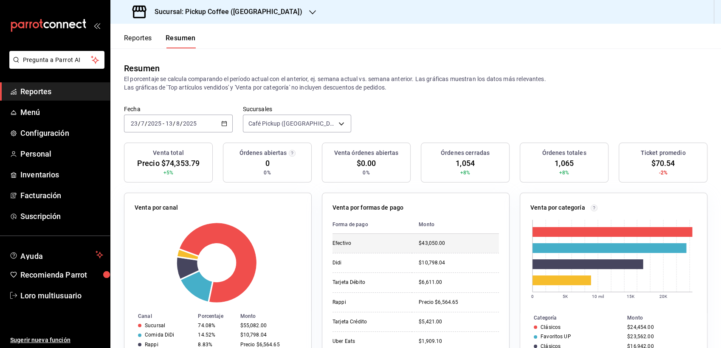
click at [377, 242] on div "Efectivo" at bounding box center [368, 243] width 73 height 7
click at [520, 209] on div "Venta por categoría 0 5K 10 mil 15K 20K Categoría Monto Clásicos $24,454.00 Fav…" at bounding box center [614, 282] width 188 height 178
click at [191, 5] on div "Sucursal: Pickup Coffee (Uruguay)" at bounding box center [218, 12] width 202 height 24
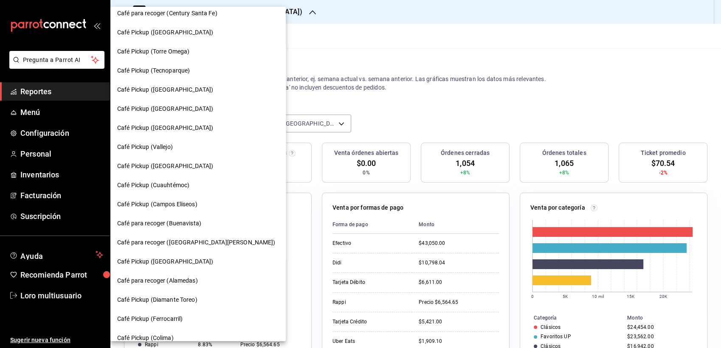
scroll to position [187, 0]
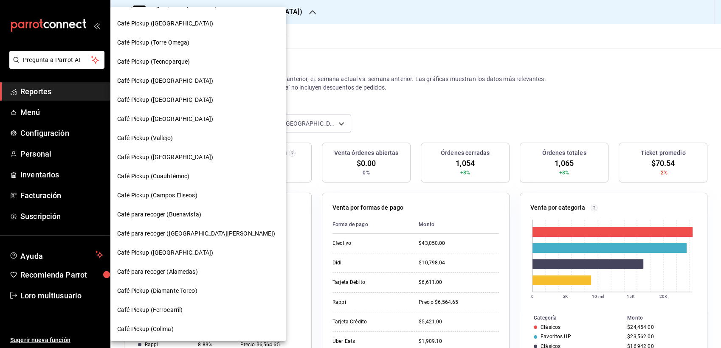
click at [177, 196] on span "Café Pickup (Campos Eliseos)" at bounding box center [157, 195] width 80 height 9
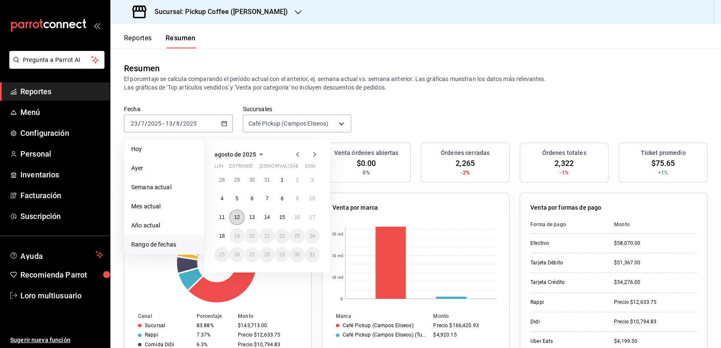
click at [237, 212] on button "12" at bounding box center [236, 217] width 15 height 15
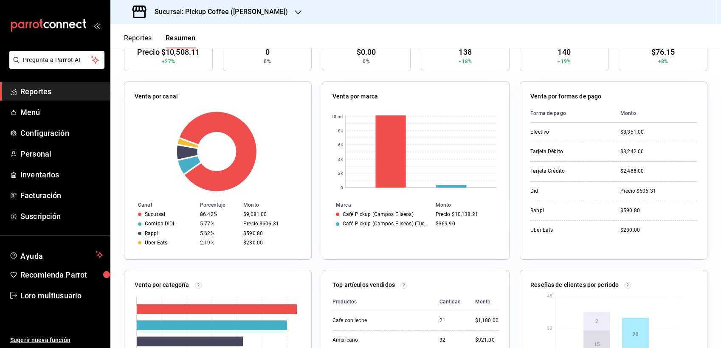
scroll to position [0, 0]
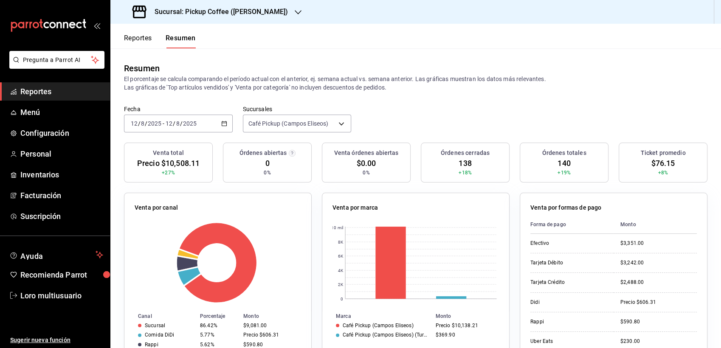
click at [264, 9] on h3 "Sucursal: Pickup Coffee (Campos Eliseos)" at bounding box center [218, 12] width 140 height 10
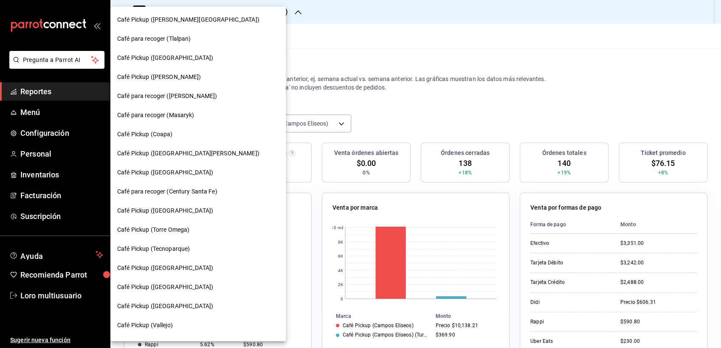
scroll to position [34, 0]
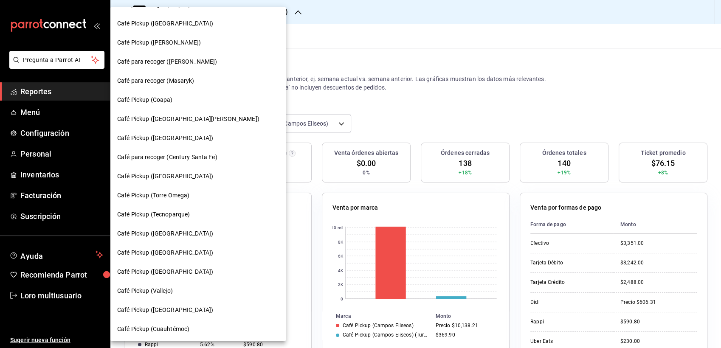
click at [171, 179] on span "Café Pickup ([GEOGRAPHIC_DATA])" at bounding box center [165, 176] width 96 height 9
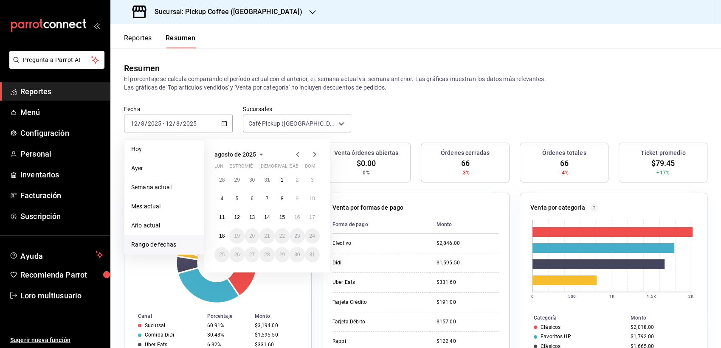
click at [295, 154] on icon "button" at bounding box center [297, 154] width 10 height 10
click at [295, 154] on icon "button" at bounding box center [297, 156] width 10 height 10
click at [225, 252] on button "23" at bounding box center [221, 254] width 15 height 15
click at [315, 150] on icon "button" at bounding box center [314, 154] width 10 height 10
click at [454, 82] on p "El porcentaje se calcula comparando el período actual con el anterior, ej. sema…" at bounding box center [415, 83] width 583 height 17
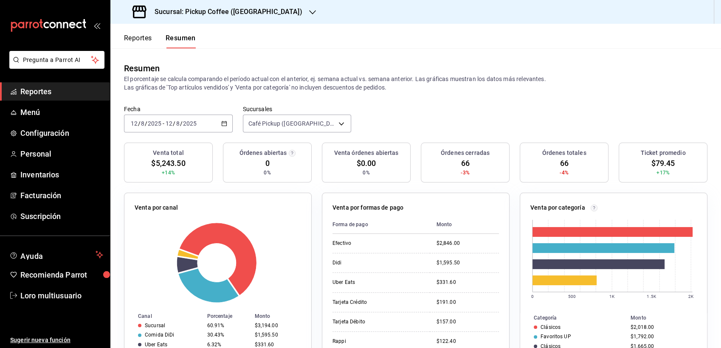
click at [203, 119] on div "2025-08-12 12 / 8 / 2025 - 2025-08-12 12 / 8 / 2025" at bounding box center [178, 124] width 109 height 18
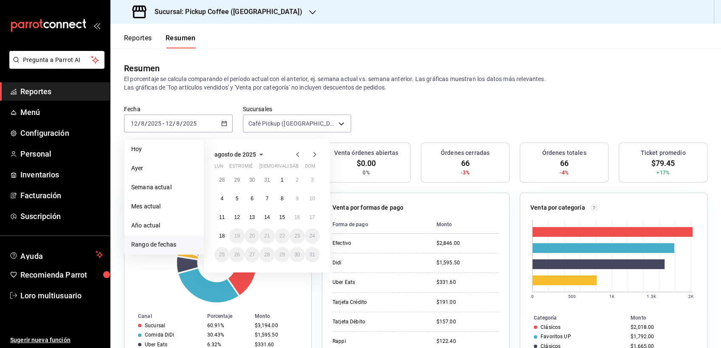
click at [295, 153] on icon "button" at bounding box center [297, 154] width 10 height 10
click at [249, 236] on abbr "23" at bounding box center [252, 239] width 6 height 6
click at [312, 157] on icon "button" at bounding box center [314, 156] width 10 height 10
click at [255, 214] on abbr "13" at bounding box center [252, 217] width 6 height 6
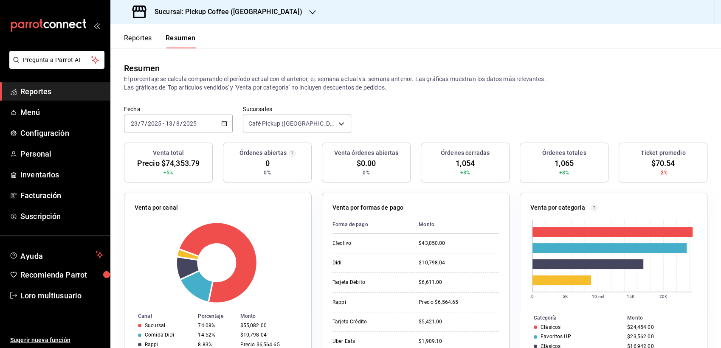
click at [202, 18] on div "Sucursal: Pickup Coffee (Uruguay)" at bounding box center [218, 12] width 202 height 24
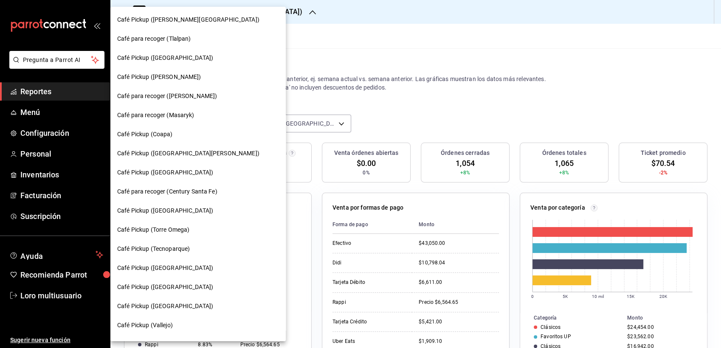
click at [248, 278] on div "Café Pickup ([PERSON_NAME][GEOGRAPHIC_DATA]) Café para recoger (Tlalpan) Café P…" at bounding box center [197, 174] width 175 height 335
click at [245, 278] on div "Café Pickup ([PERSON_NAME][GEOGRAPHIC_DATA]) Café para recoger (Tlalpan) Café P…" at bounding box center [197, 174] width 175 height 335
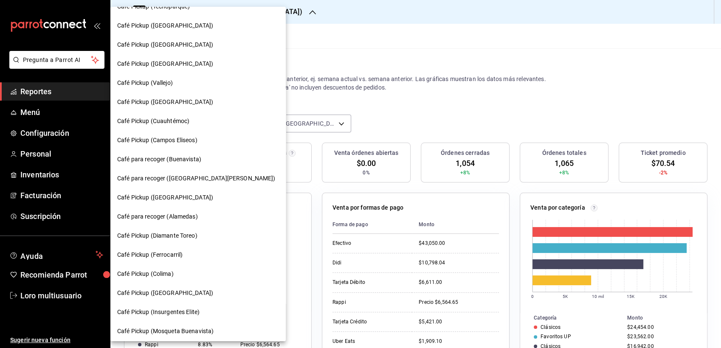
scroll to position [234, 0]
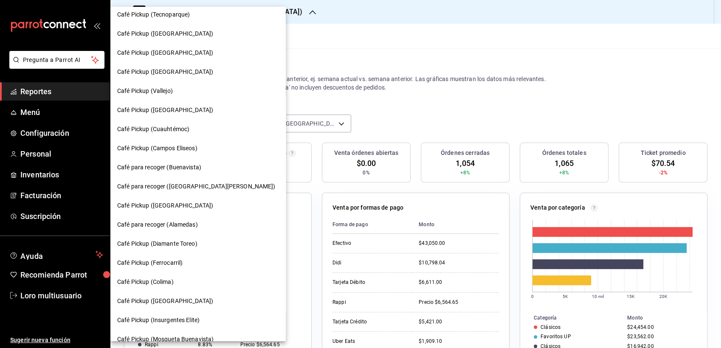
click at [146, 283] on span "Café Pickup (Colima)" at bounding box center [145, 282] width 56 height 9
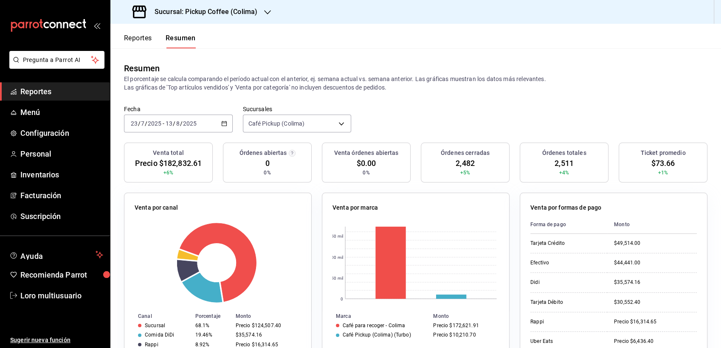
click at [166, 124] on input "13" at bounding box center [169, 123] width 8 height 7
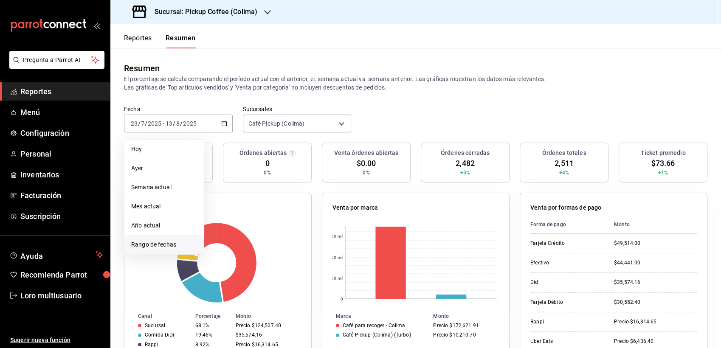
click at [177, 243] on span "Rango de fechas" at bounding box center [164, 244] width 66 height 9
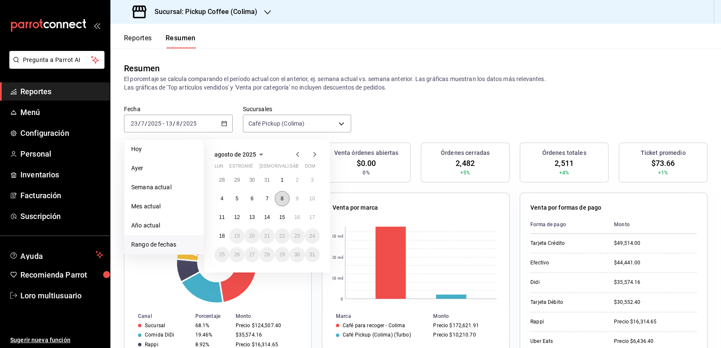
click at [283, 193] on button "8" at bounding box center [282, 198] width 15 height 15
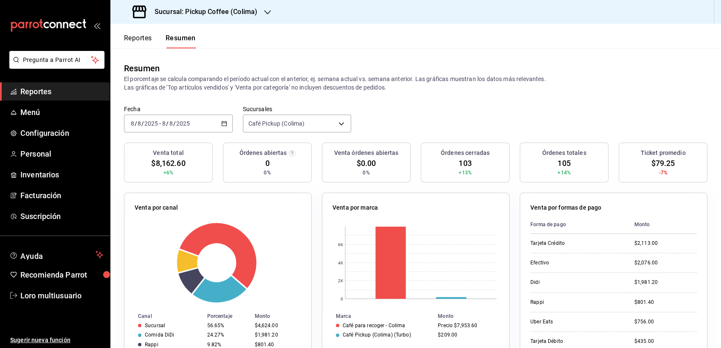
click at [182, 126] on input "2025" at bounding box center [183, 123] width 14 height 7
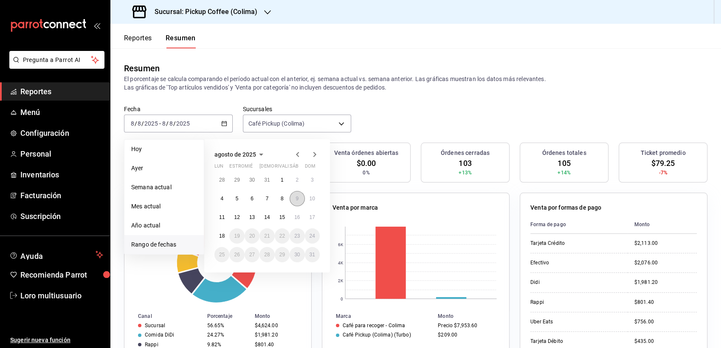
click at [298, 202] on button "9" at bounding box center [297, 198] width 15 height 15
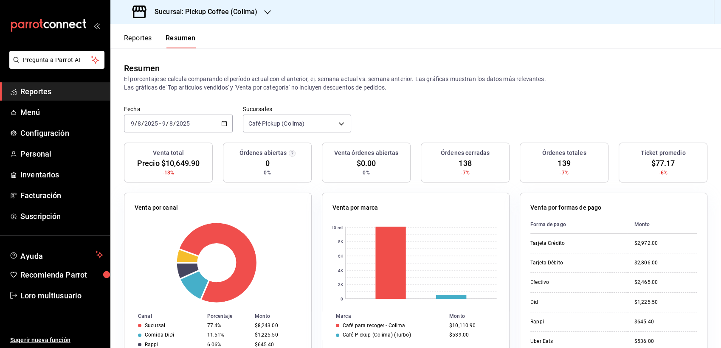
click at [175, 116] on div "2025-08-09 9 / 8 / 2025 - 2025-08-09 9 / 8 / 2025" at bounding box center [178, 124] width 109 height 18
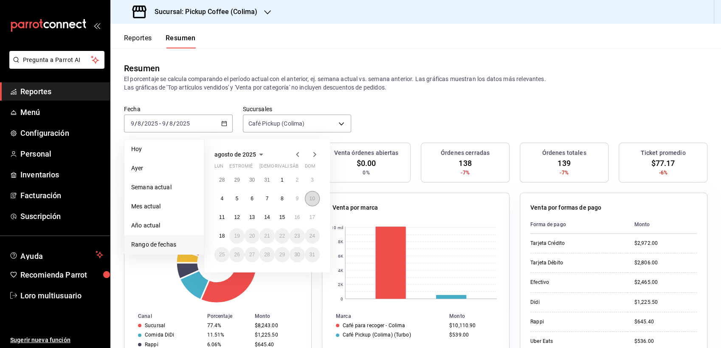
click at [313, 196] on abbr "10" at bounding box center [312, 199] width 6 height 6
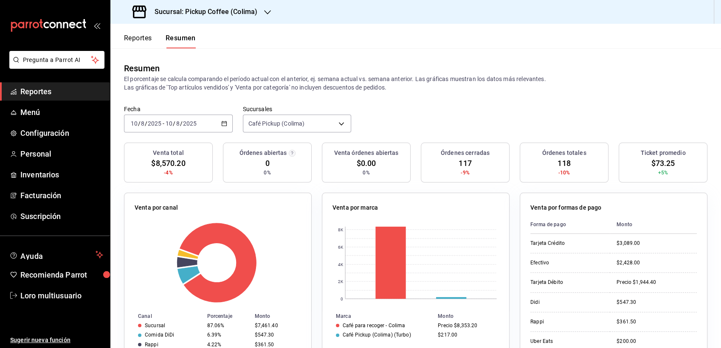
click at [190, 14] on h3 "Sucursal: Pickup Coffee (Colima)" at bounding box center [203, 12] width 110 height 10
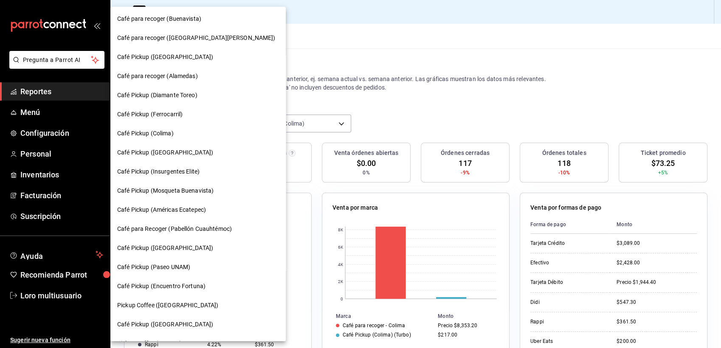
scroll to position [398, 0]
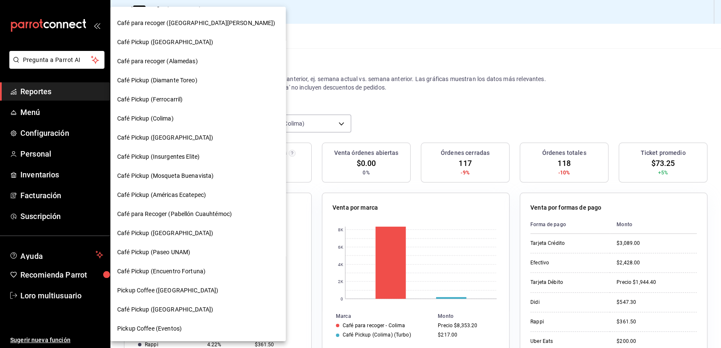
click at [186, 265] on div "Café Pickup (Encuentro Fortuna)" at bounding box center [197, 271] width 175 height 19
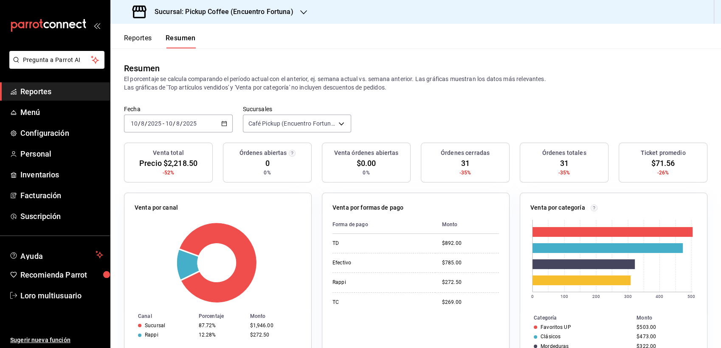
click at [195, 120] on input "2025" at bounding box center [190, 123] width 14 height 7
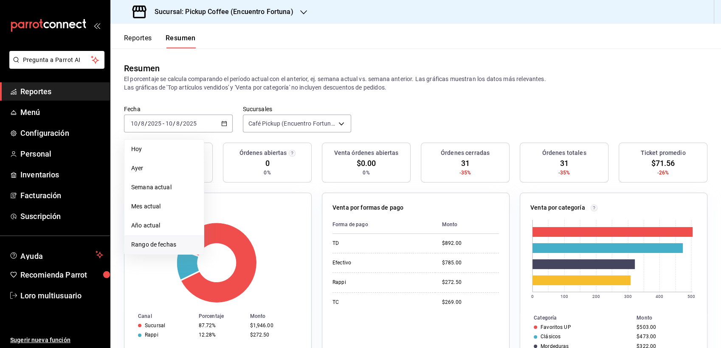
click at [158, 248] on span "Rango de fechas" at bounding box center [164, 244] width 66 height 9
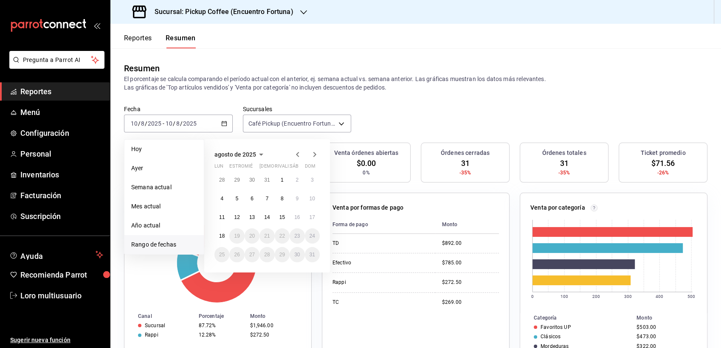
click at [295, 151] on icon "button" at bounding box center [297, 154] width 10 height 10
click at [283, 232] on button "25" at bounding box center [282, 239] width 15 height 15
click at [313, 151] on icon "button" at bounding box center [314, 156] width 10 height 10
click at [234, 216] on abbr "12" at bounding box center [237, 217] width 6 height 6
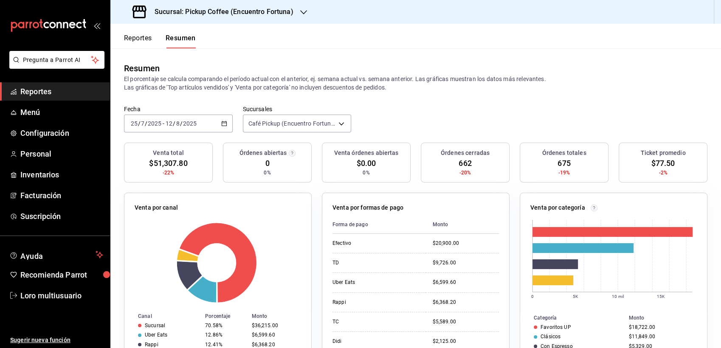
click at [192, 119] on div "2025-07-25 25 / 7 / 2025 - 2025-08-12 12 / 8 / 2025" at bounding box center [178, 124] width 109 height 18
click at [157, 126] on input "2025" at bounding box center [154, 123] width 14 height 7
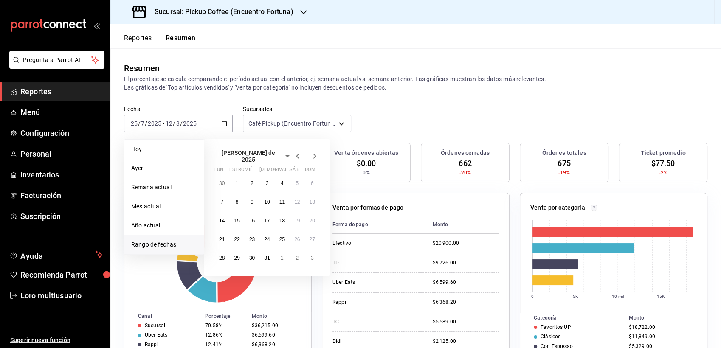
click at [315, 153] on icon "button" at bounding box center [314, 156] width 10 height 10
click at [314, 218] on abbr "17" at bounding box center [312, 217] width 6 height 6
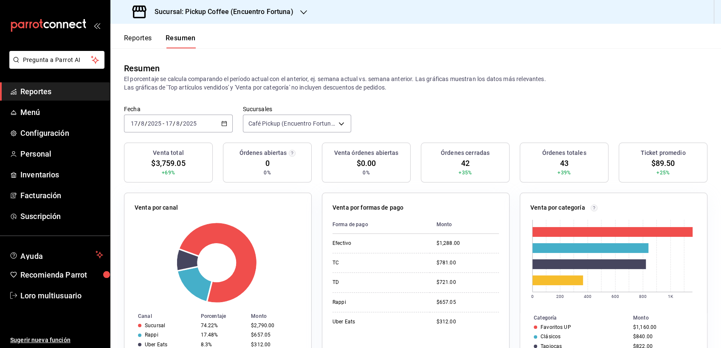
click at [228, 22] on div "Sucursal: Pickup Coffee (Encuentro Fortuna)" at bounding box center [213, 12] width 193 height 24
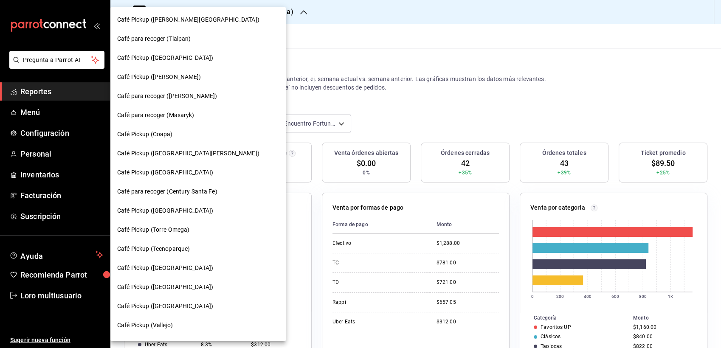
click at [174, 323] on div "Café Pickup (Vallejo)" at bounding box center [198, 325] width 162 height 9
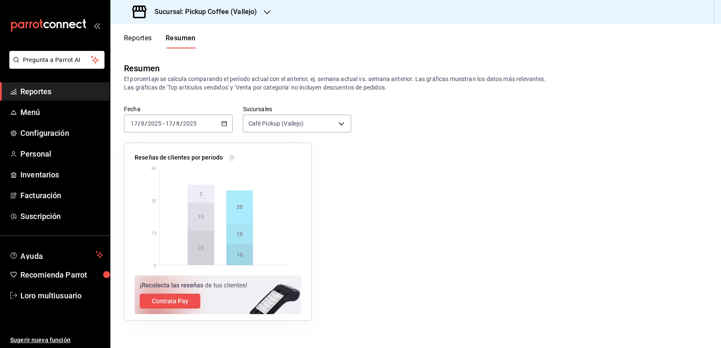
click at [228, 17] on h3 "Sucursal: Pickup Coffee (Vallejo)" at bounding box center [202, 12] width 109 height 10
click at [172, 116] on div "[DATE] [DATE] - [DATE] [DATE]" at bounding box center [178, 124] width 109 height 18
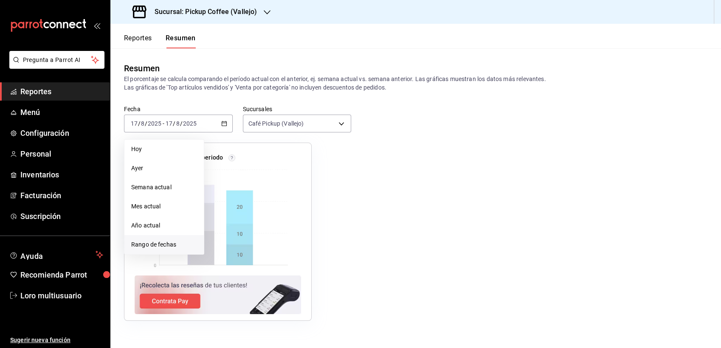
click at [173, 244] on span "Rango de fechas" at bounding box center [164, 244] width 66 height 9
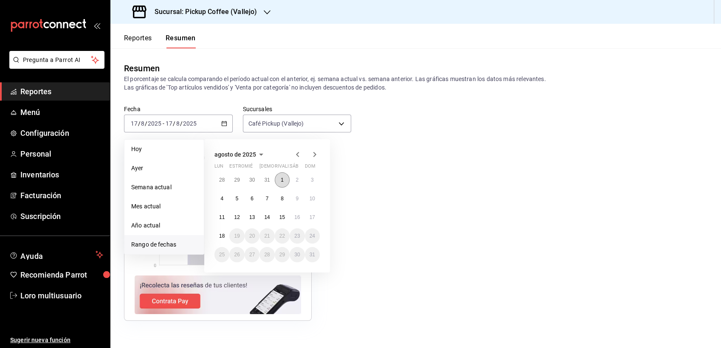
click at [282, 178] on abbr "1" at bounding box center [282, 180] width 3 height 6
click at [266, 196] on abbr "7" at bounding box center [267, 199] width 3 height 6
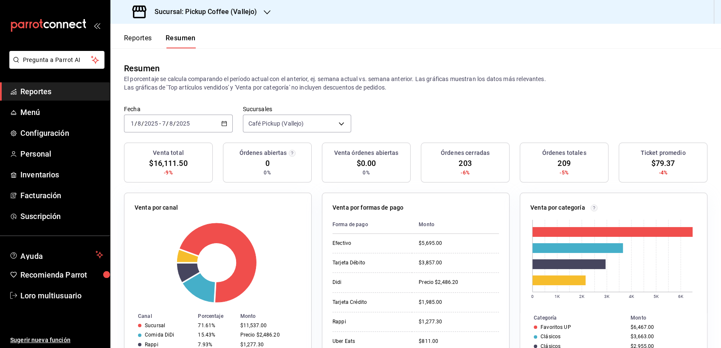
click at [170, 11] on h3 "Sucursal: Pickup Coffee (Vallejo)" at bounding box center [202, 12] width 109 height 10
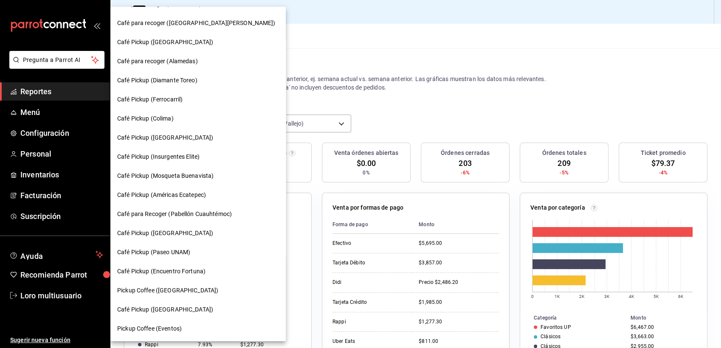
scroll to position [367, 0]
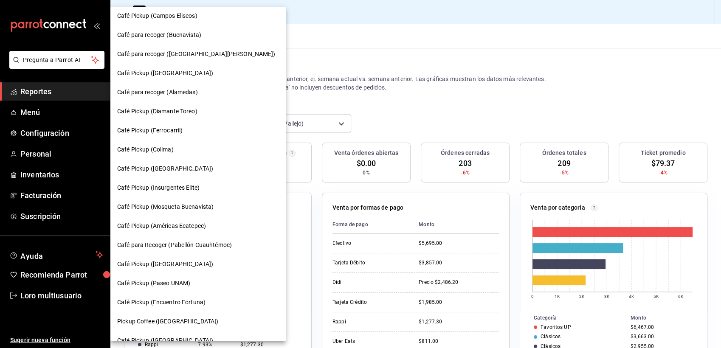
click at [164, 164] on span "Café Pickup ([GEOGRAPHIC_DATA])" at bounding box center [165, 168] width 96 height 9
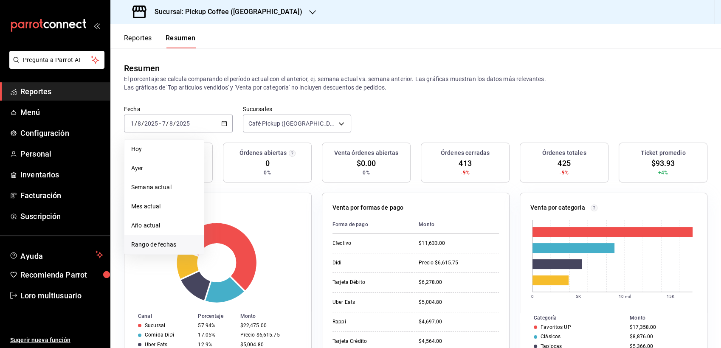
click at [172, 241] on span "Rango de fechas" at bounding box center [164, 244] width 66 height 9
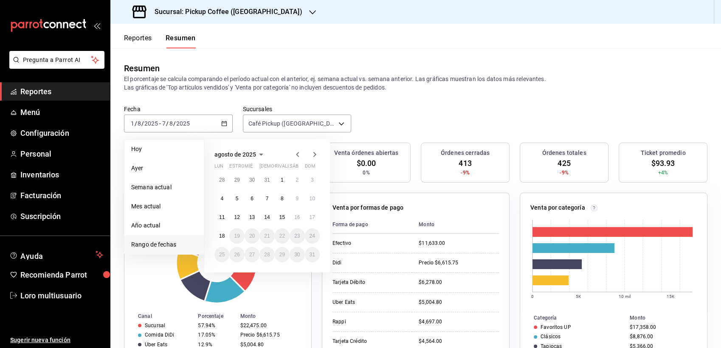
click at [299, 154] on icon "button" at bounding box center [297, 154] width 10 height 10
click at [270, 253] on button "31" at bounding box center [266, 257] width 15 height 15
click at [319, 152] on icon "button" at bounding box center [314, 156] width 10 height 10
click at [249, 220] on button "13" at bounding box center [252, 217] width 15 height 15
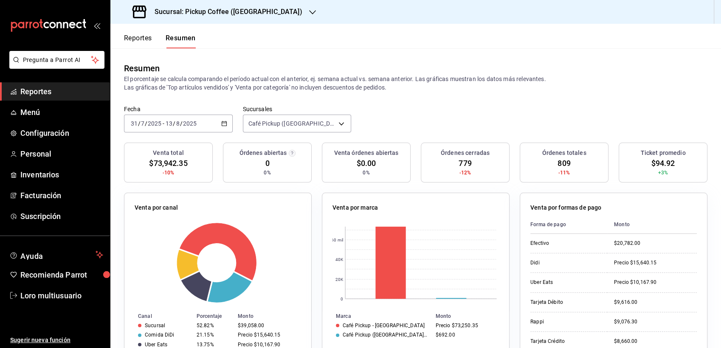
click at [228, 5] on div "Sucursal: Pickup Coffee ([GEOGRAPHIC_DATA])" at bounding box center [218, 12] width 202 height 24
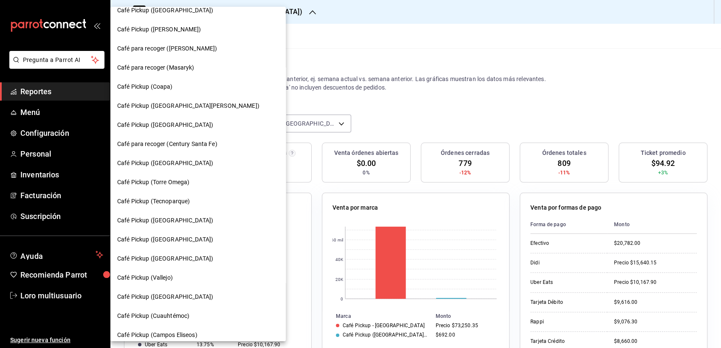
scroll to position [49, 0]
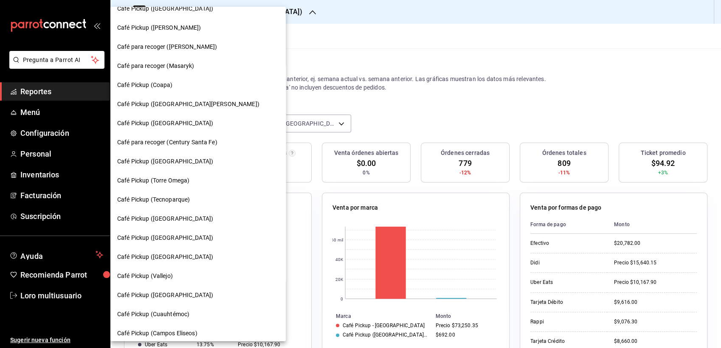
click at [149, 204] on div "Café Pickup (Tecnoparque)" at bounding box center [197, 199] width 175 height 19
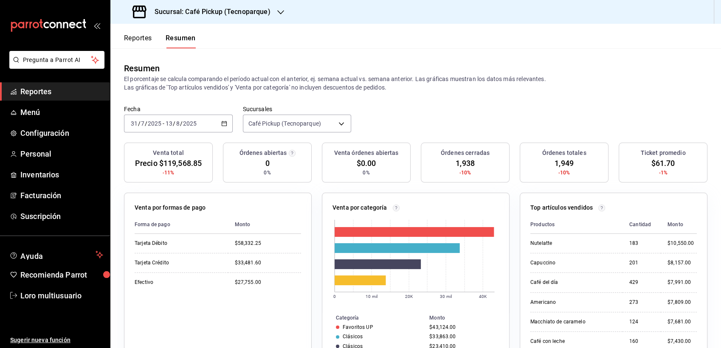
click at [205, 15] on h3 "Sucursal: Café Pickup (Tecnoparque)" at bounding box center [209, 12] width 123 height 10
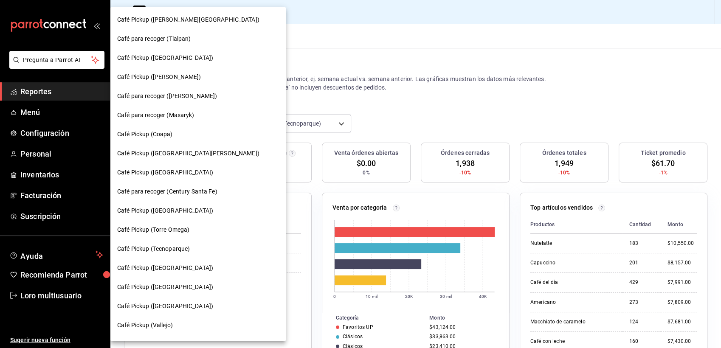
click at [169, 250] on span "Café Pickup (Tecnoparque)" at bounding box center [153, 249] width 73 height 9
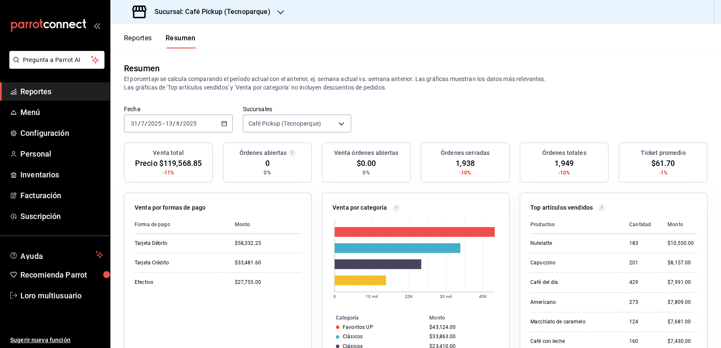
click at [169, 153] on span "Café Pickup (Tecnoparque)" at bounding box center [142, 150] width 54 height 5
click at [168, 7] on h3 "Sucursal: Café Pickup (Tecnoparque)" at bounding box center [209, 12] width 123 height 10
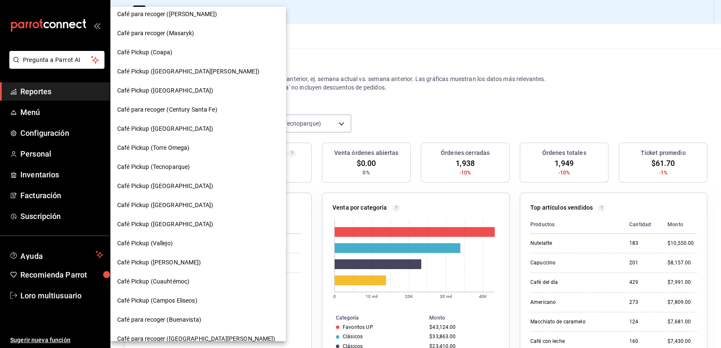
scroll to position [83, 0]
click at [155, 165] on span "Café Pickup (Tecnoparque)" at bounding box center [153, 166] width 73 height 9
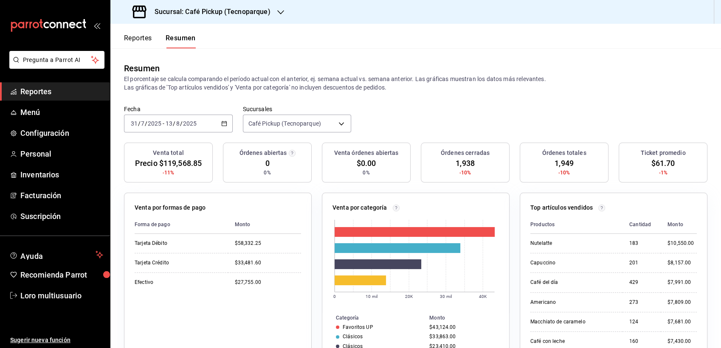
click at [155, 107] on span "Café Pickup (Tecnoparque)" at bounding box center [142, 103] width 54 height 5
click at [129, 115] on div "2025-07-31 31 / 7 / 2025 - 2025-08-13 13 / 8 / 2025" at bounding box center [178, 124] width 109 height 18
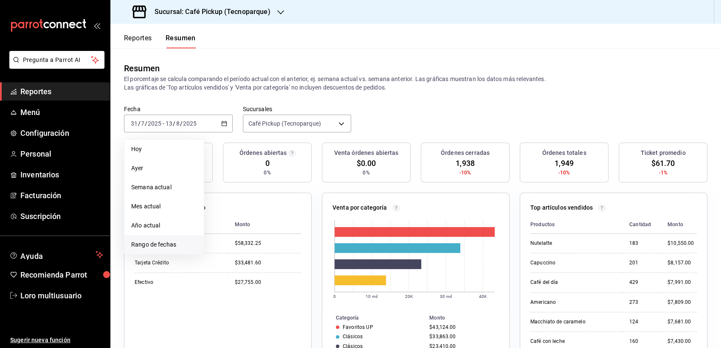
click at [143, 240] on span "Rango de fechas" at bounding box center [164, 244] width 66 height 9
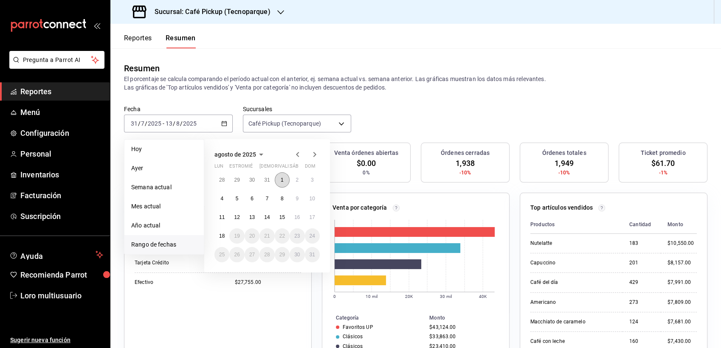
click at [282, 175] on button "1" at bounding box center [282, 179] width 15 height 15
click at [268, 213] on button "14" at bounding box center [266, 217] width 15 height 15
